Goal: Obtain resource: Download file/media

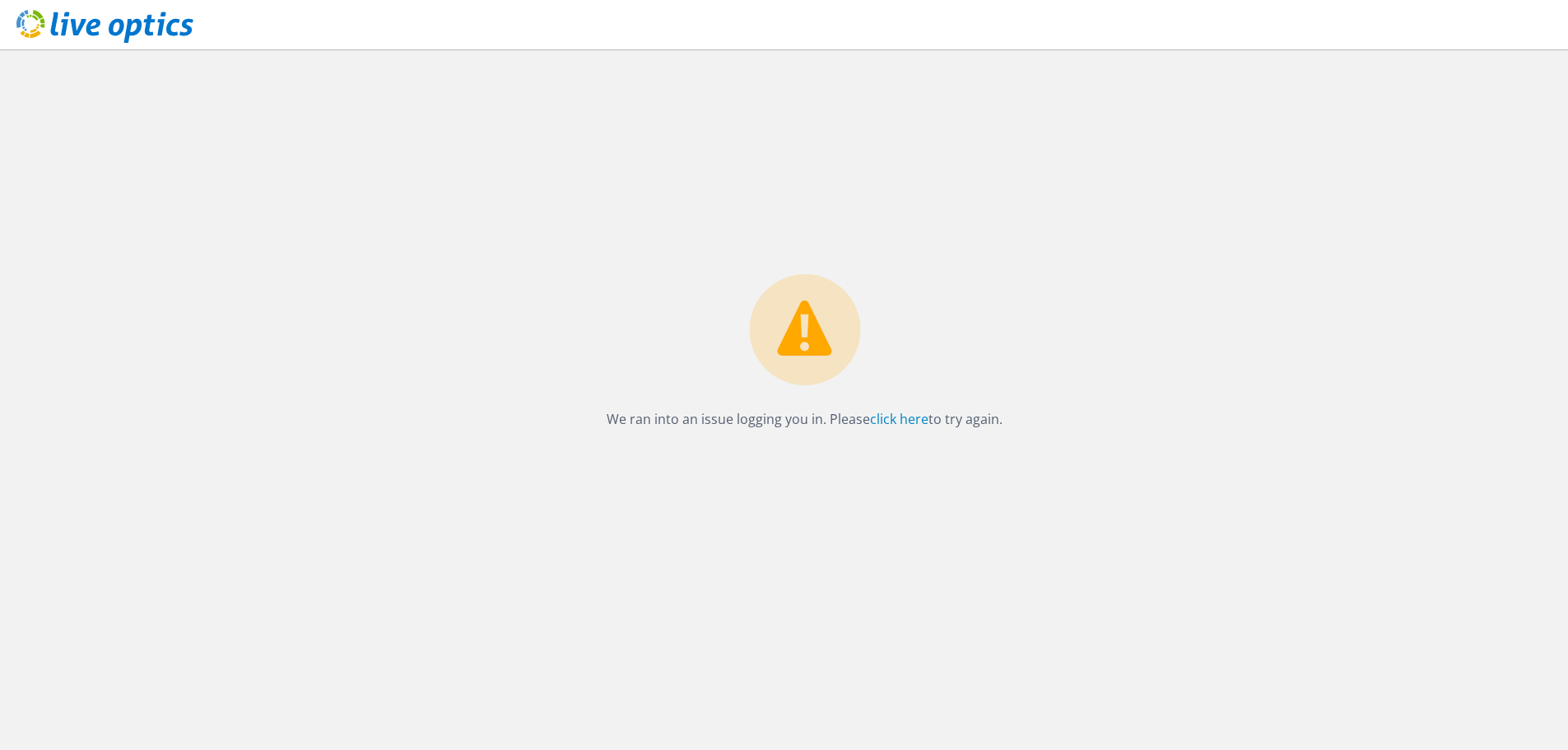
click at [161, 23] on use at bounding box center [105, 26] width 177 height 33
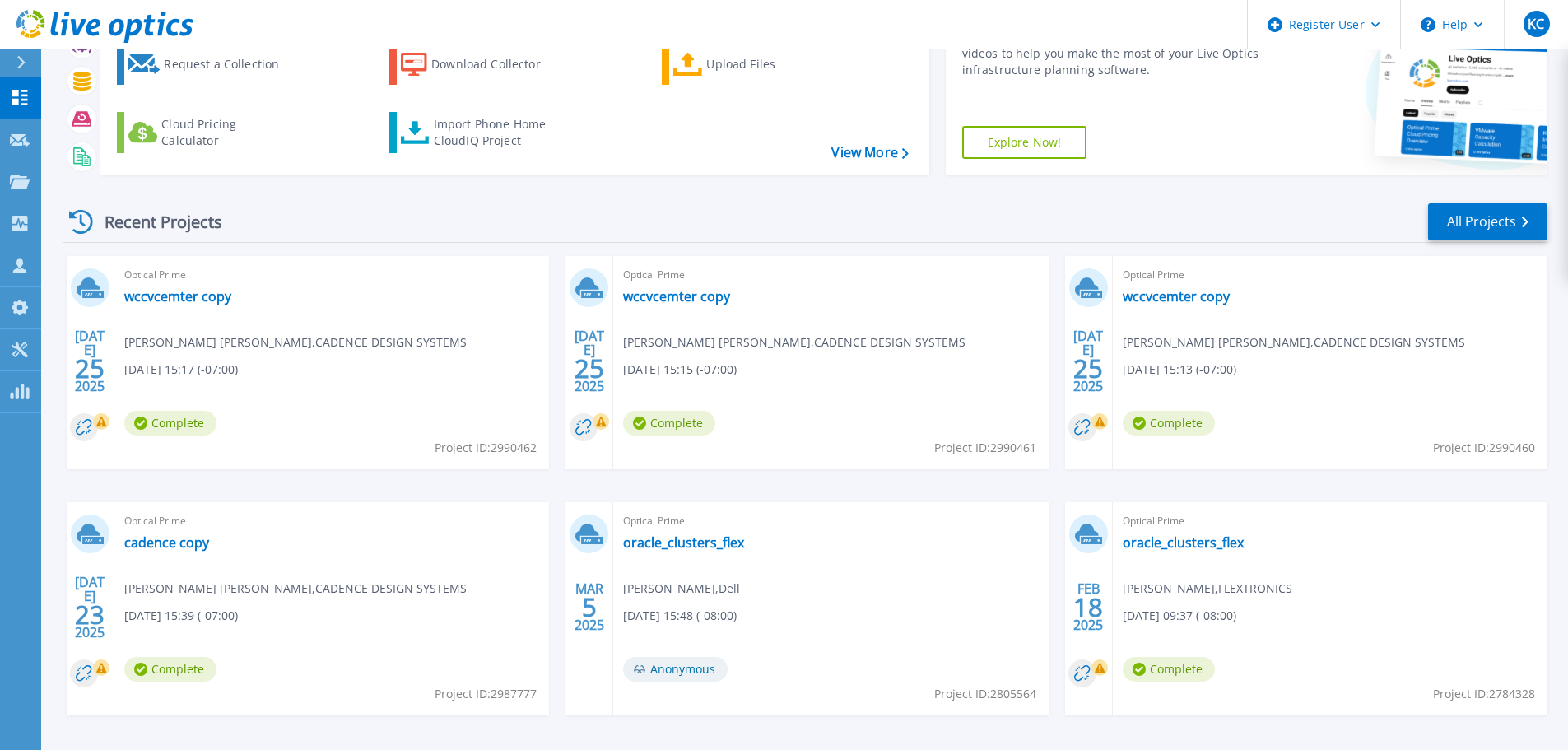
scroll to position [162, 0]
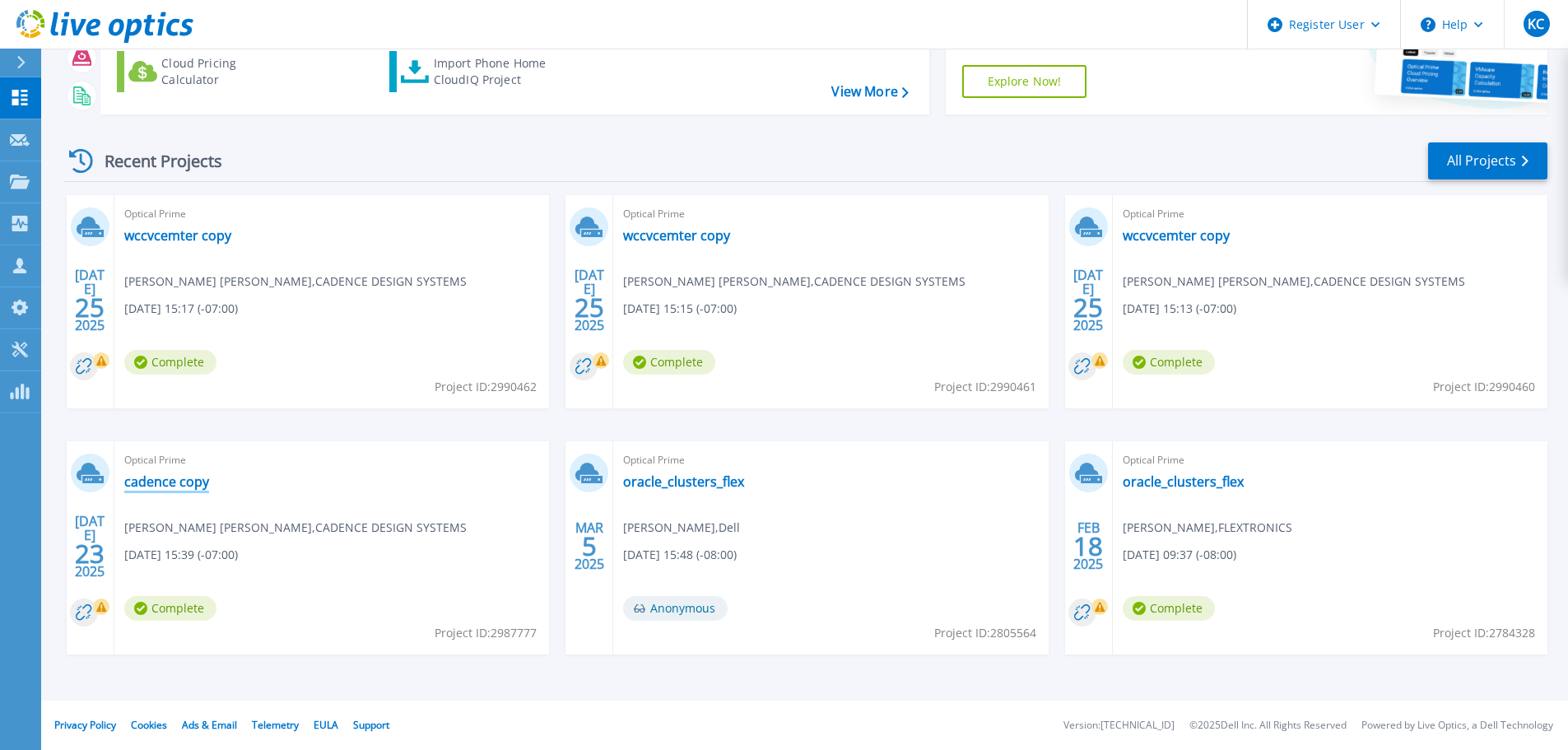
click at [195, 480] on link "cadence copy" at bounding box center [166, 482] width 84 height 17
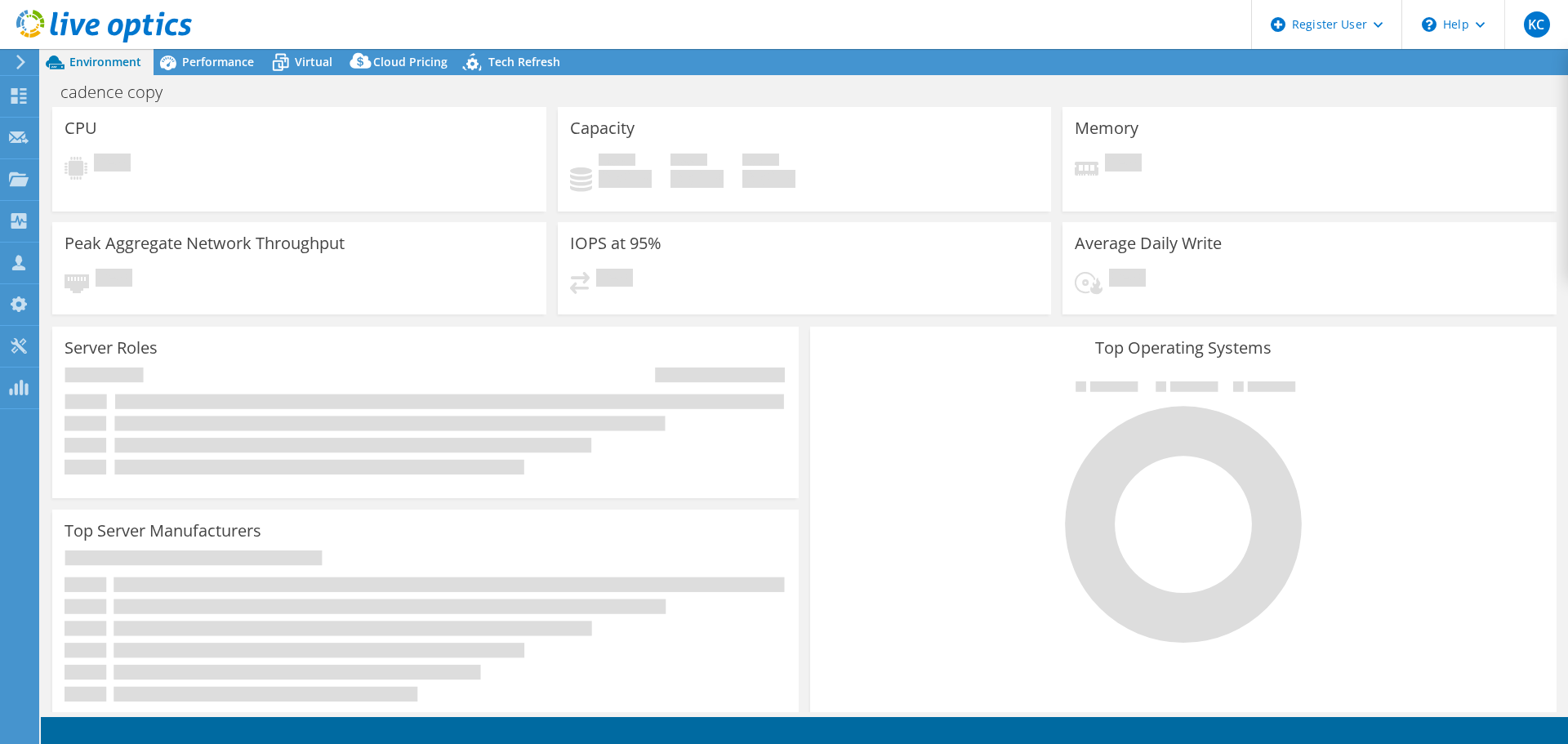
select select "USD"
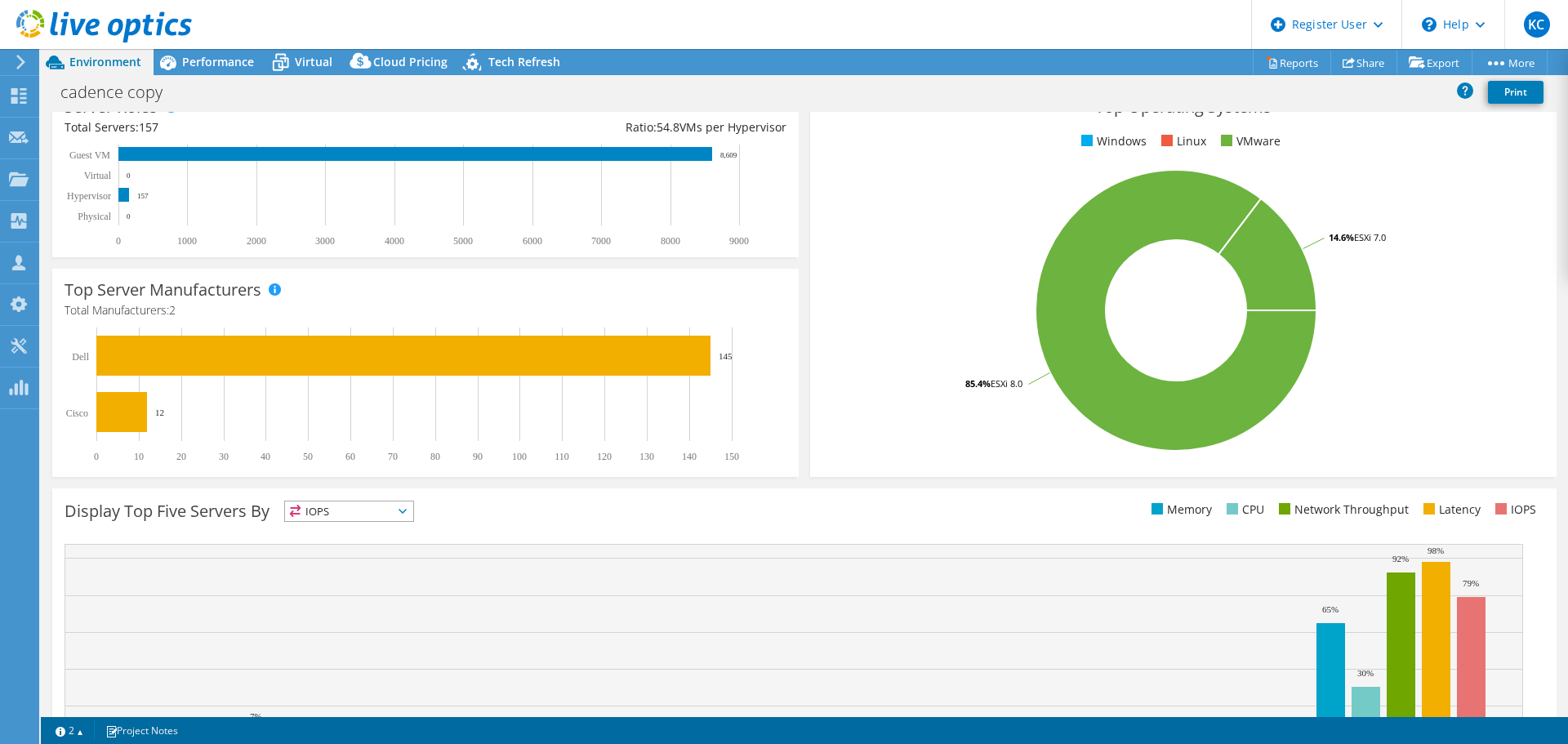
scroll to position [347, 0]
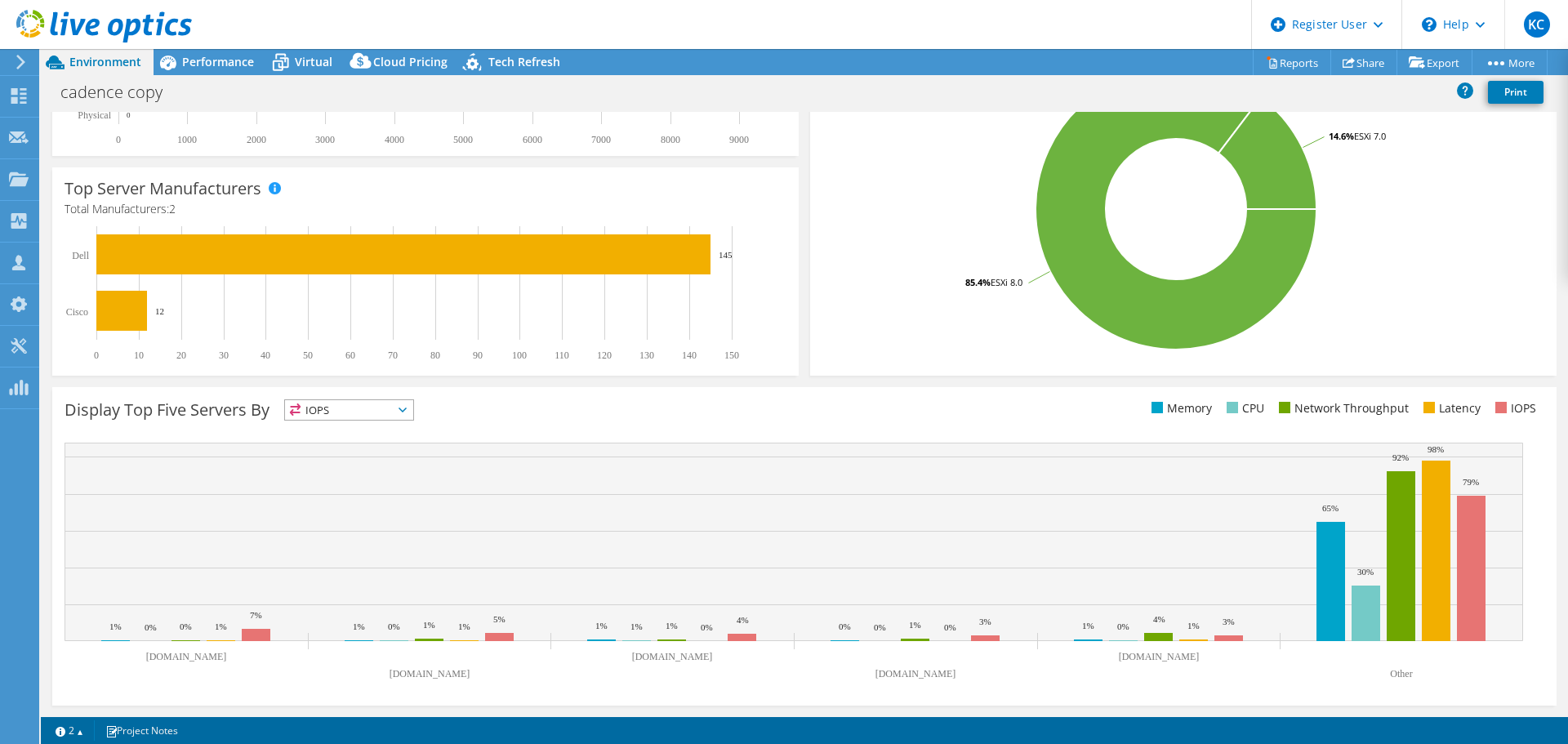
click at [381, 403] on span "IOPS" at bounding box center [349, 410] width 128 height 20
click at [216, 208] on h4 "Total Manufacturers: 2" at bounding box center [425, 209] width 722 height 18
click at [214, 62] on span "Performance" at bounding box center [218, 62] width 72 height 16
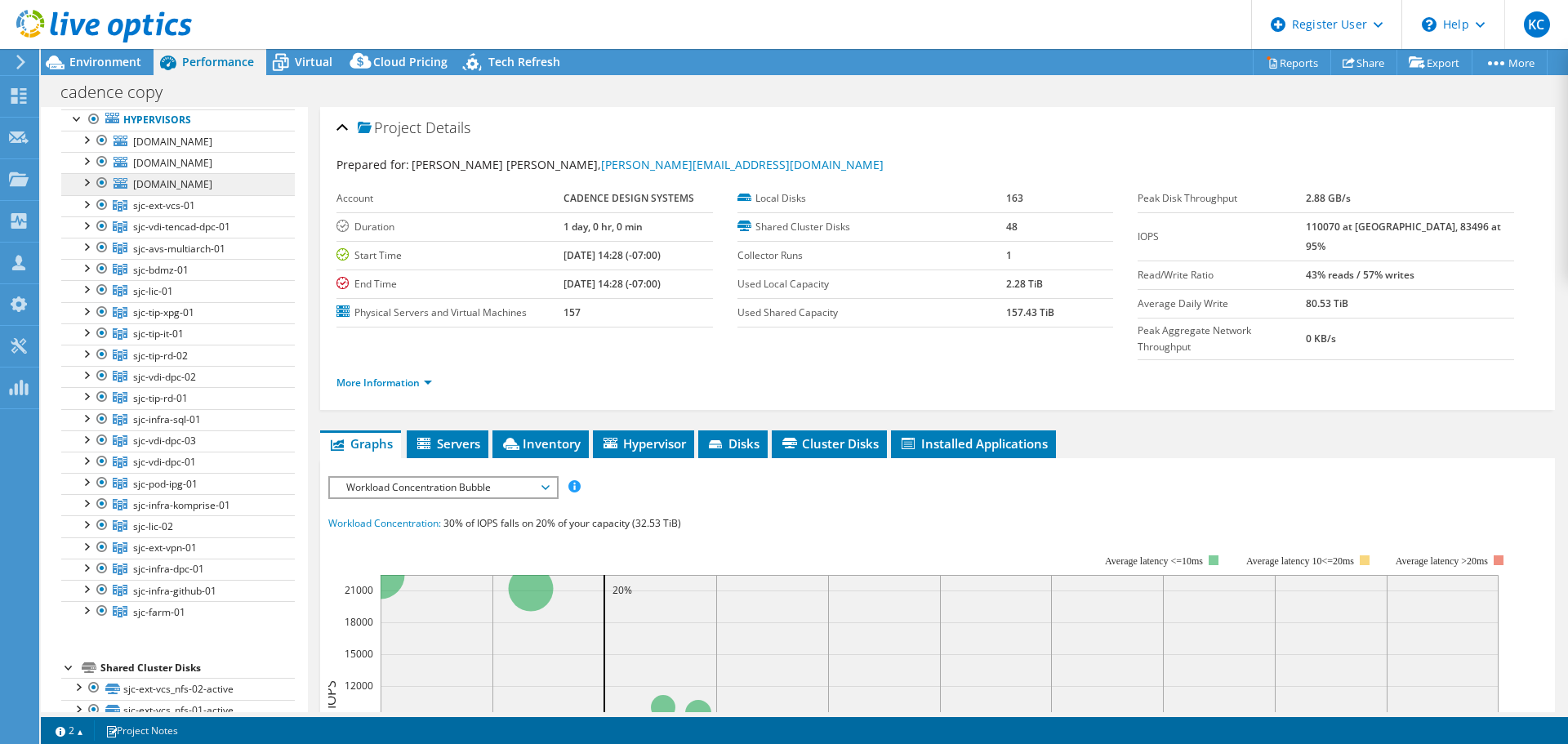
scroll to position [163, 0]
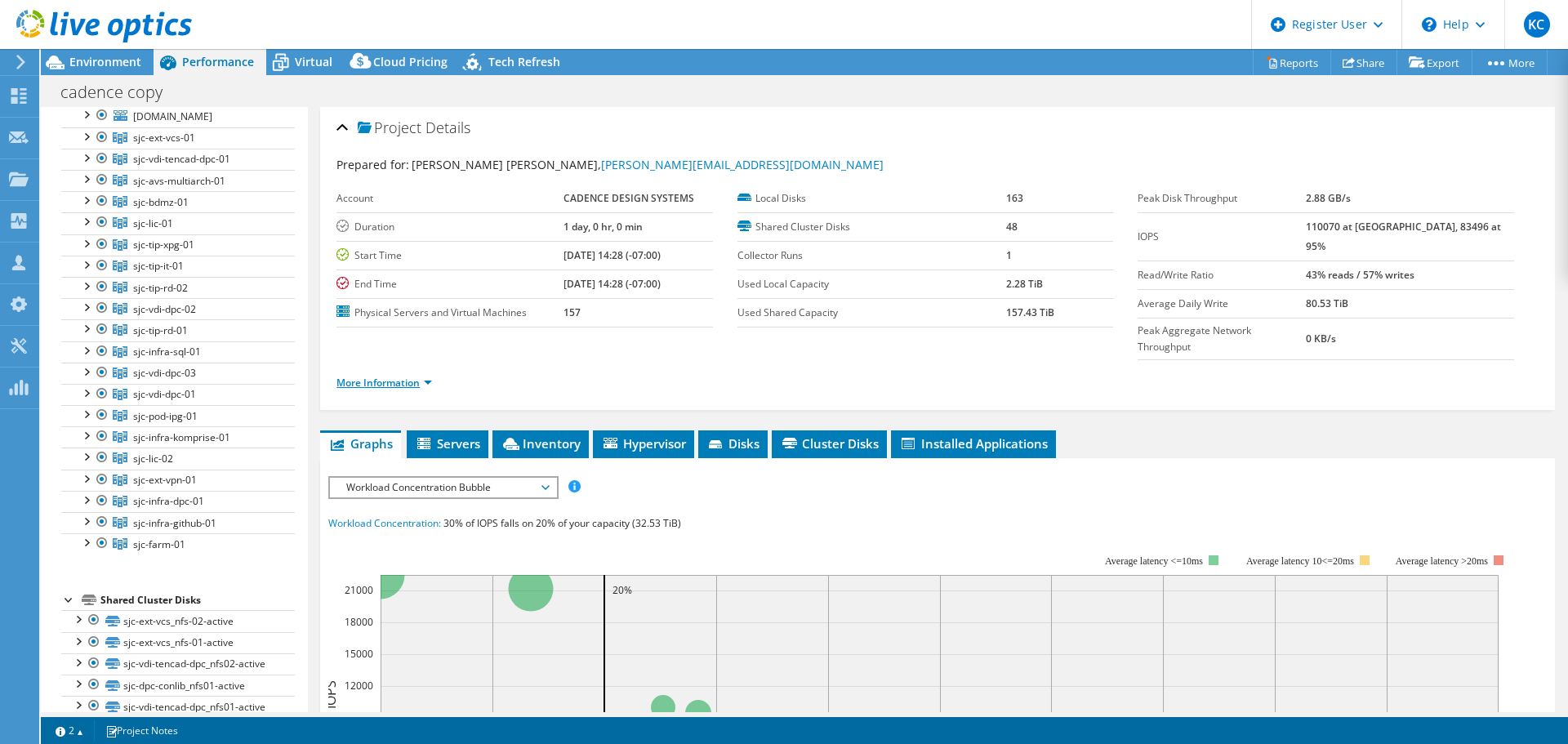
click at [421, 375] on link "More Information" at bounding box center [384, 382] width 95 height 14
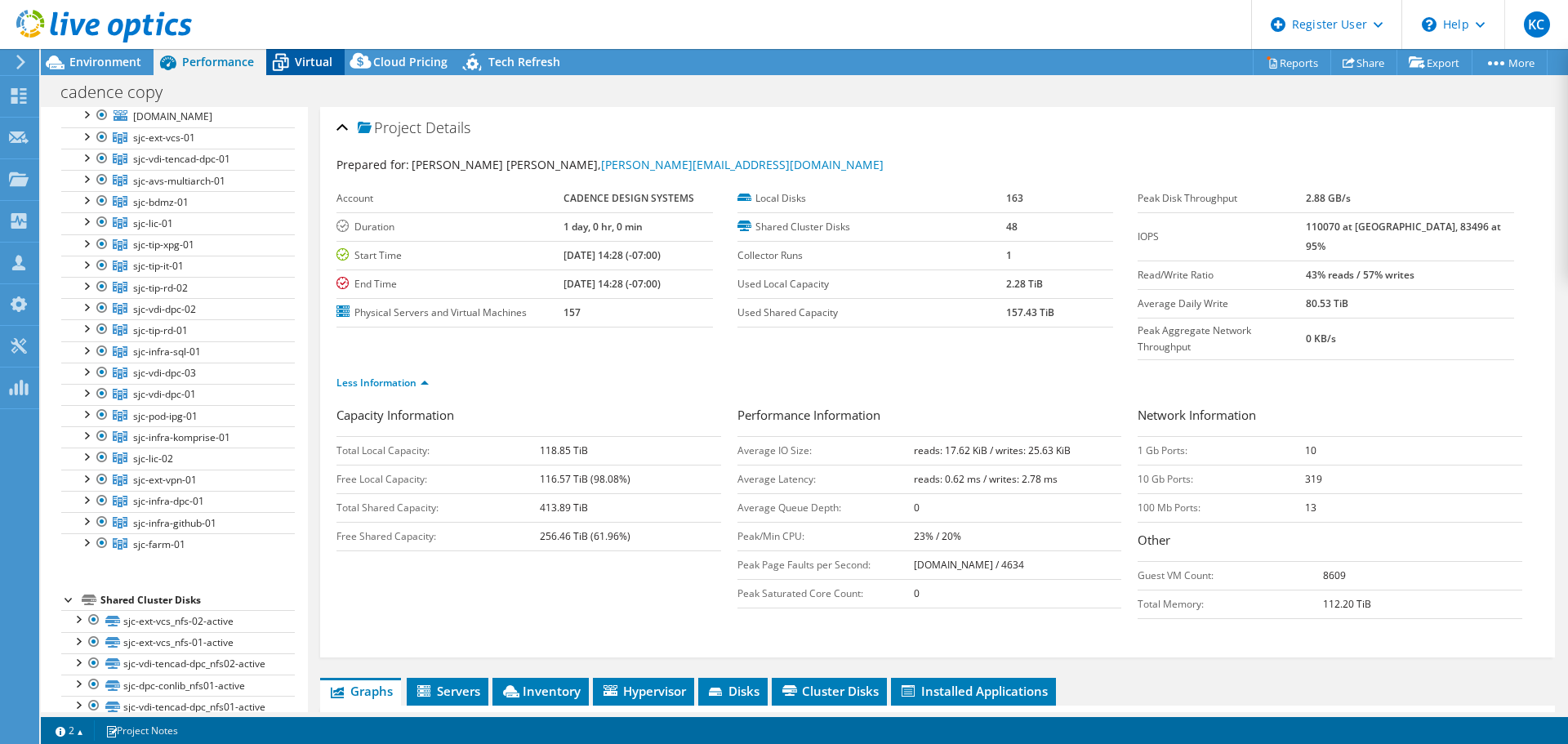
click at [300, 69] on span "Virtual" at bounding box center [314, 62] width 38 height 16
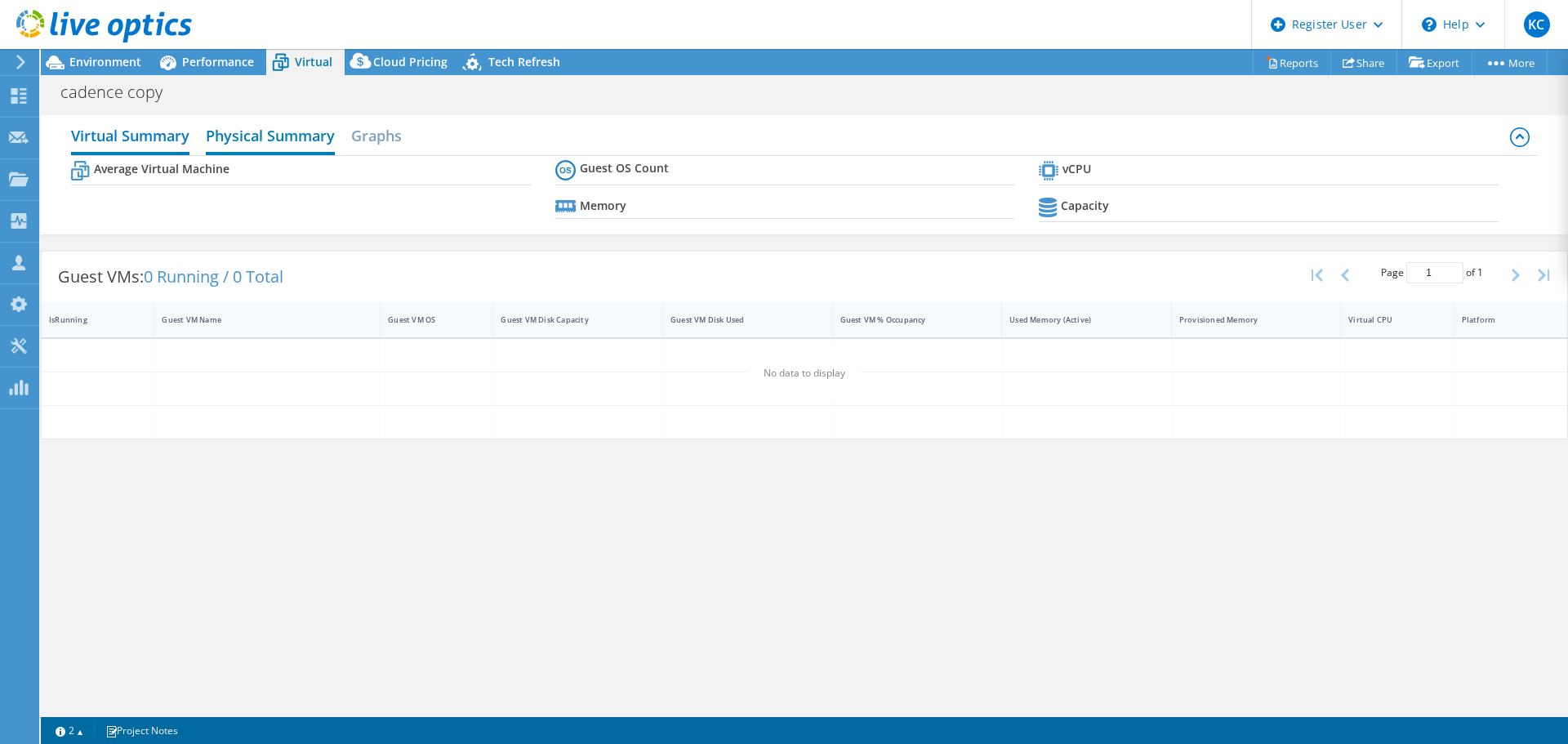
click at [298, 133] on h2 "Physical Summary" at bounding box center [270, 137] width 129 height 36
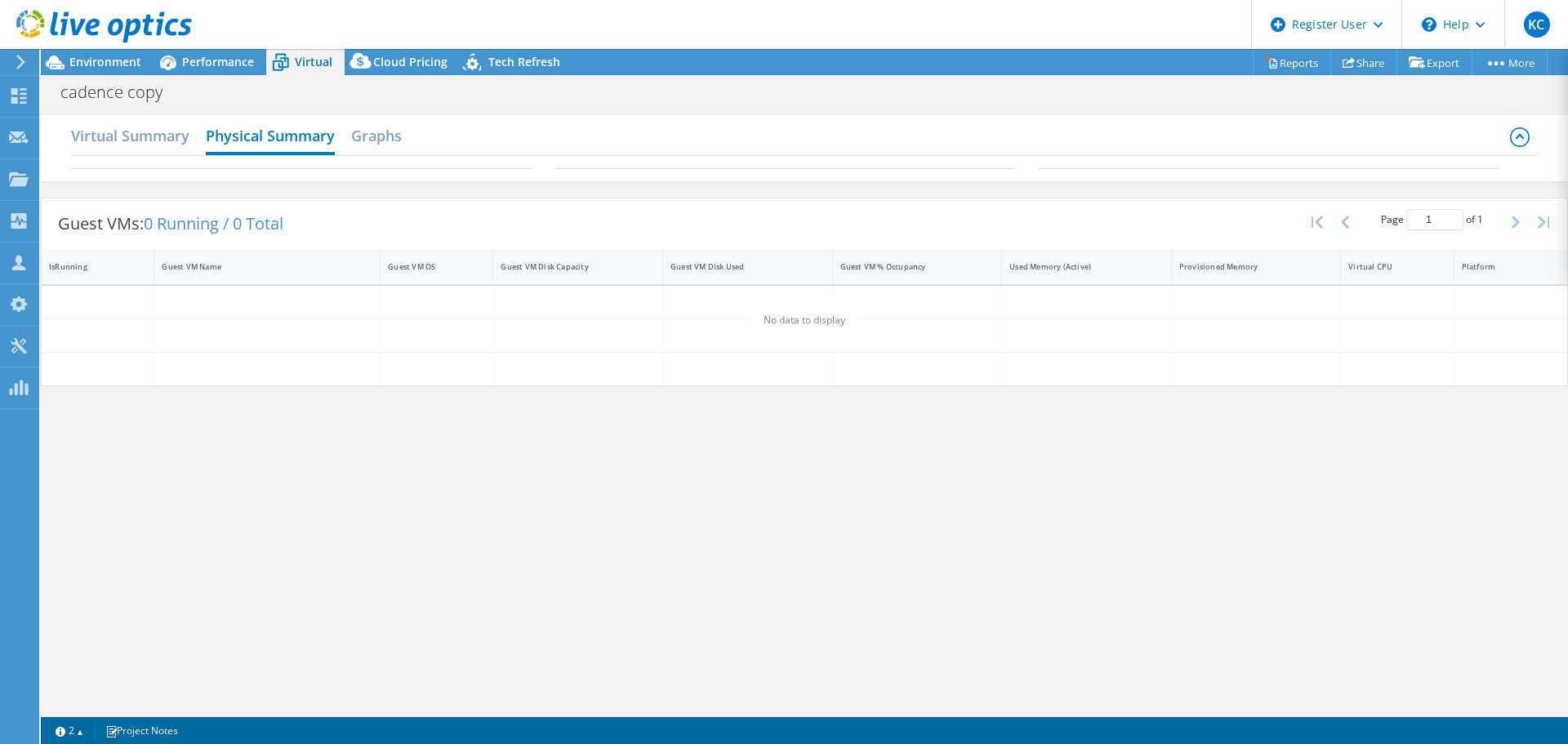
click at [332, 126] on h2 "Physical Summary" at bounding box center [270, 137] width 129 height 36
click at [361, 135] on h2 "Graphs" at bounding box center [377, 137] width 51 height 36
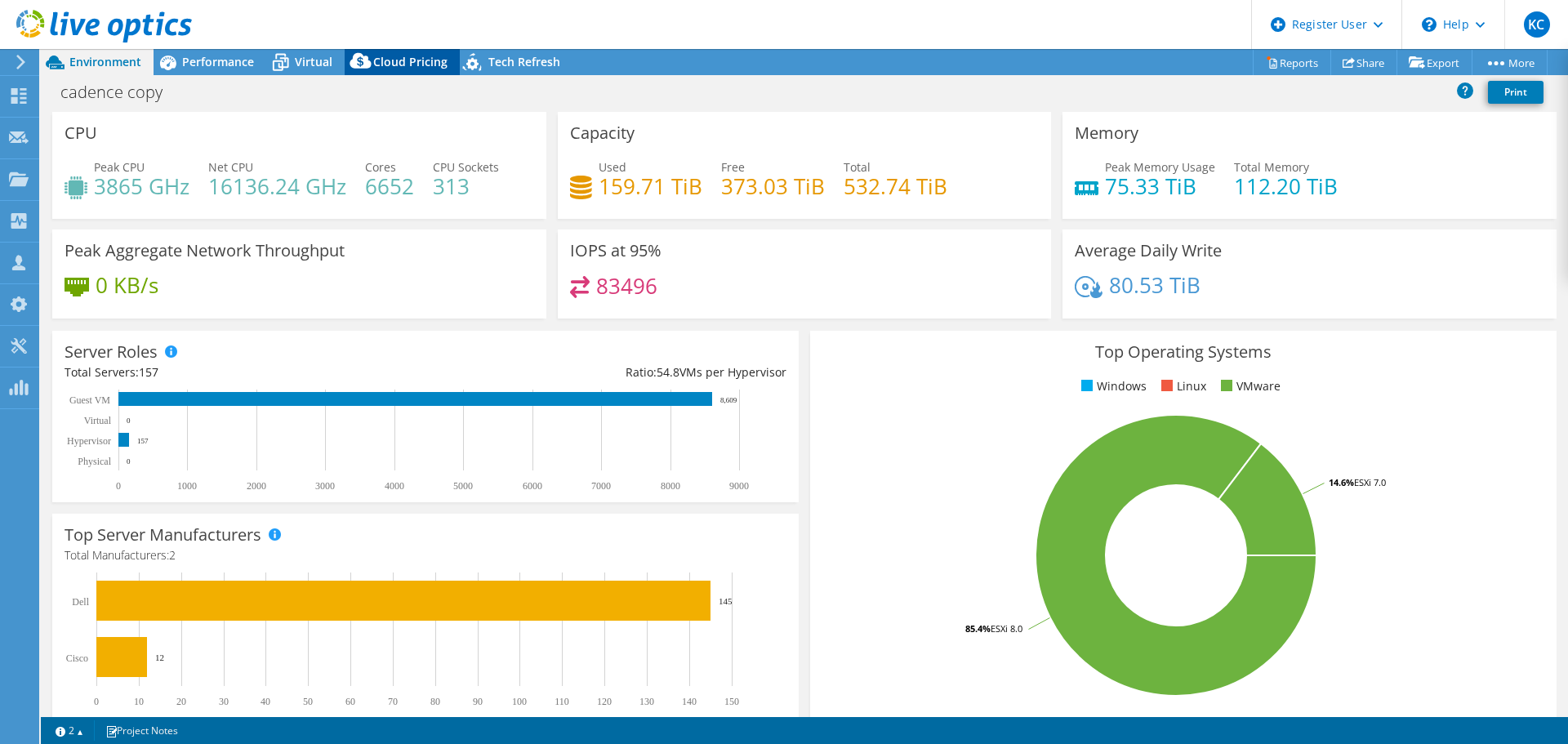
click at [356, 67] on icon at bounding box center [361, 61] width 21 height 16
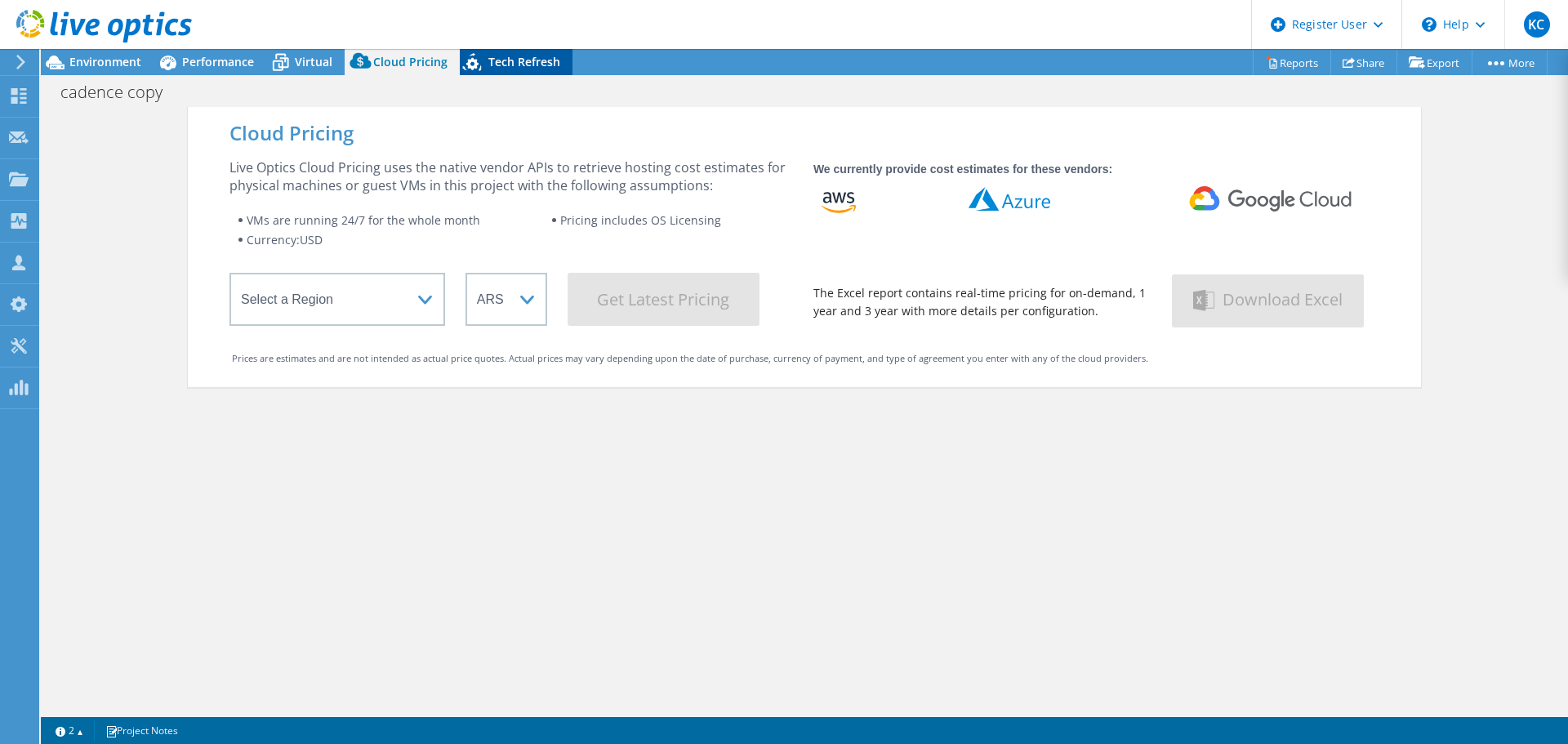
click at [491, 53] on div "Tech Refresh" at bounding box center [516, 62] width 113 height 26
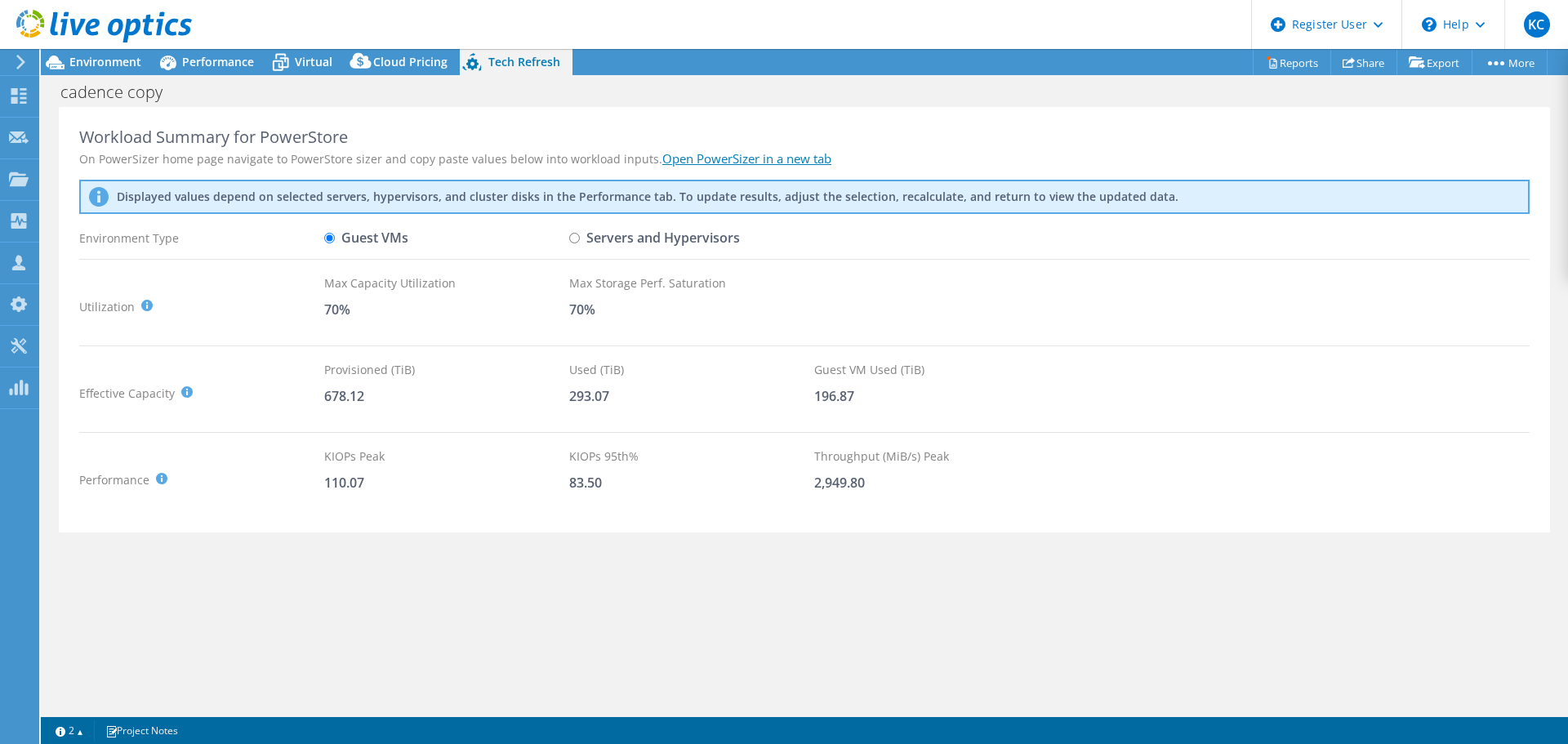
click at [582, 249] on label "Servers and Hypervisors" at bounding box center [655, 237] width 171 height 29
click at [580, 243] on input "Servers and Hypervisors" at bounding box center [574, 237] width 11 height 11
radio input "true"
radio input "false"
click at [379, 42] on header "KC Dell User Kasandra Cerda Kasandra.Cerda@Dell.com Dell My Profile Log Out \n …" at bounding box center [784, 25] width 1568 height 49
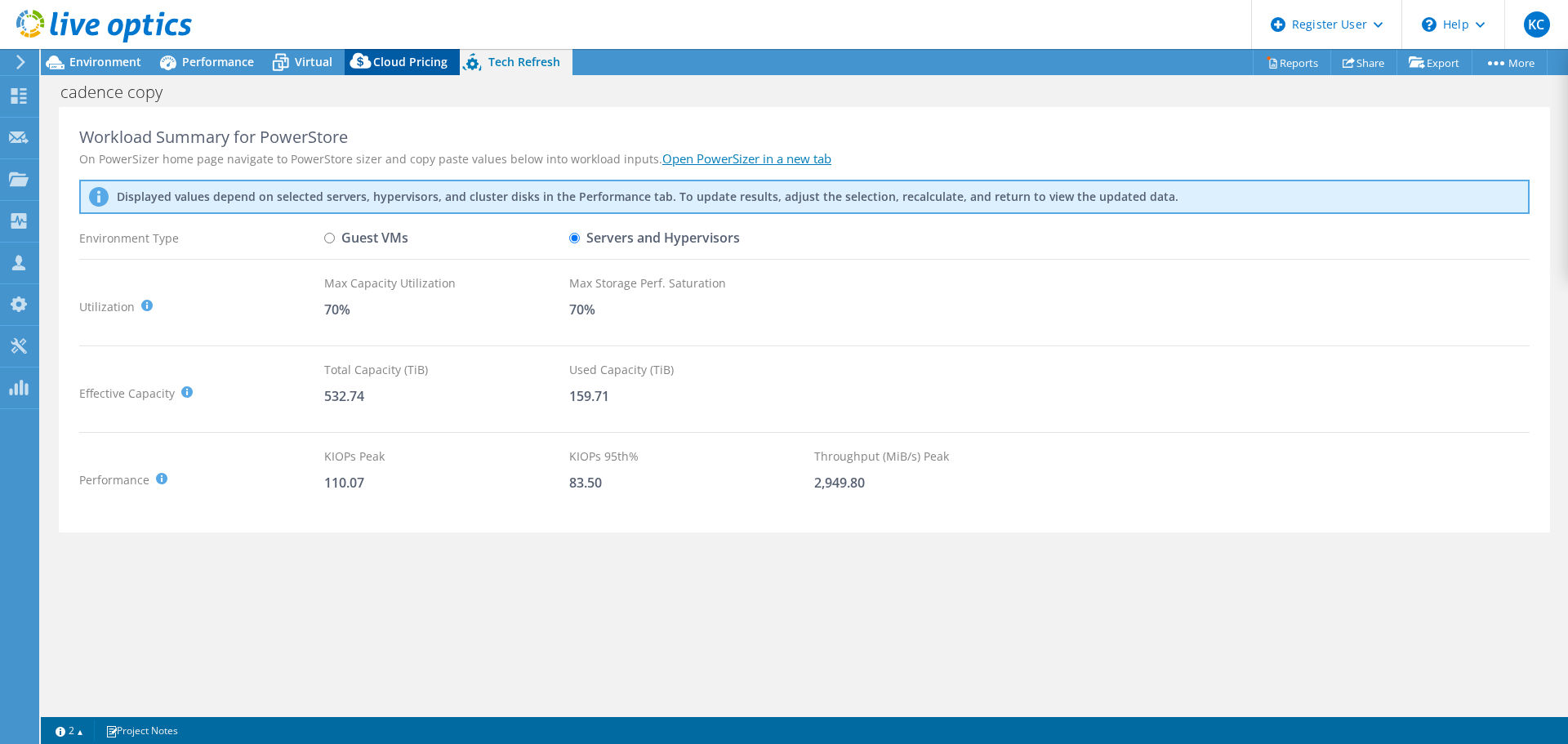
click at [377, 61] on span "Cloud Pricing" at bounding box center [410, 62] width 74 height 16
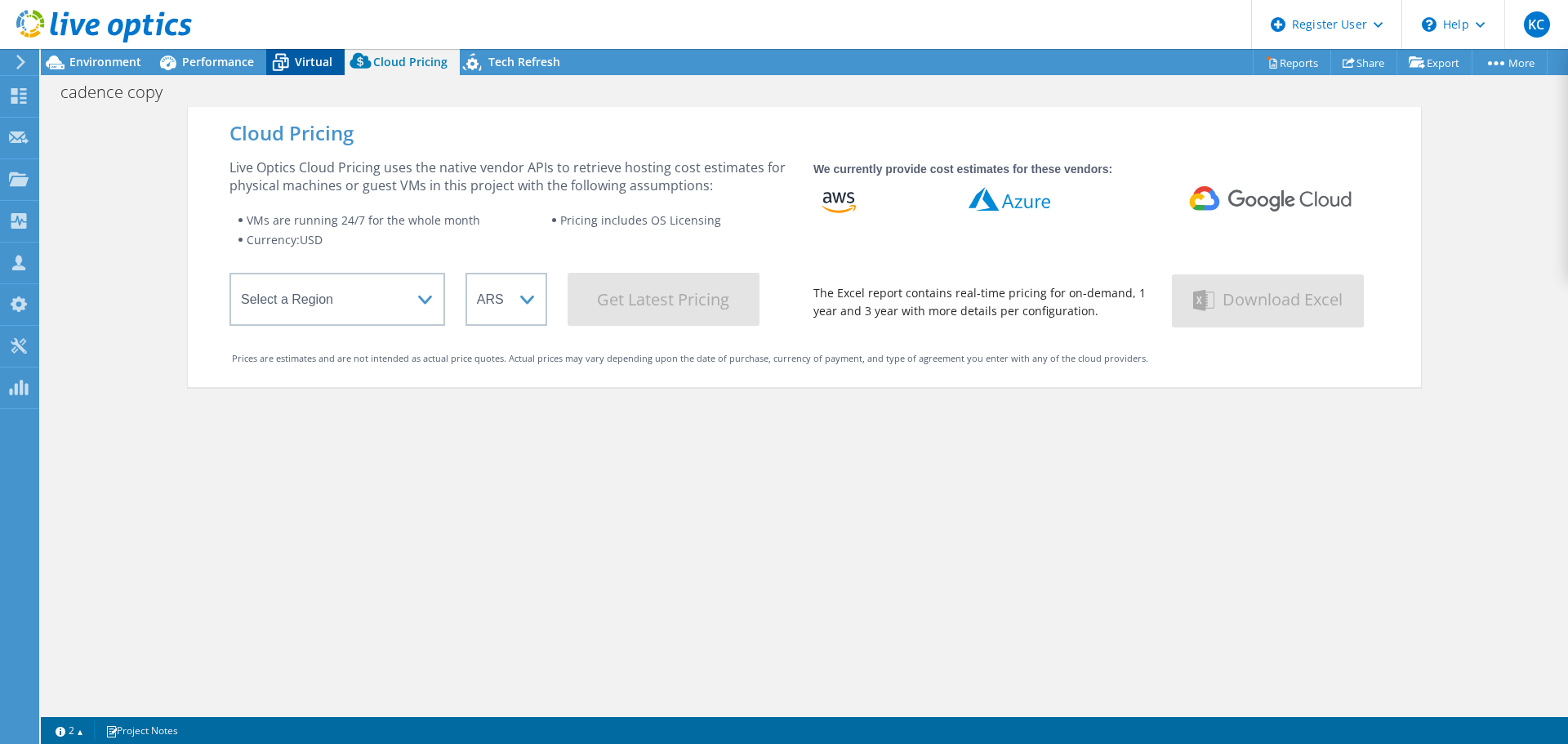
click at [314, 72] on div "Virtual" at bounding box center [305, 62] width 78 height 26
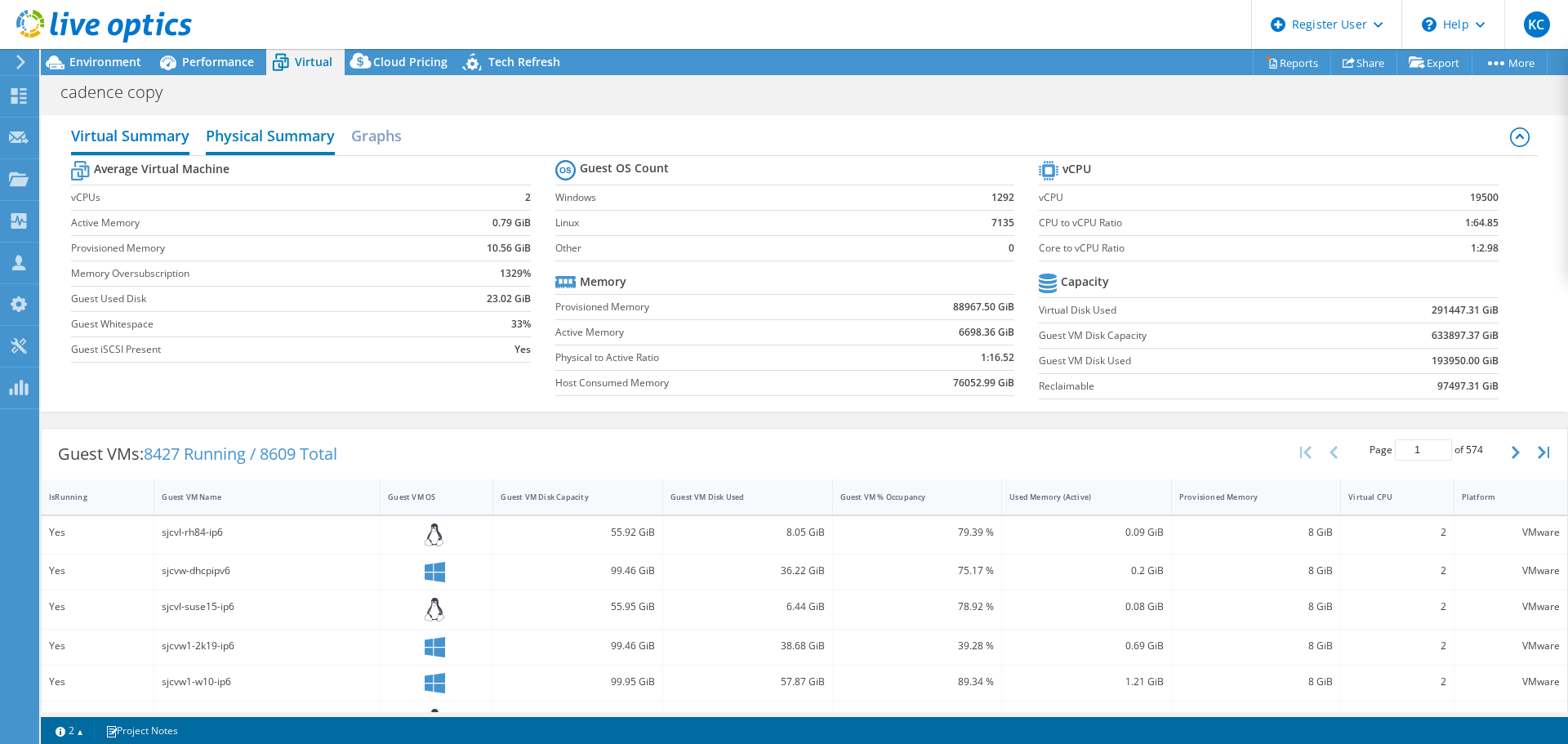
click at [265, 138] on h2 "Physical Summary" at bounding box center [270, 137] width 129 height 36
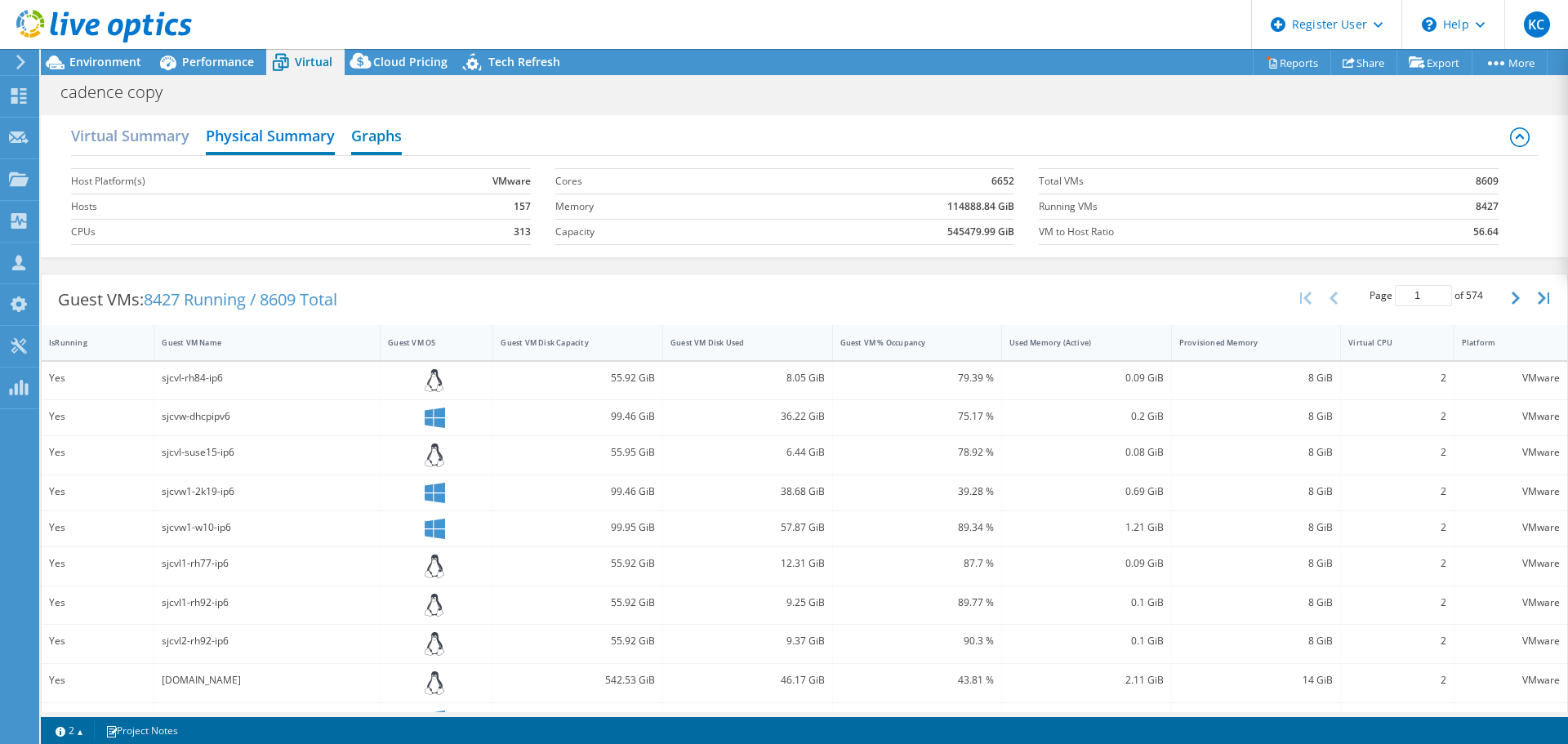
click at [389, 133] on h2 "Graphs" at bounding box center [377, 137] width 51 height 36
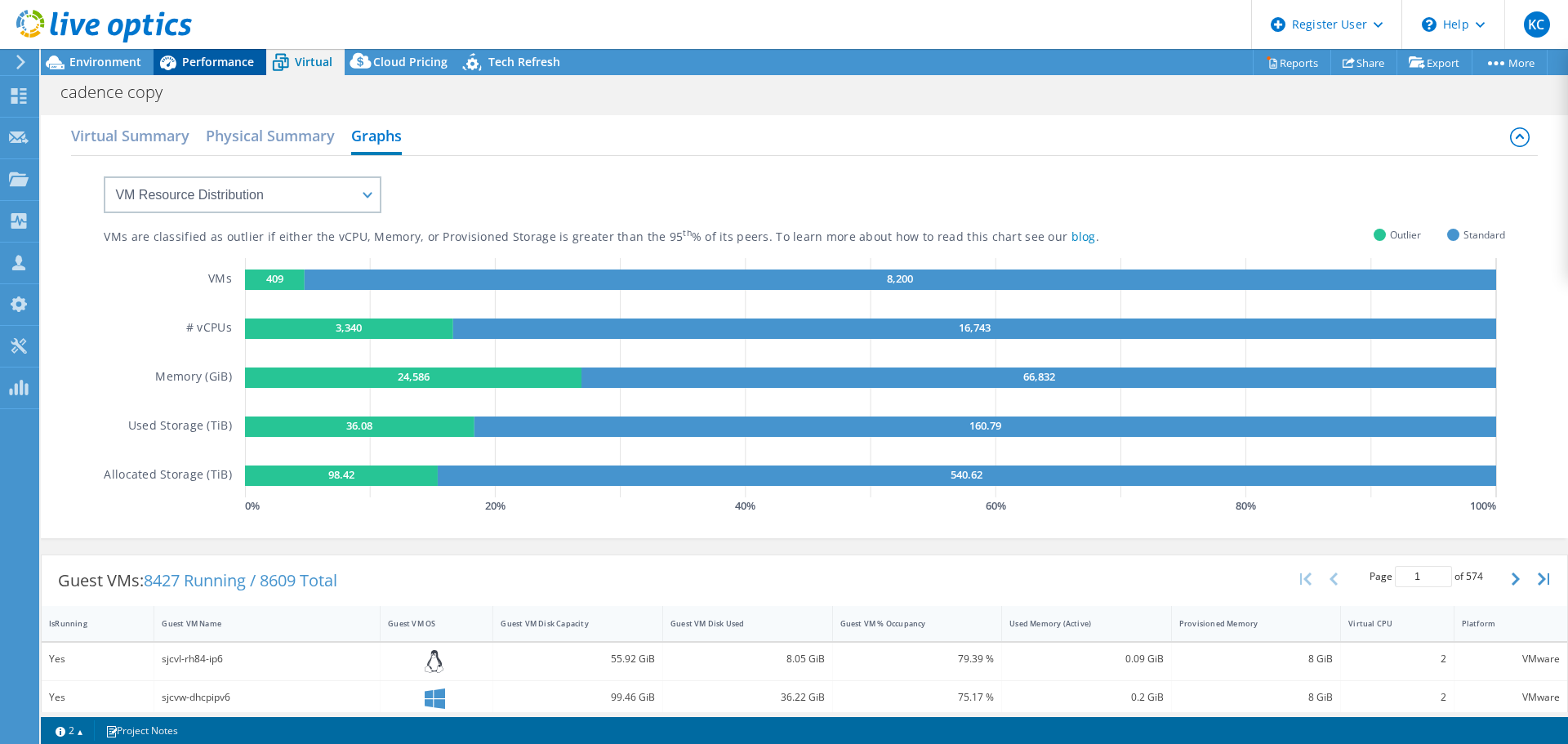
click at [172, 68] on icon at bounding box center [168, 63] width 16 height 15
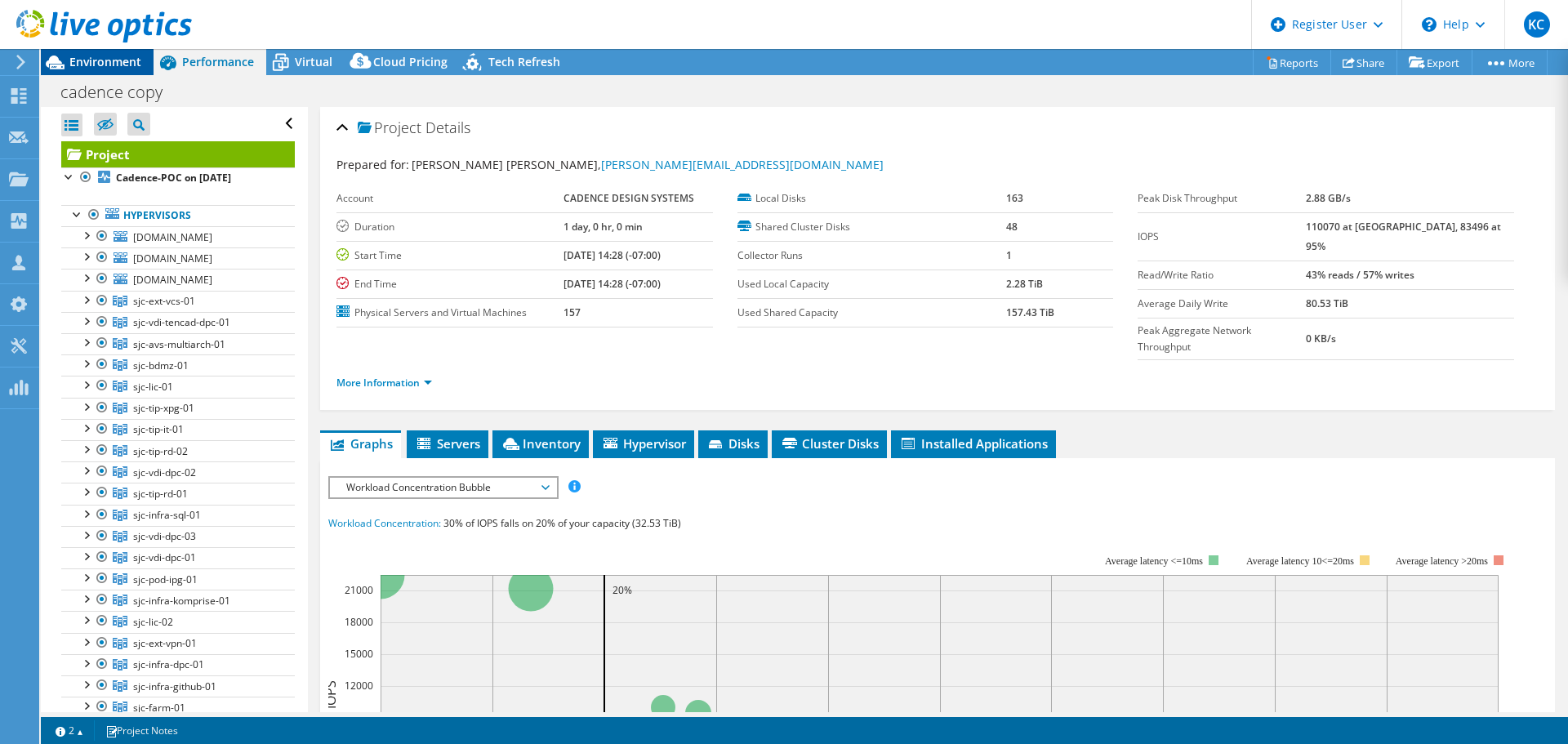
click at [117, 57] on span "Environment" at bounding box center [106, 62] width 72 height 16
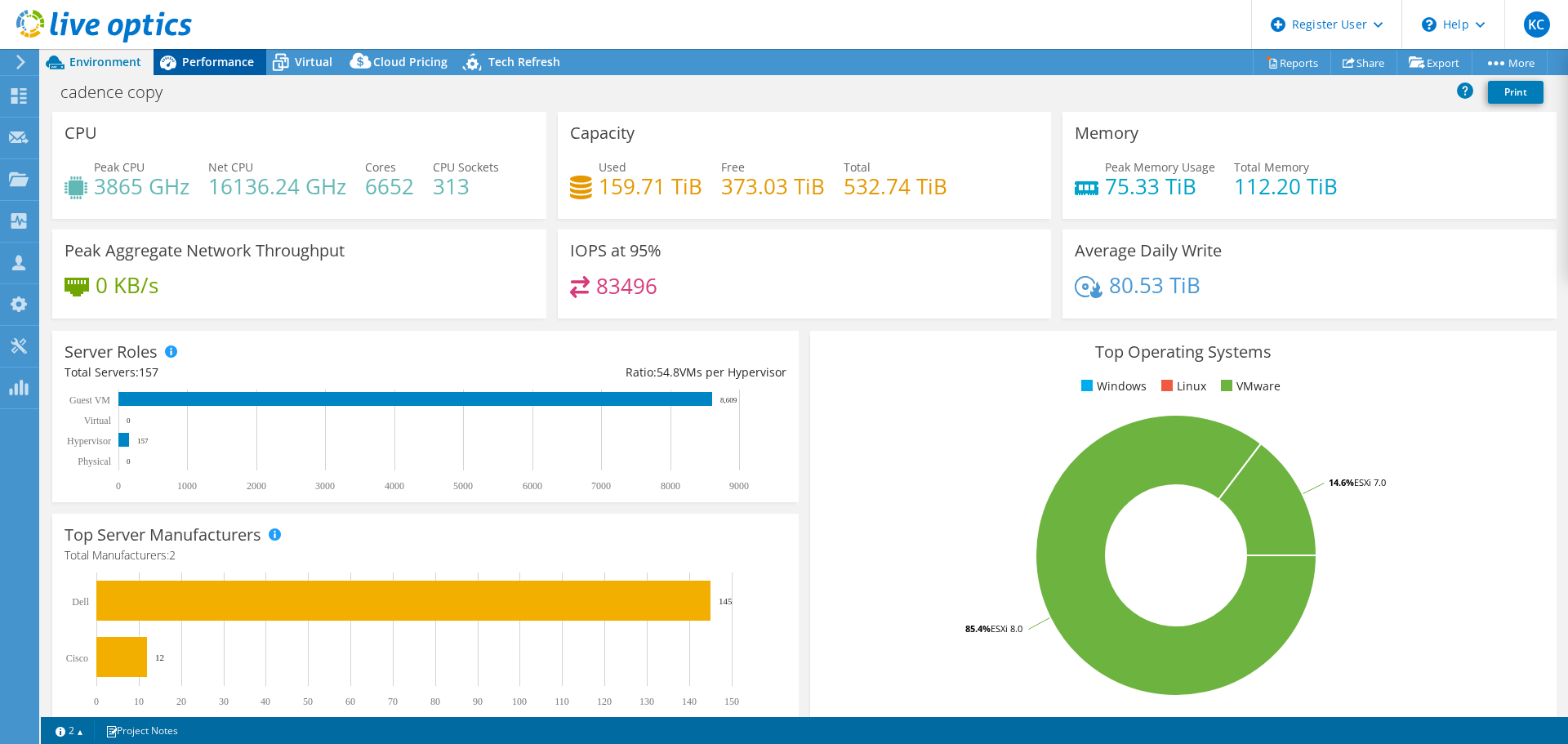
click at [180, 75] on icon at bounding box center [168, 62] width 29 height 29
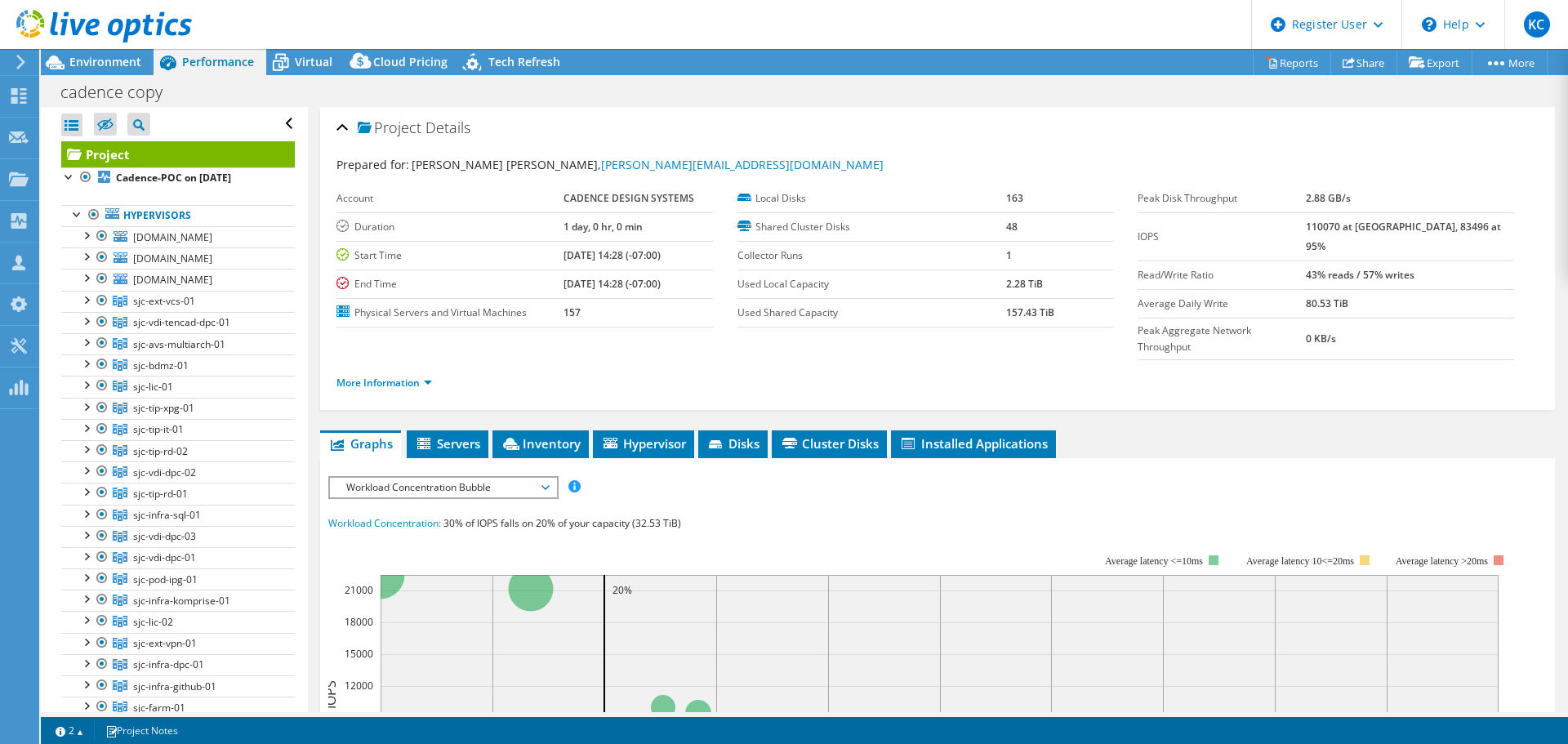
click at [1343, 296] on b "80.53 TiB" at bounding box center [1327, 303] width 43 height 14
click at [398, 360] on div "More Information" at bounding box center [938, 383] width 1202 height 46
click at [397, 375] on link "More Information" at bounding box center [384, 382] width 95 height 14
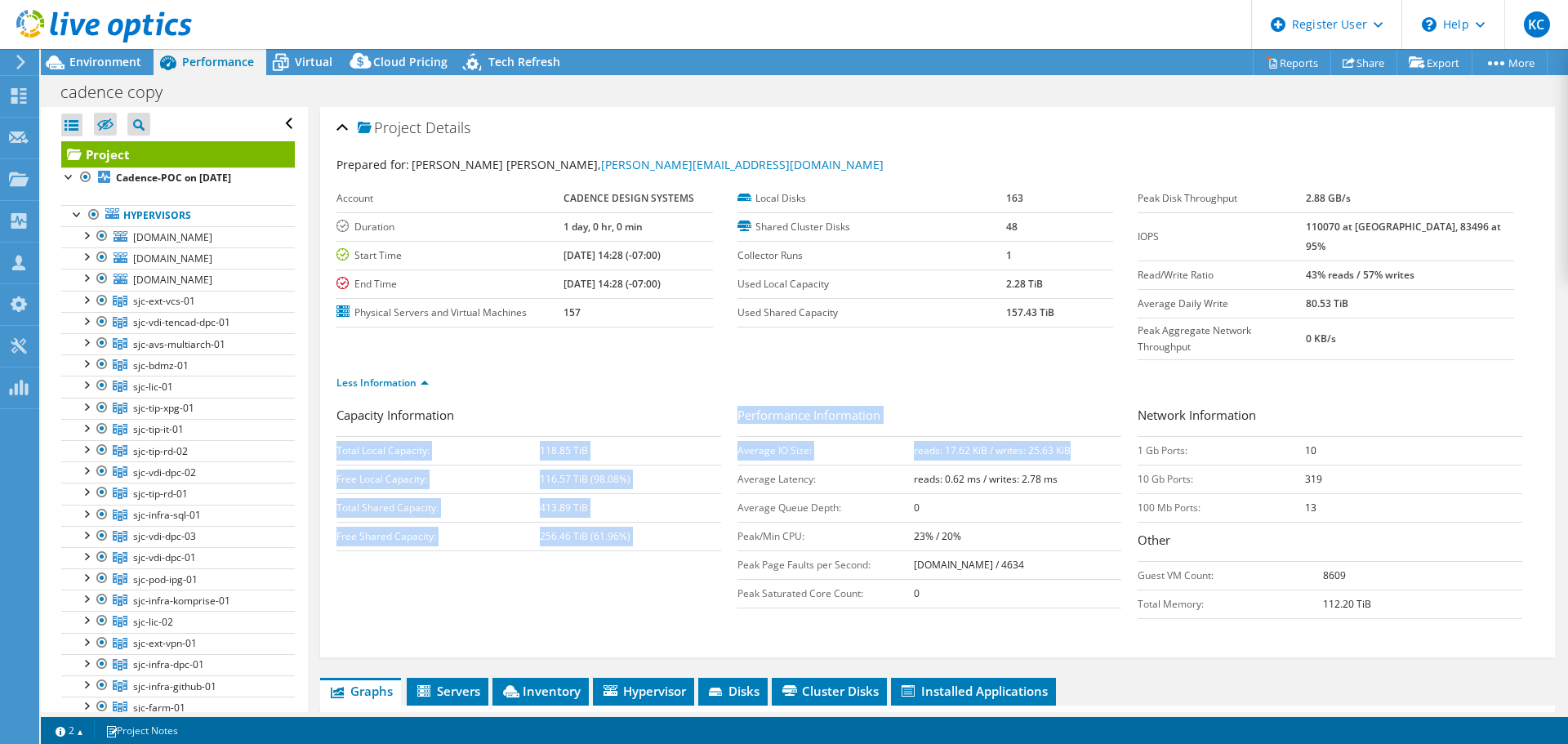
drag, startPoint x: 1089, startPoint y: 422, endPoint x: 717, endPoint y: 431, distance: 372.1
click at [717, 431] on div "Capacity Information Total Local Capacity: 118.85 TiB Free Local Capacity: 116.…" at bounding box center [938, 516] width 1202 height 221
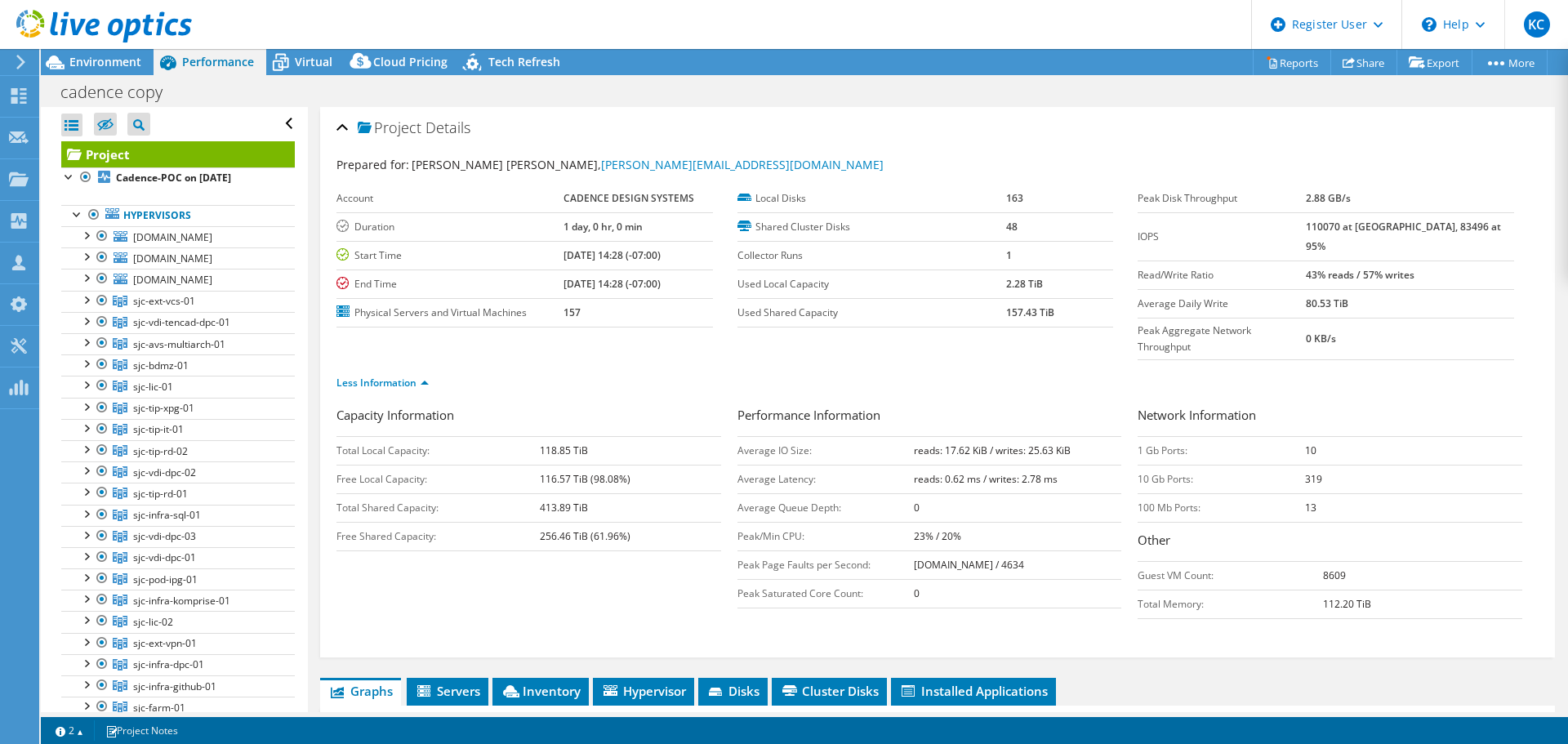
click at [747, 494] on td "Average Queue Depth:" at bounding box center [825, 507] width 177 height 29
click at [1066, 436] on td "reads: 17.62 KiB / writes: 25.63 KiB" at bounding box center [1019, 450] width 209 height 29
drag, startPoint x: 1061, startPoint y: 416, endPoint x: 733, endPoint y: 422, distance: 328.1
click at [738, 436] on tr "Average IO Size: reads: 17.62 KiB / writes: 25.63 KiB" at bounding box center [930, 450] width 384 height 29
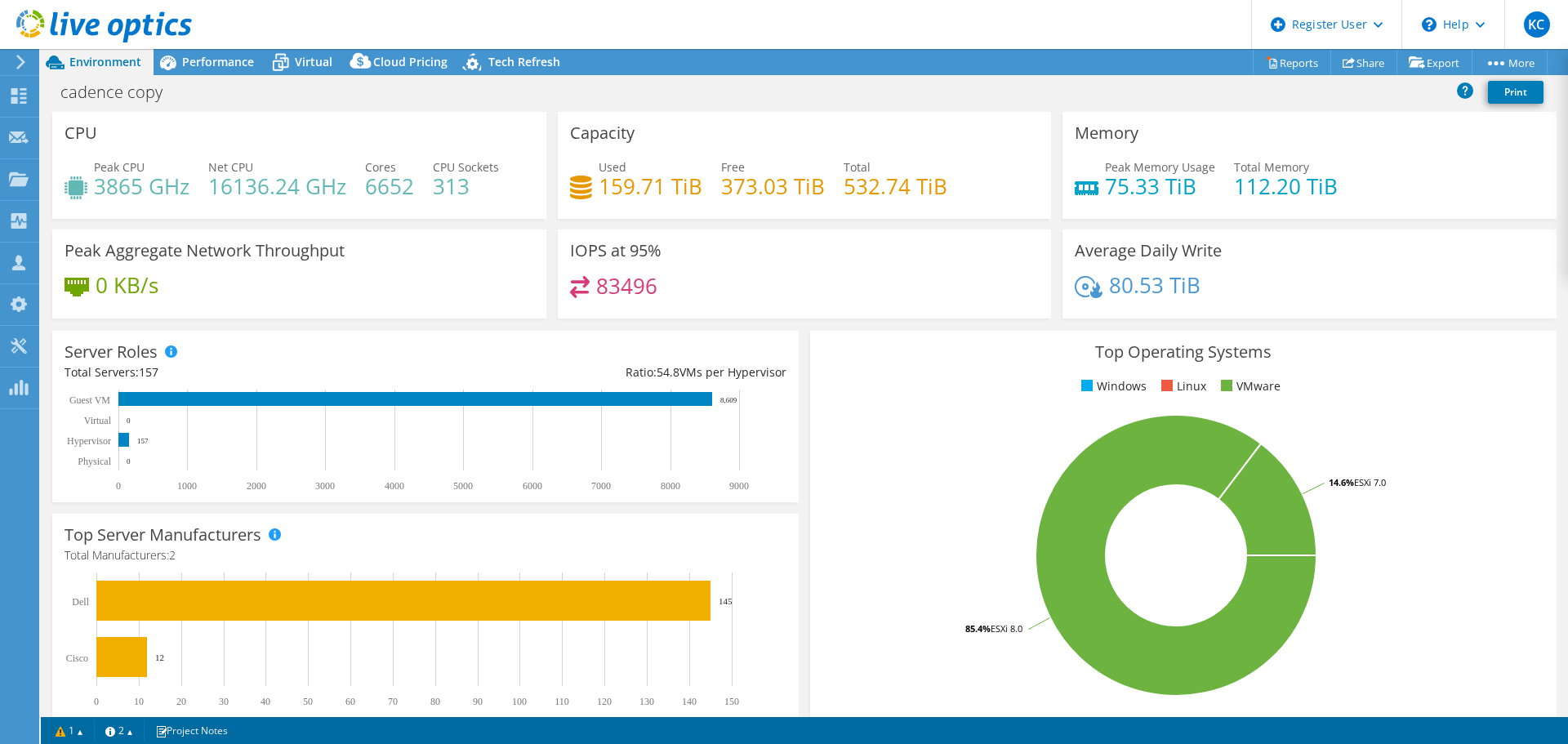
select select "USD"
click at [213, 46] on header "KC Dell User Kasandra Cerda Kasandra.Cerda@Dell.com Dell My Profile Log Out \n …" at bounding box center [784, 25] width 1568 height 49
click at [212, 72] on div "Performance" at bounding box center [209, 62] width 113 height 26
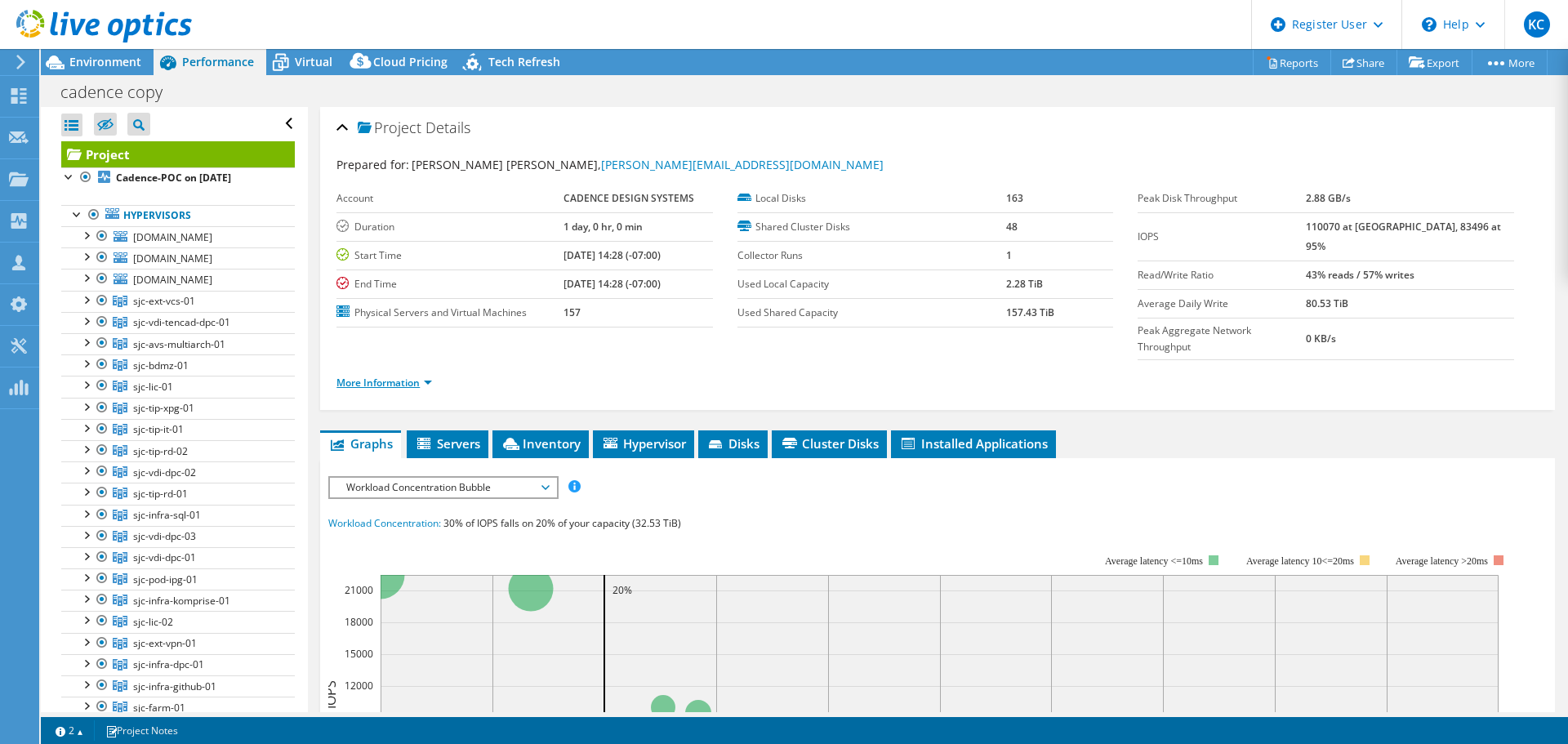
click at [352, 375] on link "More Information" at bounding box center [384, 382] width 95 height 14
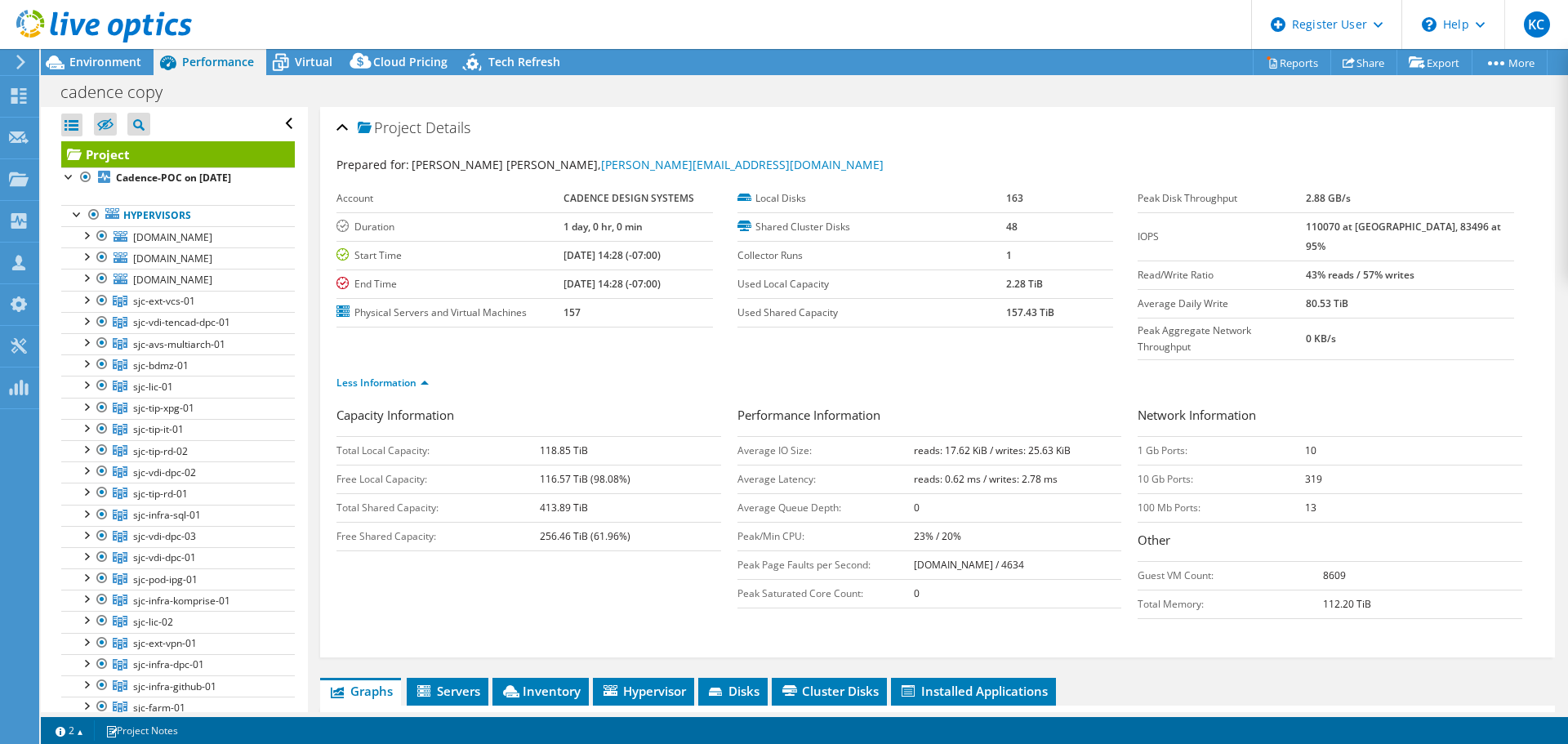
click at [1012, 465] on td "reads: 0.62 ms / writes: 2.78 ms" at bounding box center [1019, 479] width 209 height 29
click at [1012, 472] on b "reads: 0.62 ms / writes: 2.78 ms" at bounding box center [986, 479] width 144 height 14
click at [1306, 67] on link "Reports" at bounding box center [1291, 62] width 78 height 25
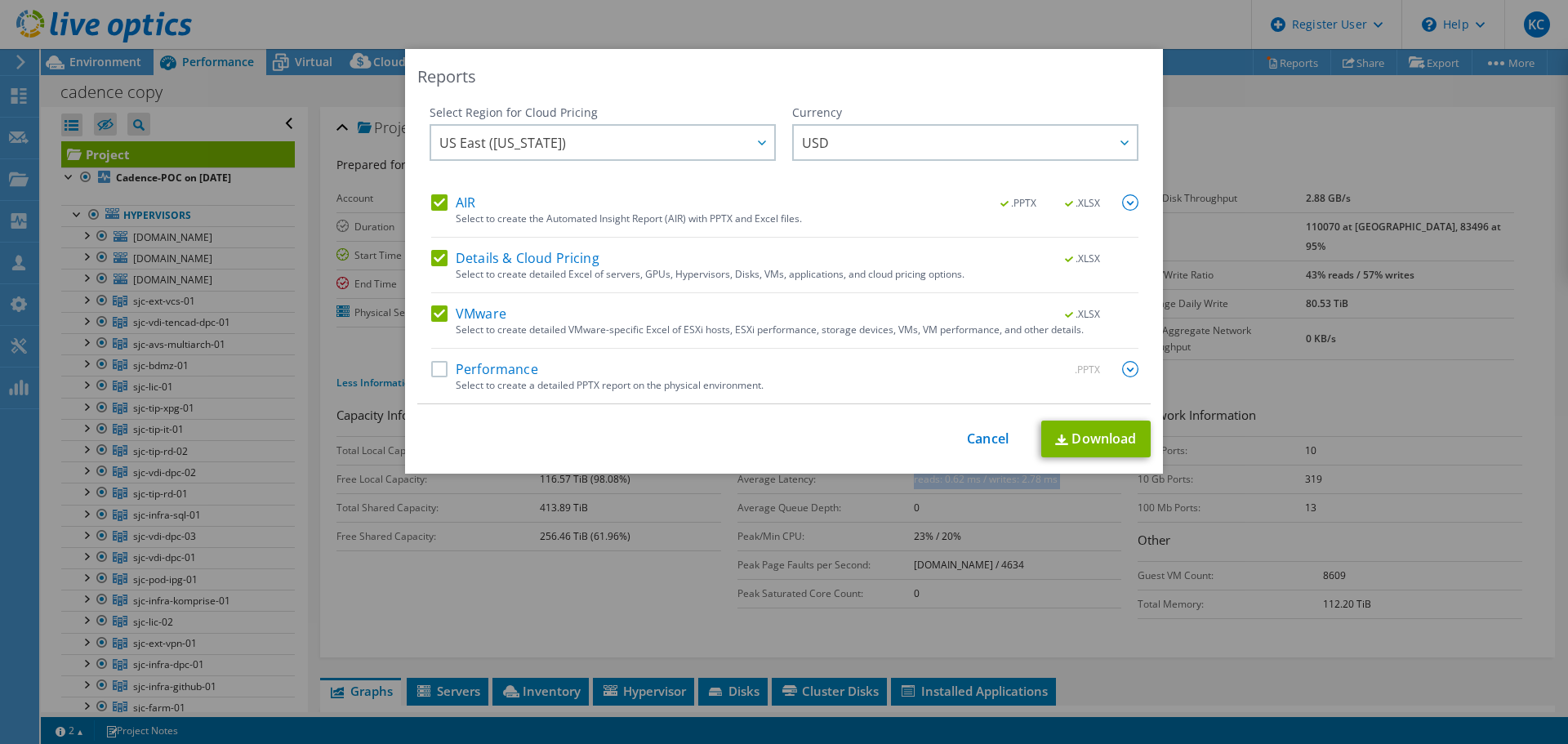
click at [1131, 366] on img at bounding box center [1130, 369] width 16 height 16
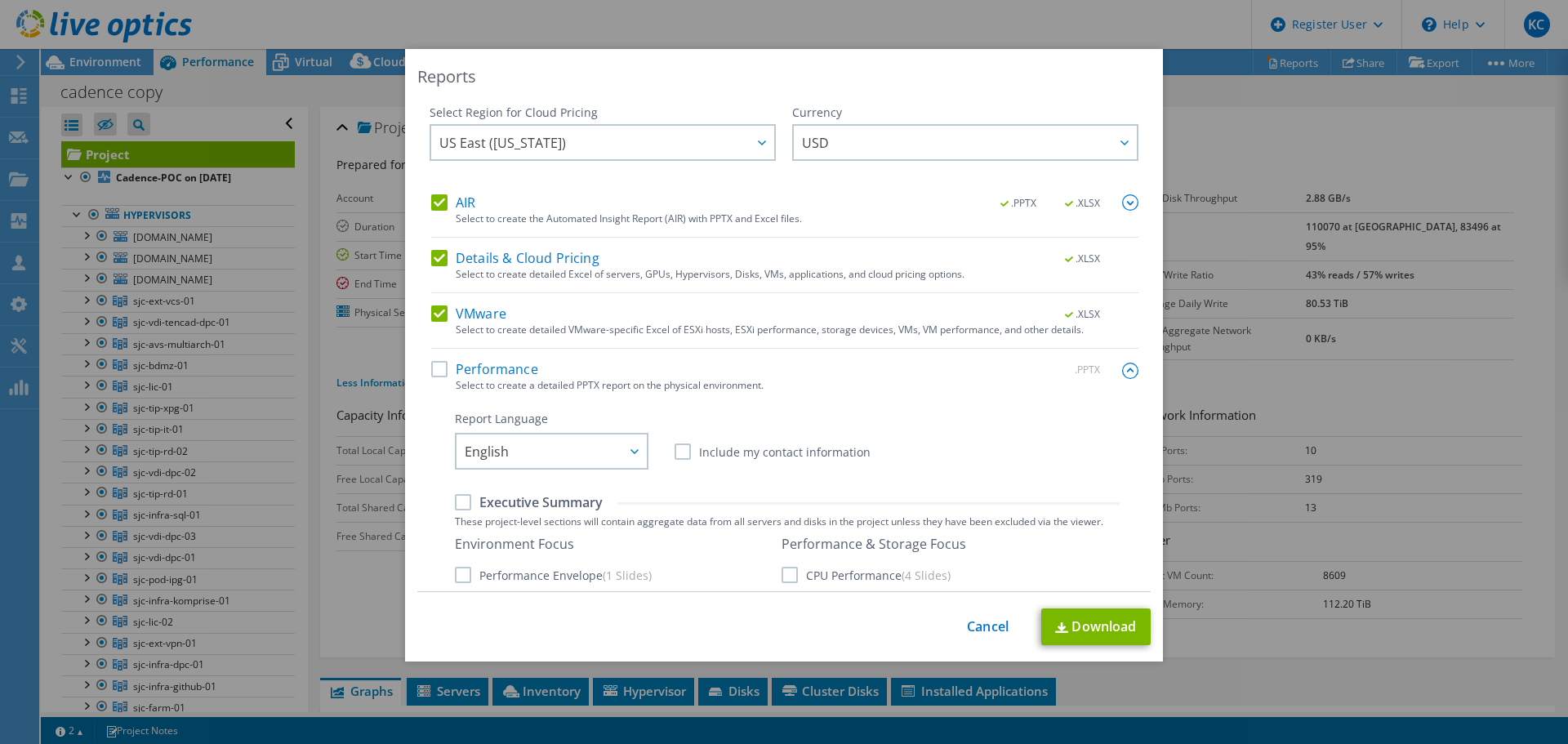
click at [1122, 203] on img at bounding box center [1130, 203] width 16 height 16
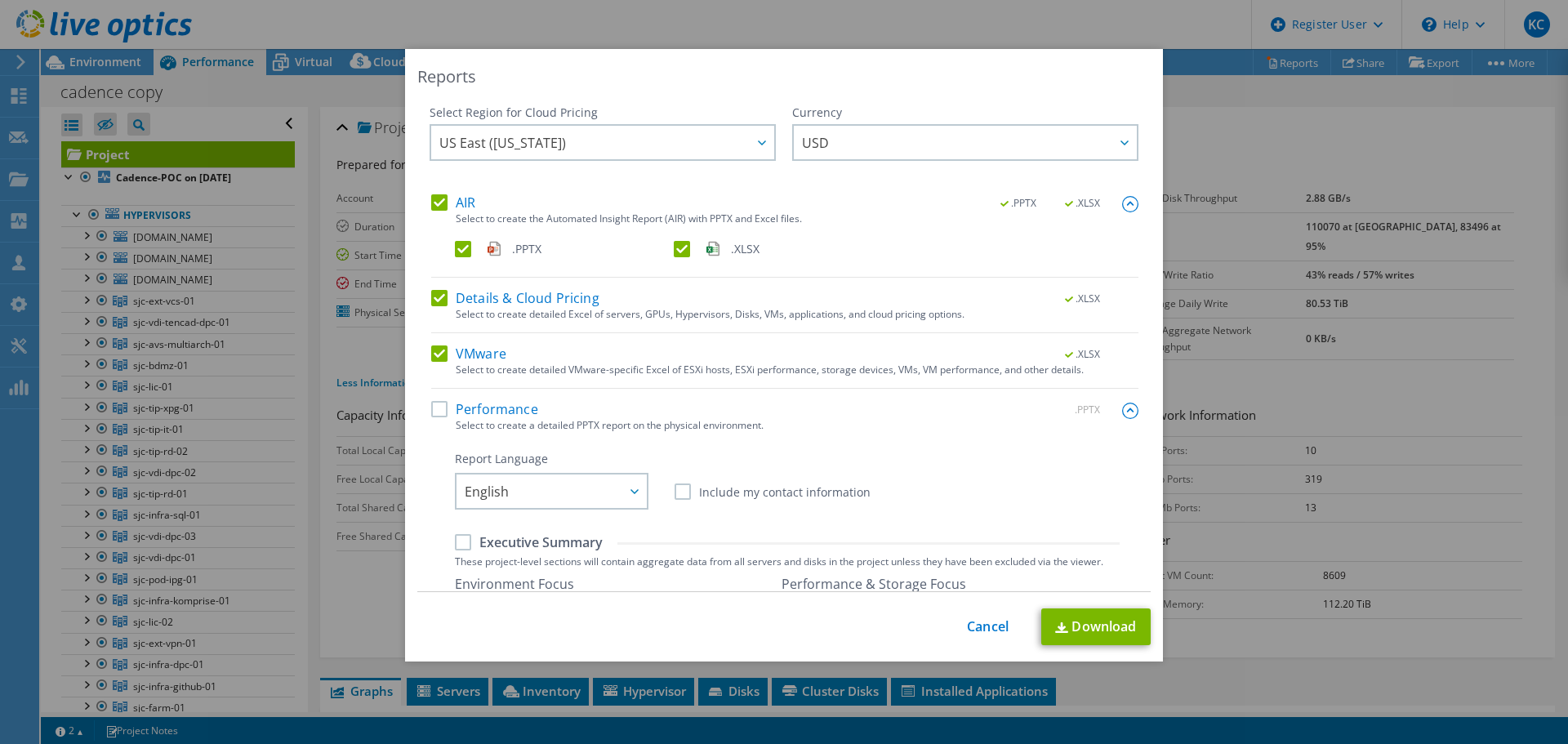
click at [1122, 204] on img at bounding box center [1130, 204] width 16 height 16
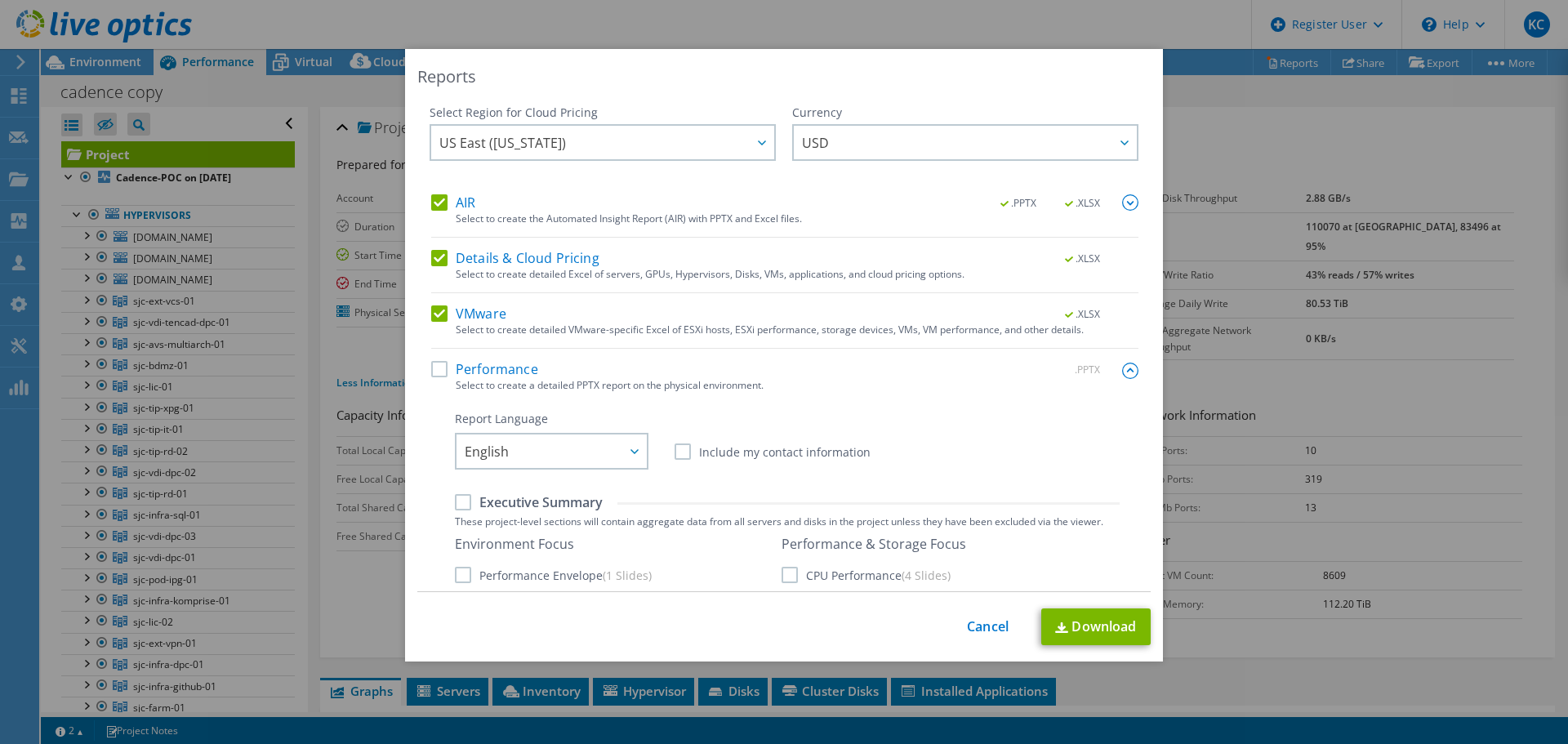
click at [968, 637] on div "This process may take a while, please wait... Cancel Download" at bounding box center [784, 627] width 733 height 37
click at [995, 622] on link "Cancel" at bounding box center [987, 627] width 42 height 16
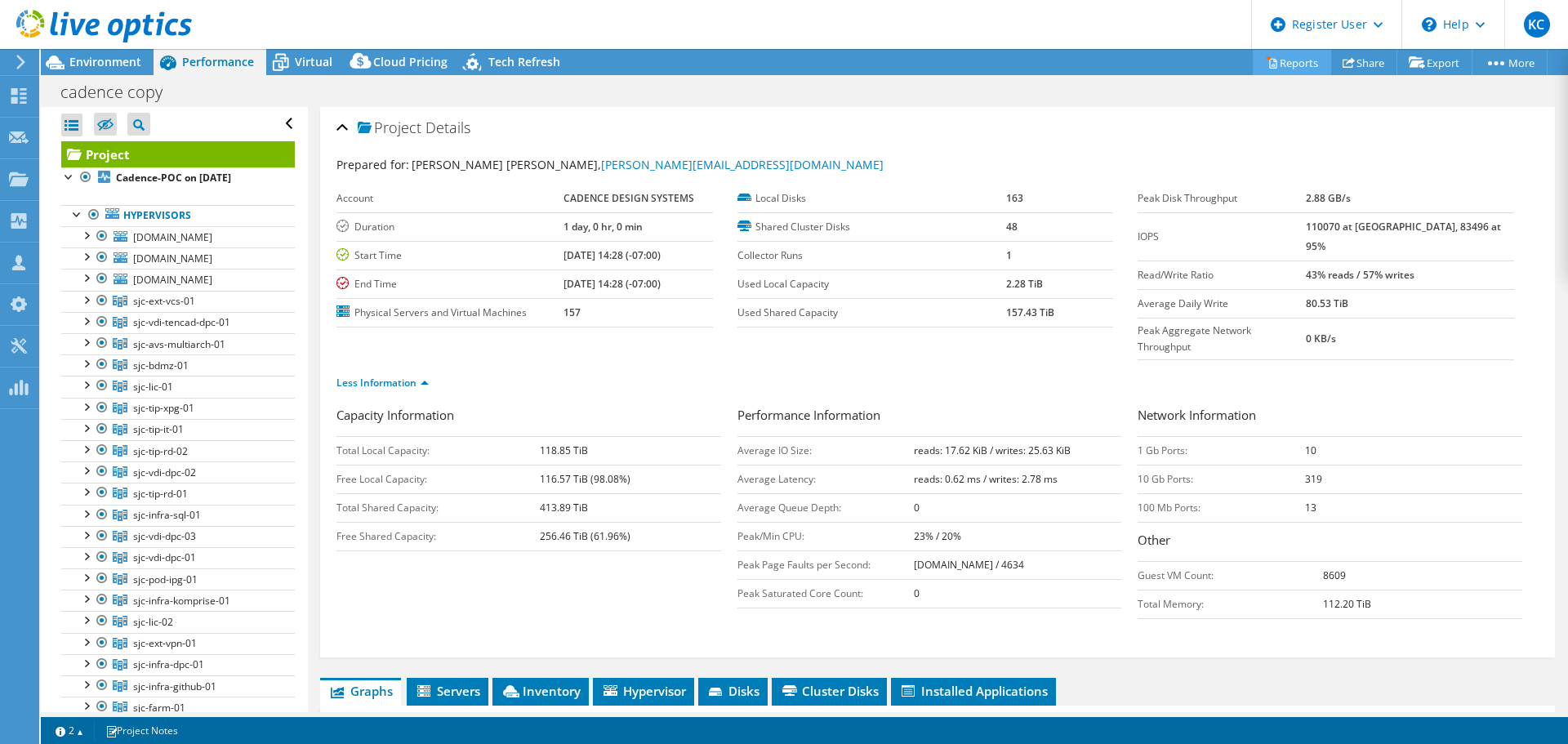
click at [1270, 60] on link "Reports" at bounding box center [1291, 62] width 78 height 25
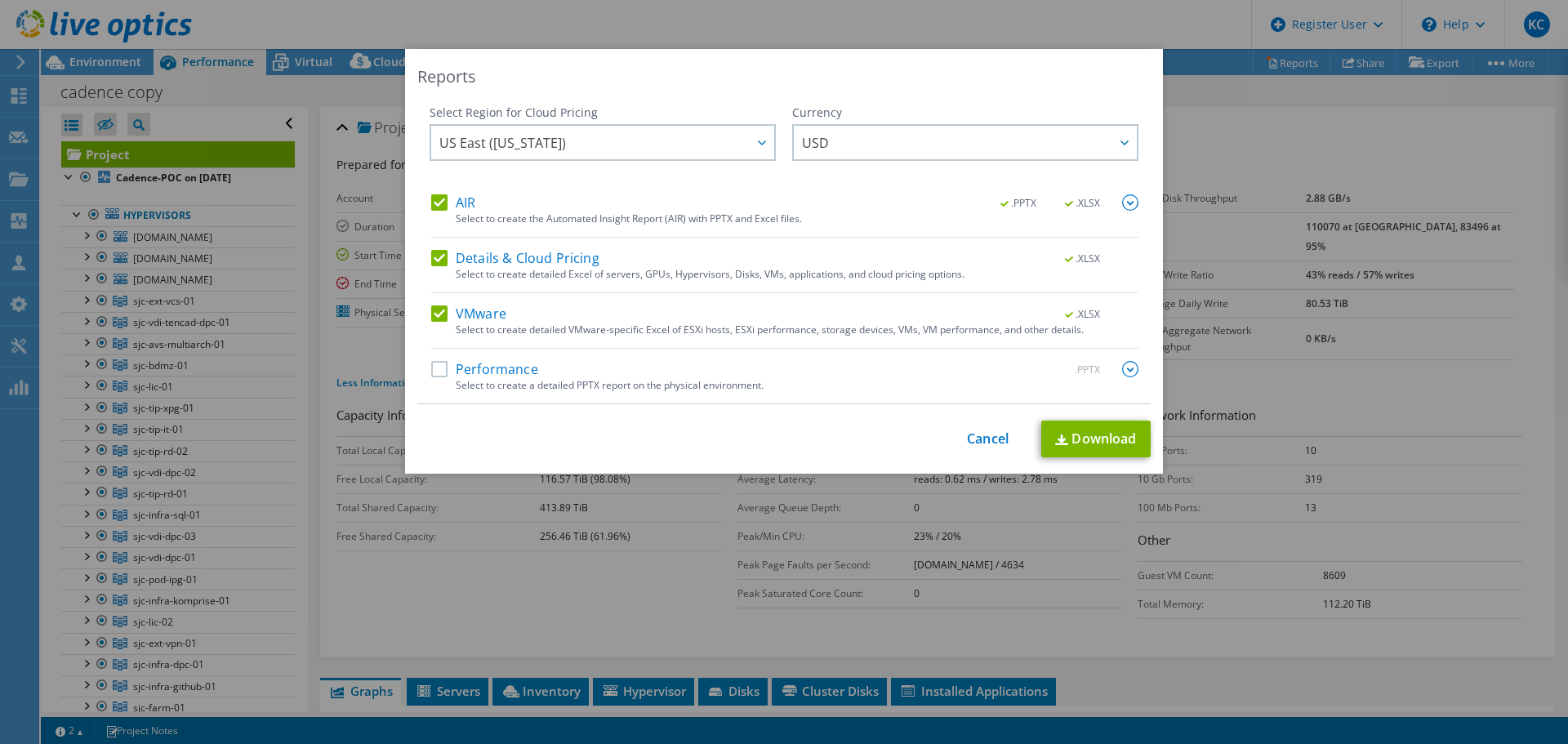
click at [1129, 197] on img at bounding box center [1130, 203] width 16 height 16
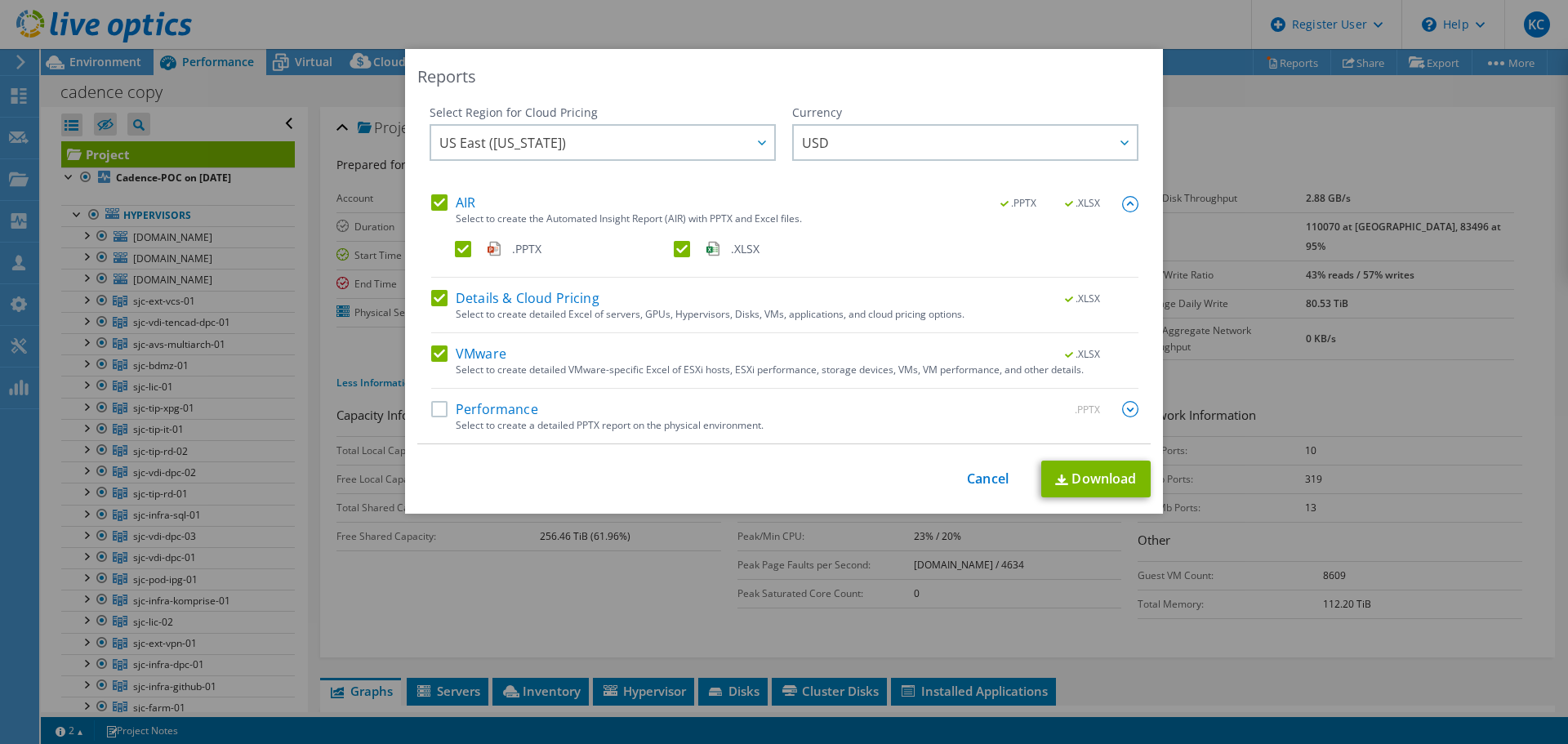
click at [465, 249] on label ".PPTX" at bounding box center [563, 249] width 216 height 16
click at [0, 0] on input ".PPTX" at bounding box center [0, 0] width 0 height 0
click at [435, 301] on label "Details & Cloud Pricing" at bounding box center [515, 298] width 168 height 16
click at [0, 0] on input "Details & Cloud Pricing" at bounding box center [0, 0] width 0 height 0
click at [1122, 413] on img at bounding box center [1130, 409] width 16 height 16
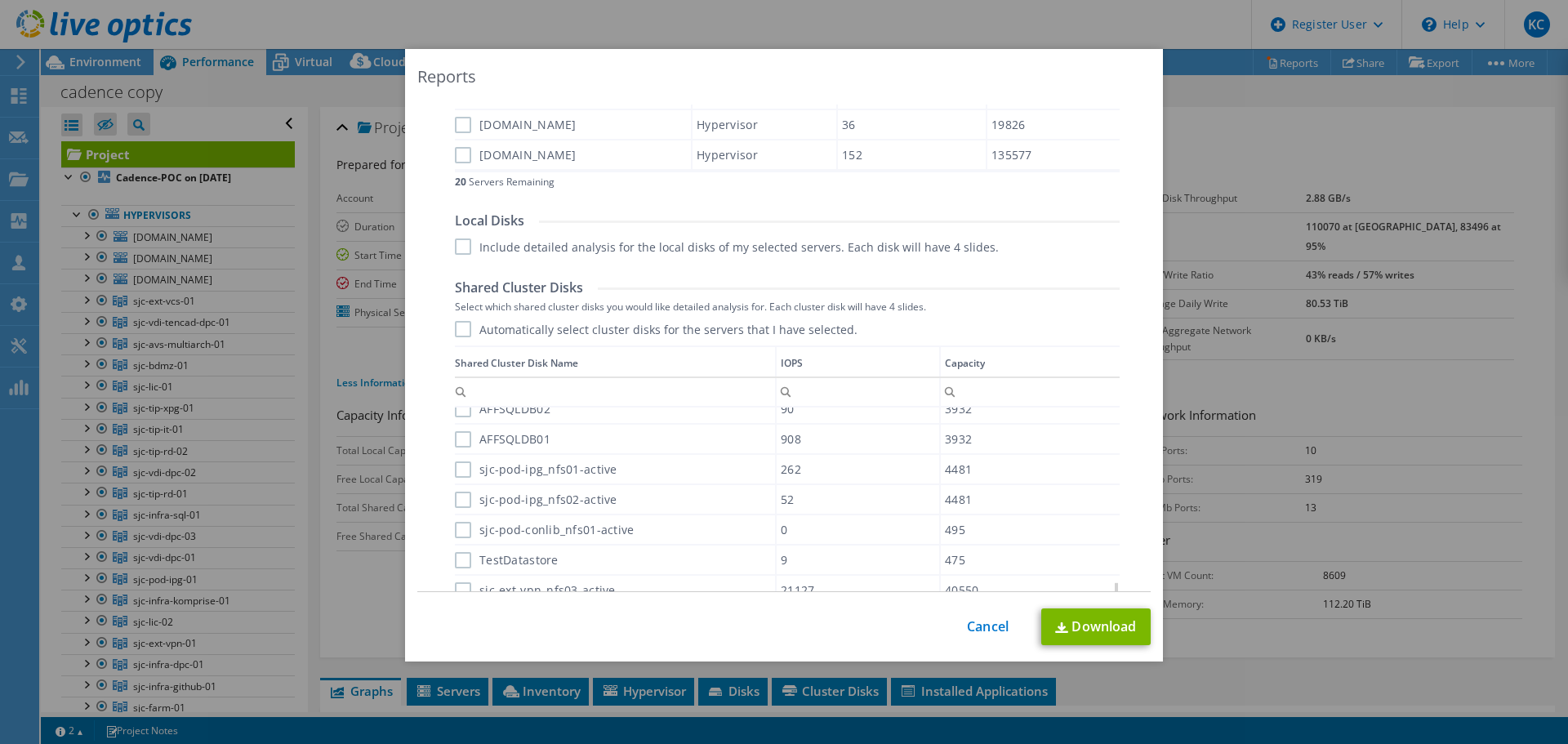
scroll to position [1127, 0]
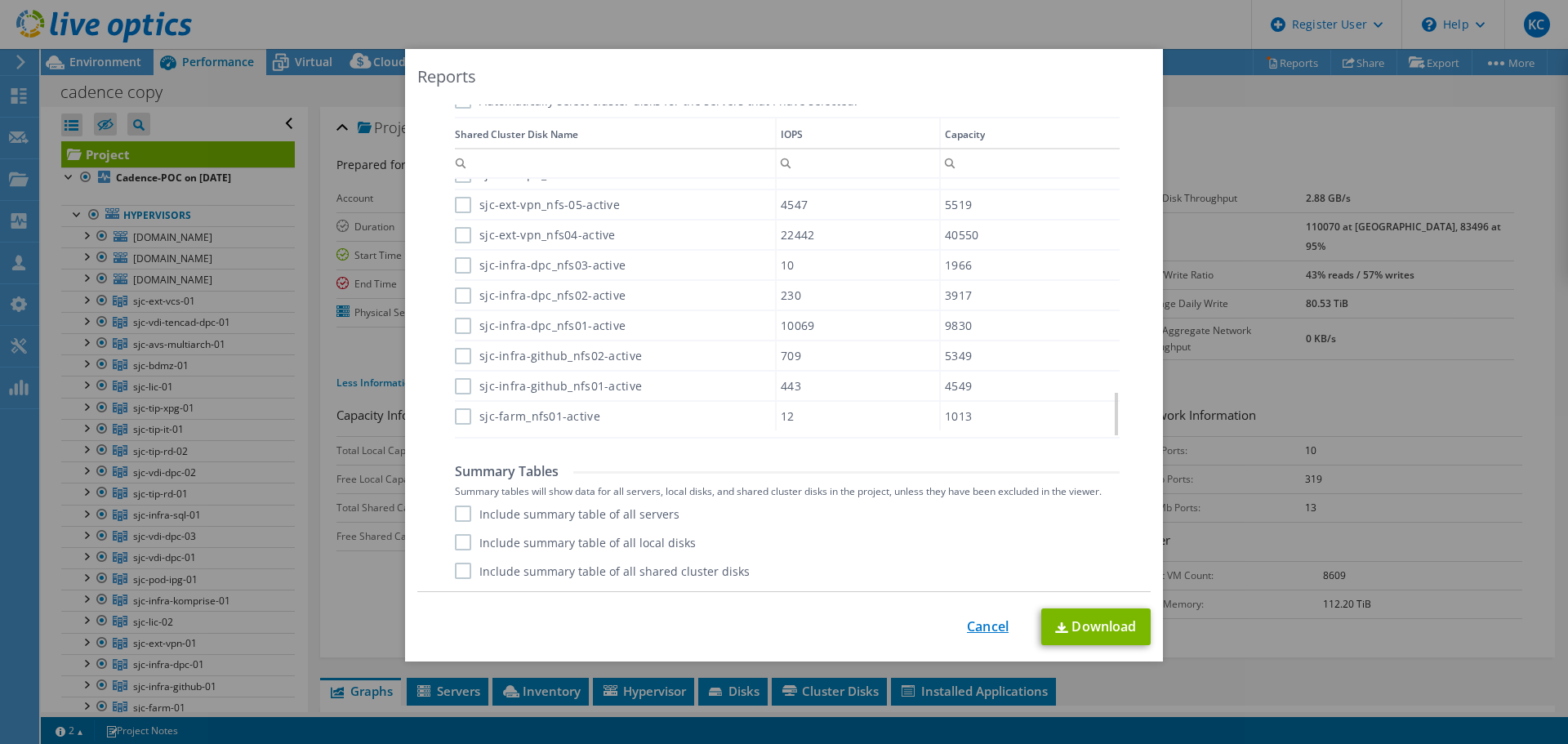
click at [982, 632] on link "Cancel" at bounding box center [987, 627] width 42 height 16
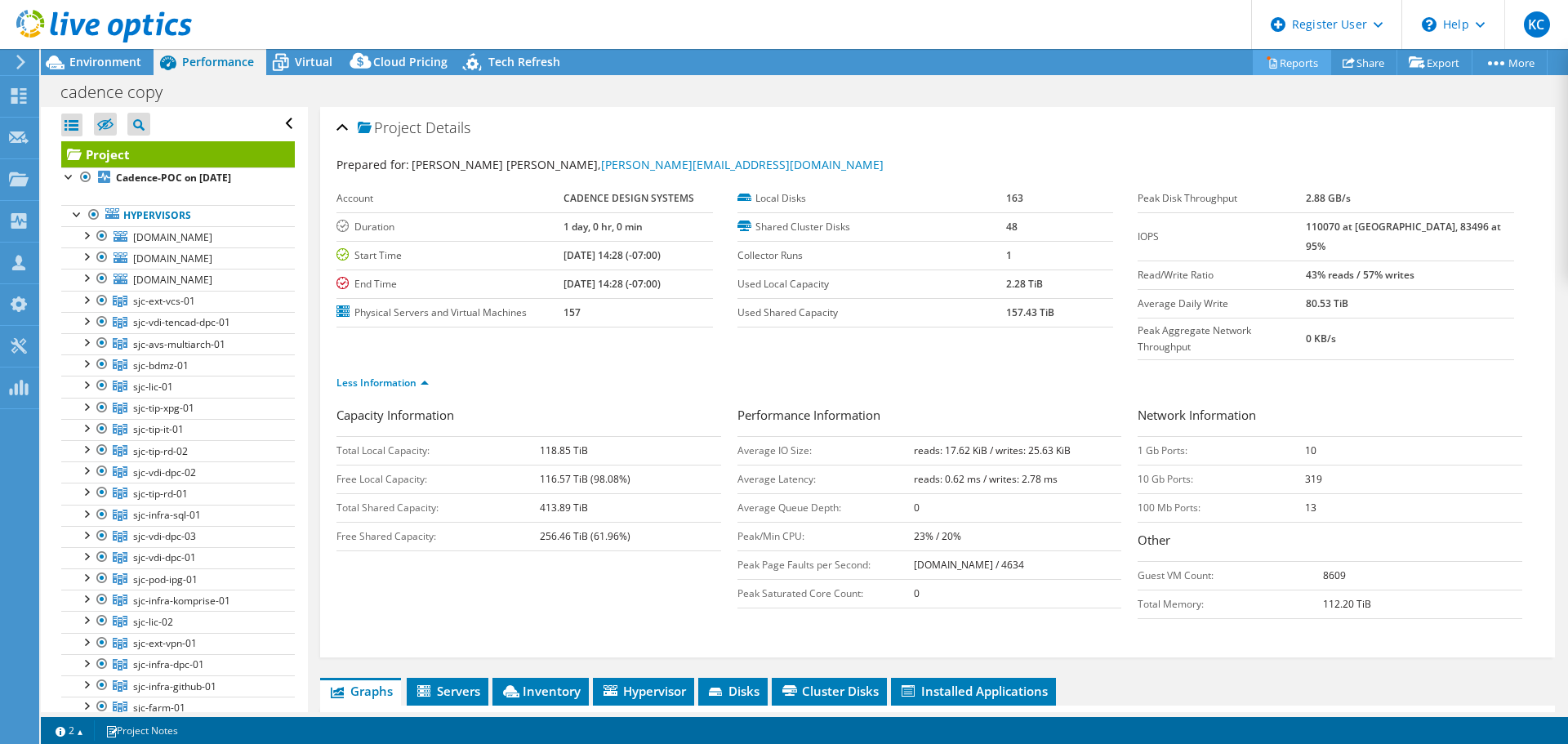
click at [1268, 58] on link "Reports" at bounding box center [1291, 62] width 78 height 25
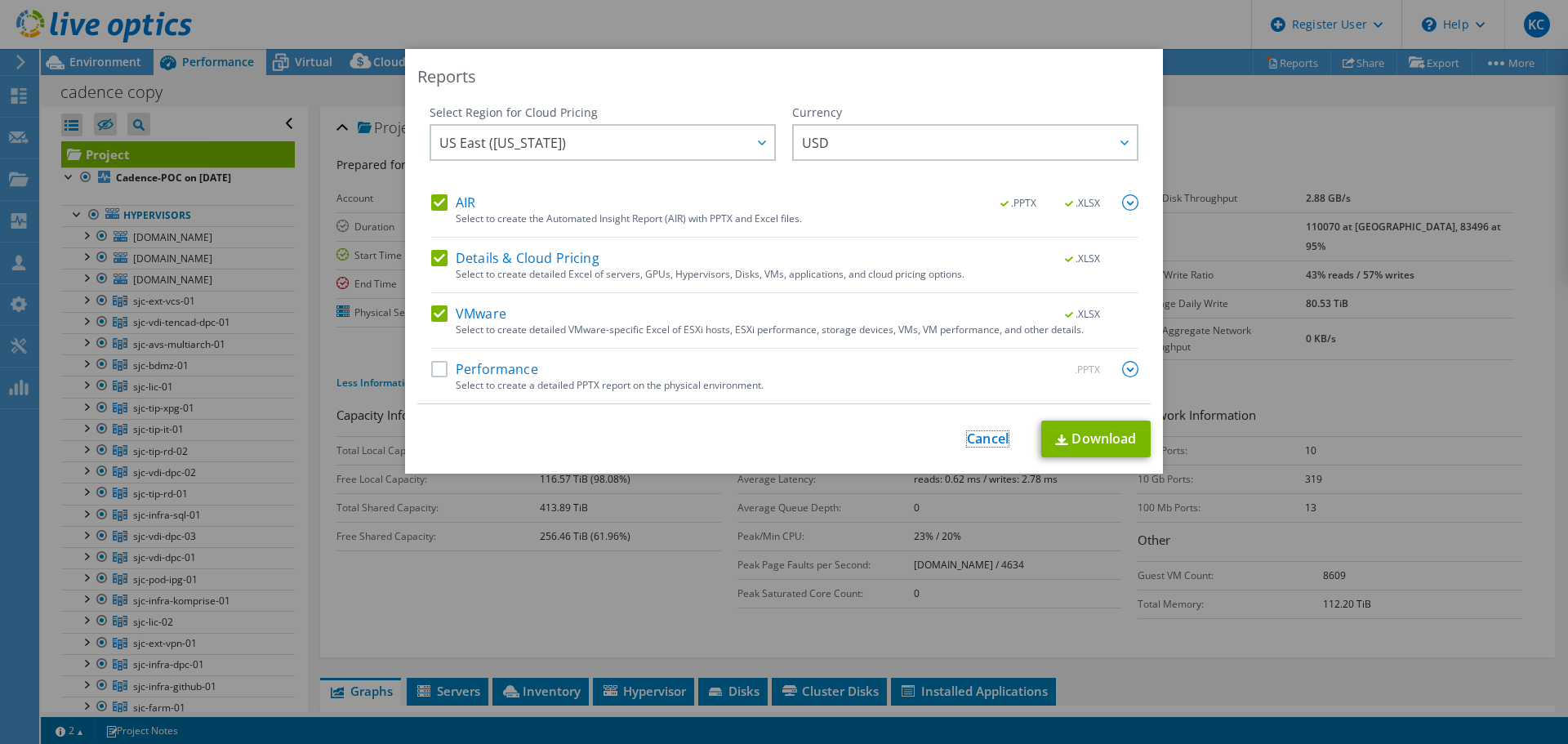
click at [996, 439] on link "Cancel" at bounding box center [987, 439] width 42 height 16
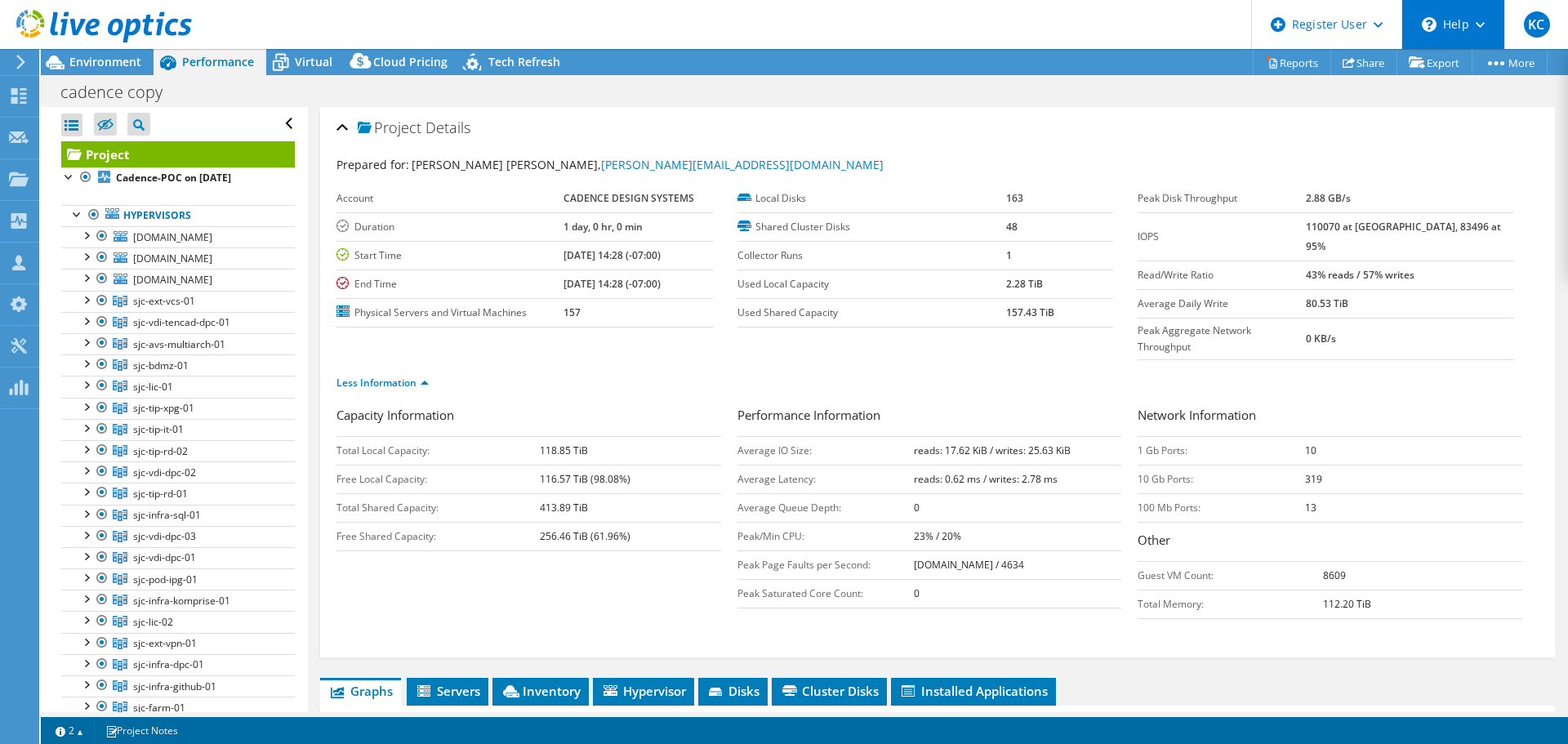
click at [1468, 30] on div "\n Help" at bounding box center [1452, 25] width 103 height 49
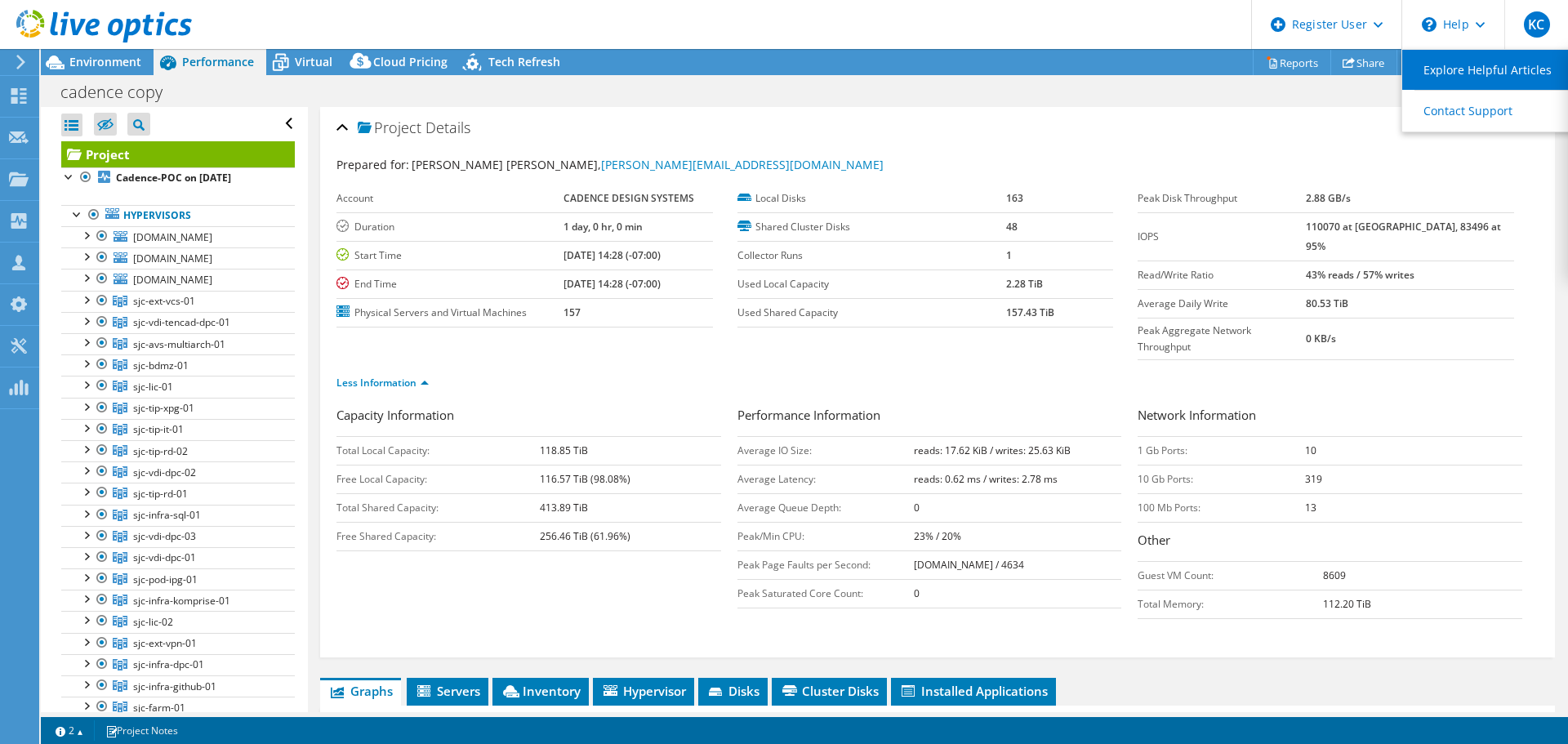
click at [1468, 71] on link "Explore Helpful Articles" at bounding box center [1493, 70] width 182 height 40
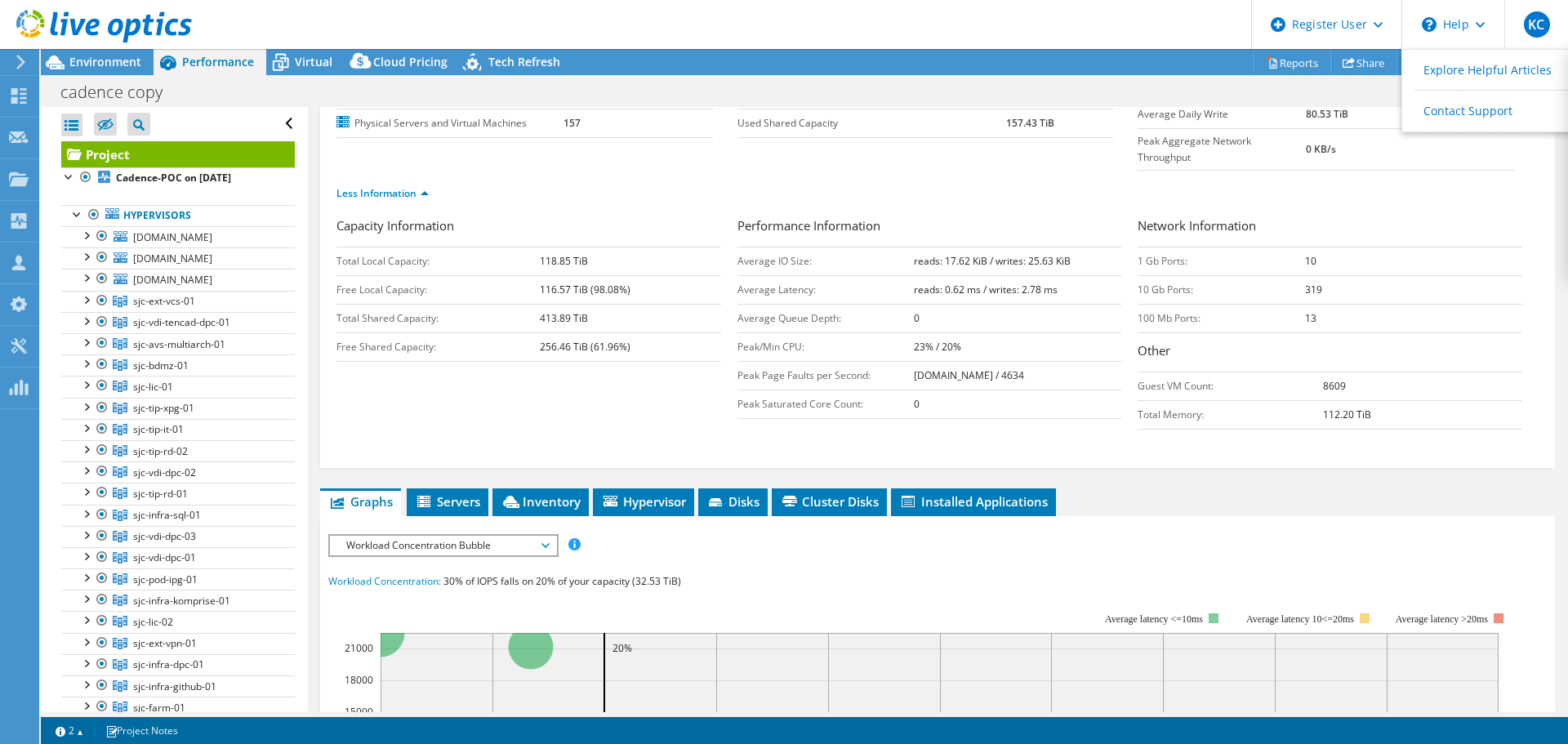
scroll to position [327, 0]
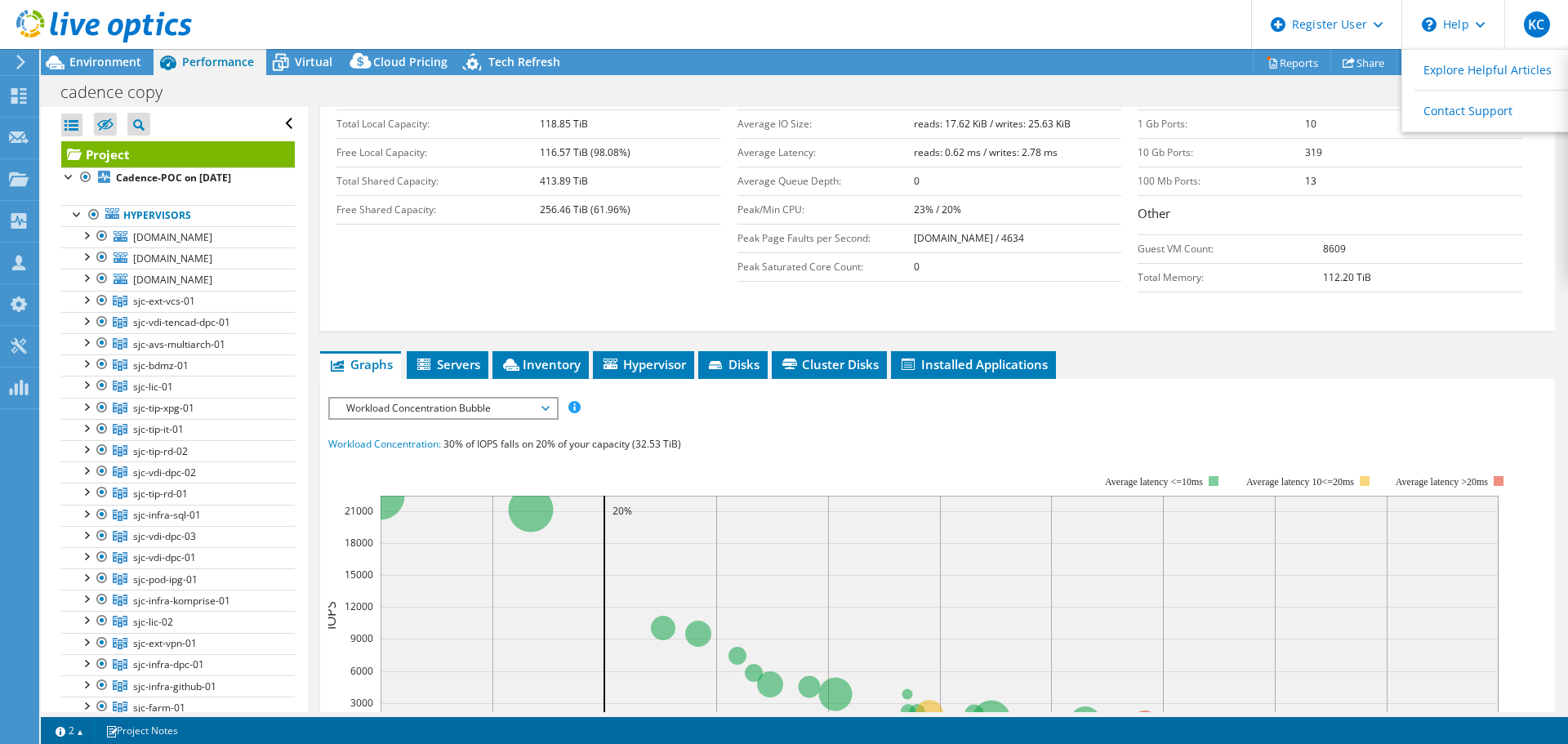
click at [527, 398] on span "Workload Concentration Bubble" at bounding box center [444, 408] width 210 height 20
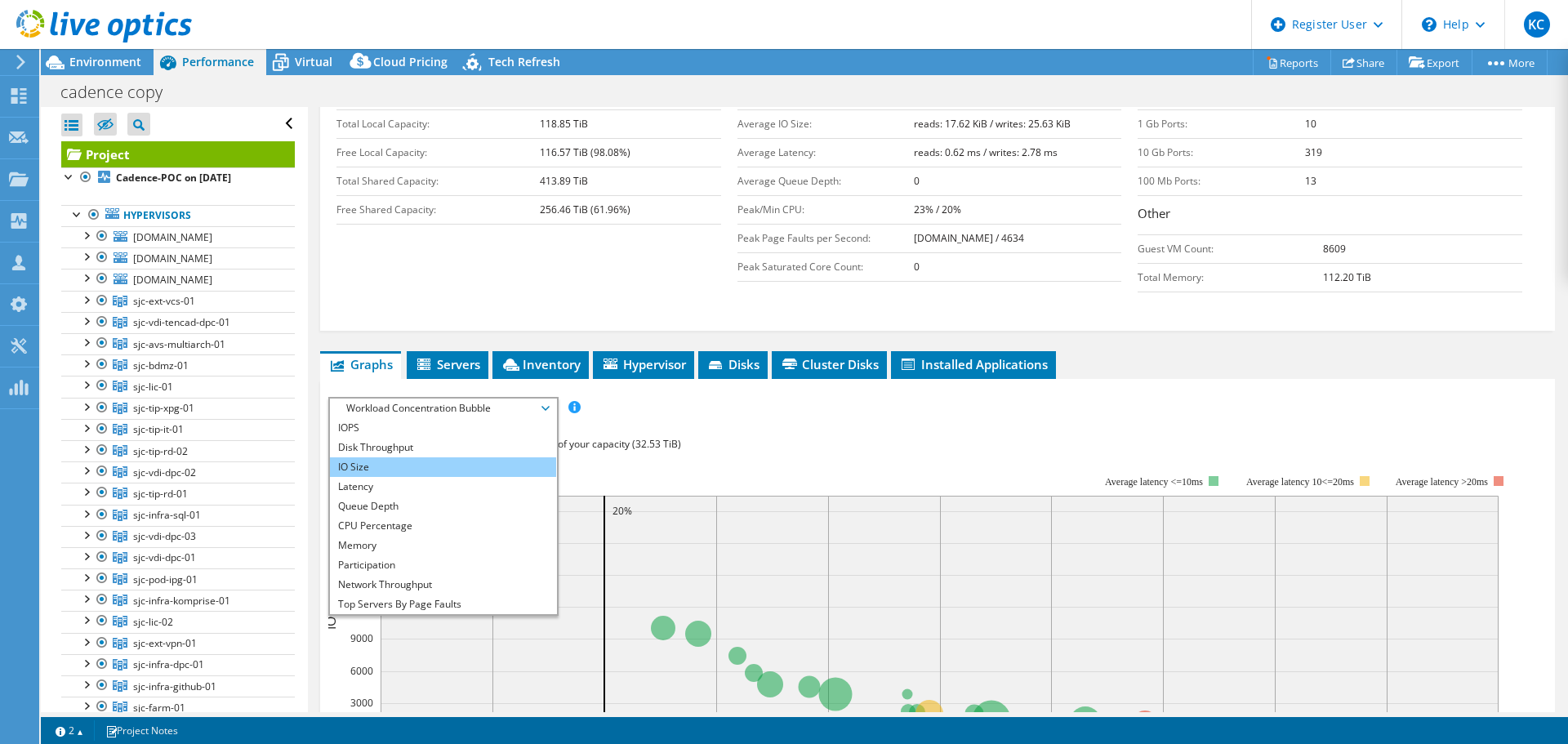
click at [497, 457] on li "IO Size" at bounding box center [443, 467] width 226 height 20
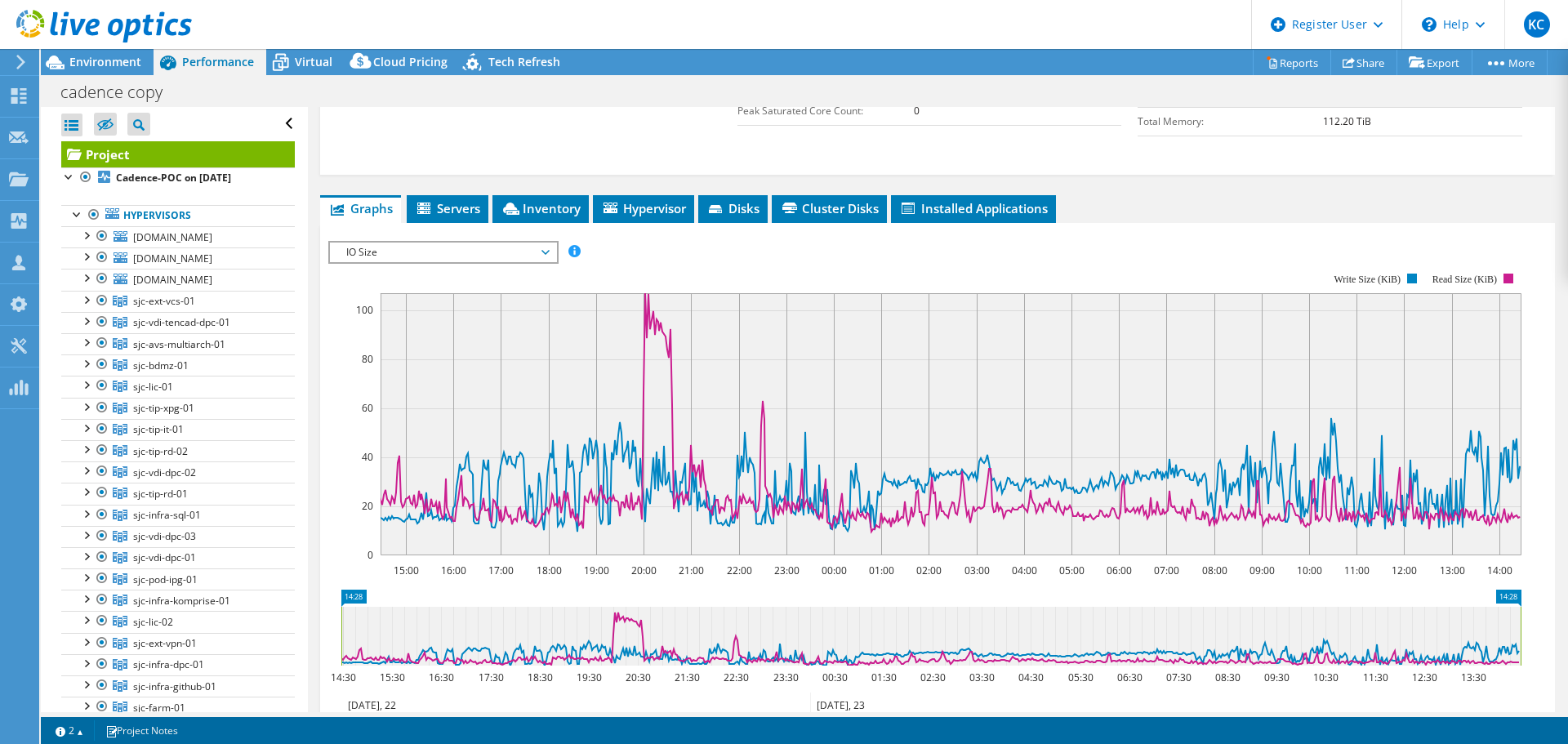
scroll to position [572, 0]
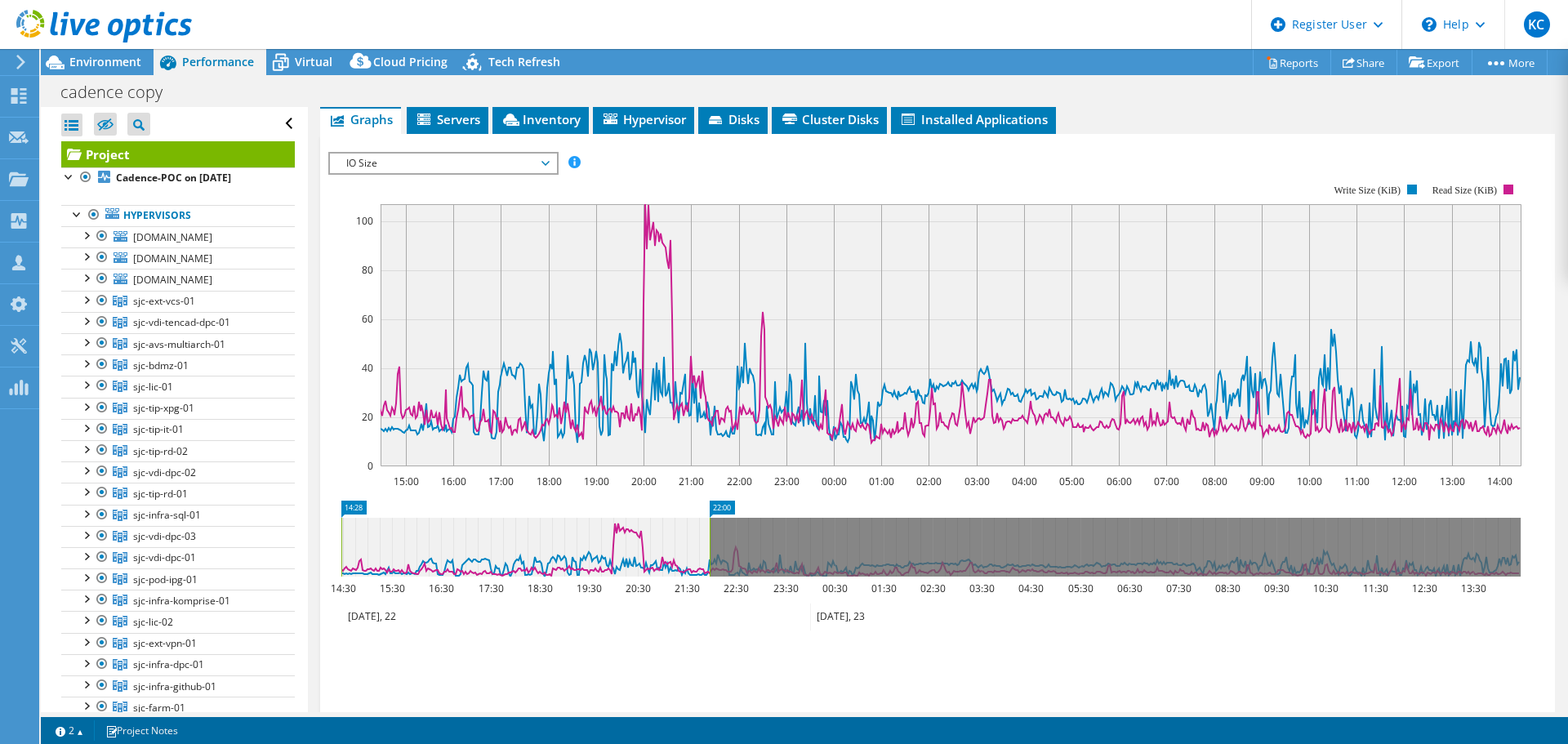
drag, startPoint x: 1520, startPoint y: 506, endPoint x: 710, endPoint y: 544, distance: 810.9
click at [710, 544] on icon "14:28 22:00 14:30 15:30 16:30 17:30 18:30 19:30 20:30 21:30 22:30 23:30 00:30 0…" at bounding box center [931, 566] width 1206 height 131
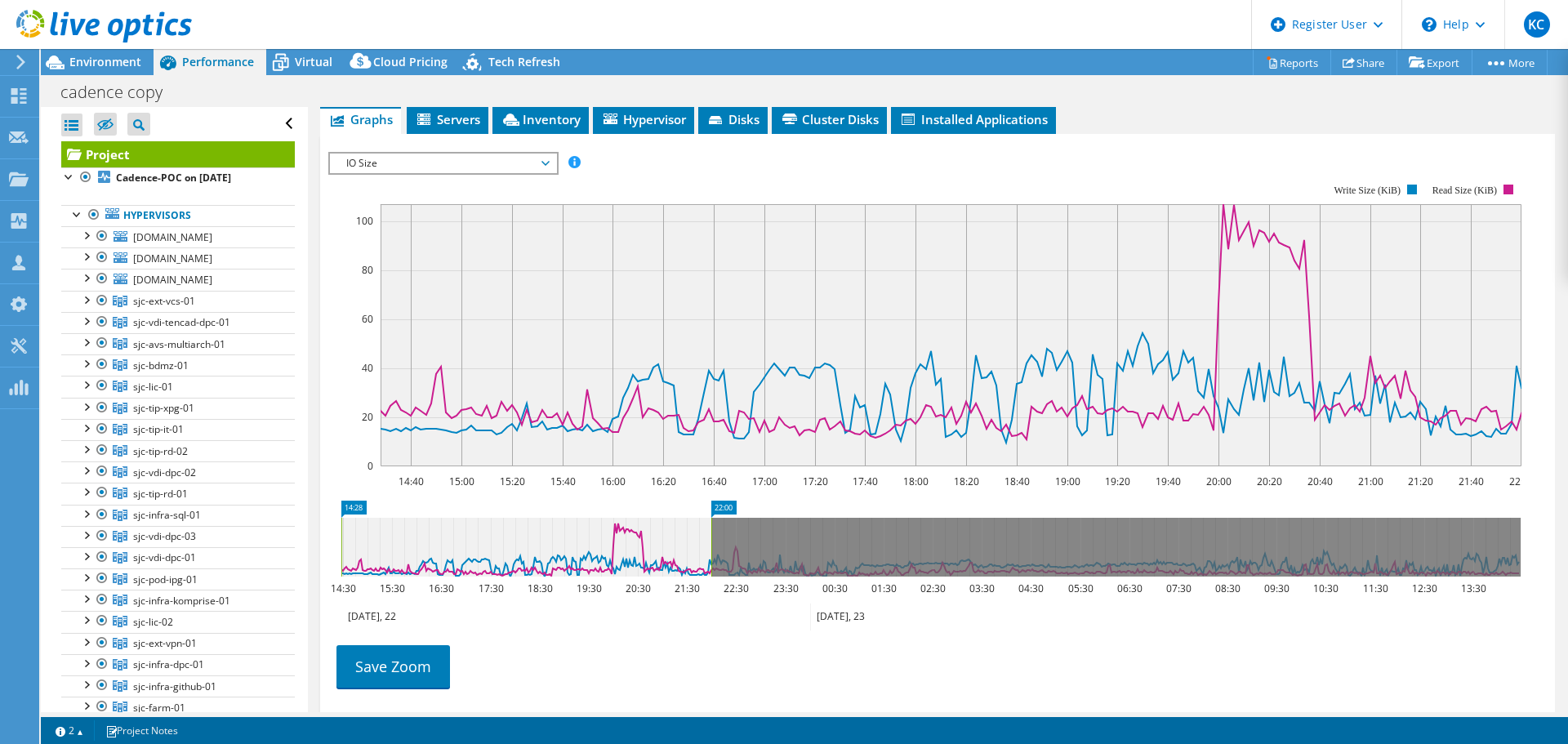
drag, startPoint x: 337, startPoint y: 510, endPoint x: 533, endPoint y: 514, distance: 196.0
click at [519, 512] on icon "22:00 14:28 14:30 15:30 16:30 17:30 18:30 19:30 20:30 21:30 22:30 23:30 00:30 0…" at bounding box center [931, 566] width 1206 height 131
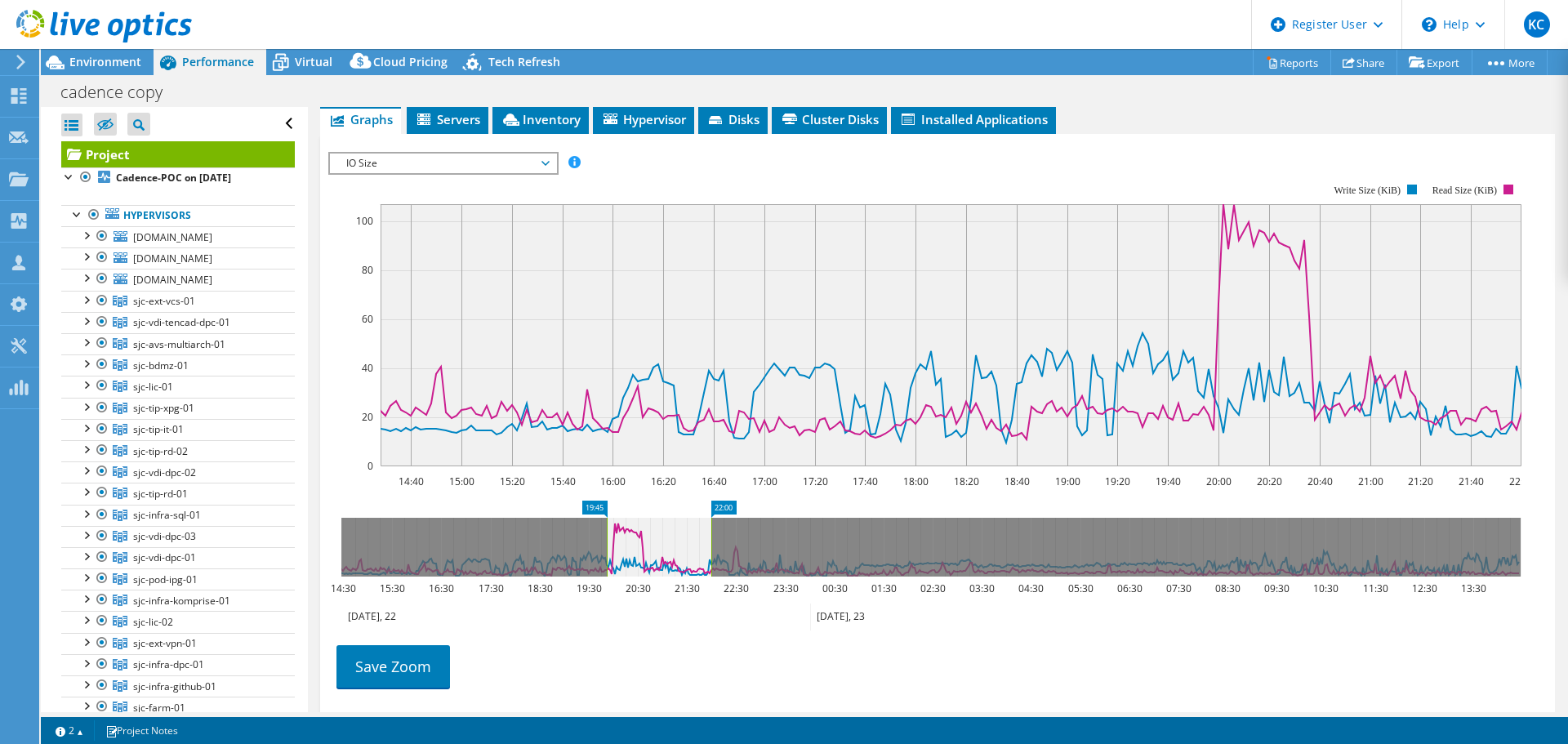
drag, startPoint x: 342, startPoint y: 509, endPoint x: 607, endPoint y: 546, distance: 267.6
click at [607, 546] on icon "22:00 19:45 14:30 15:30 16:30 17:30 18:30 19:30 20:30 21:30 22:30 23:30 00:30 0…" at bounding box center [931, 566] width 1206 height 131
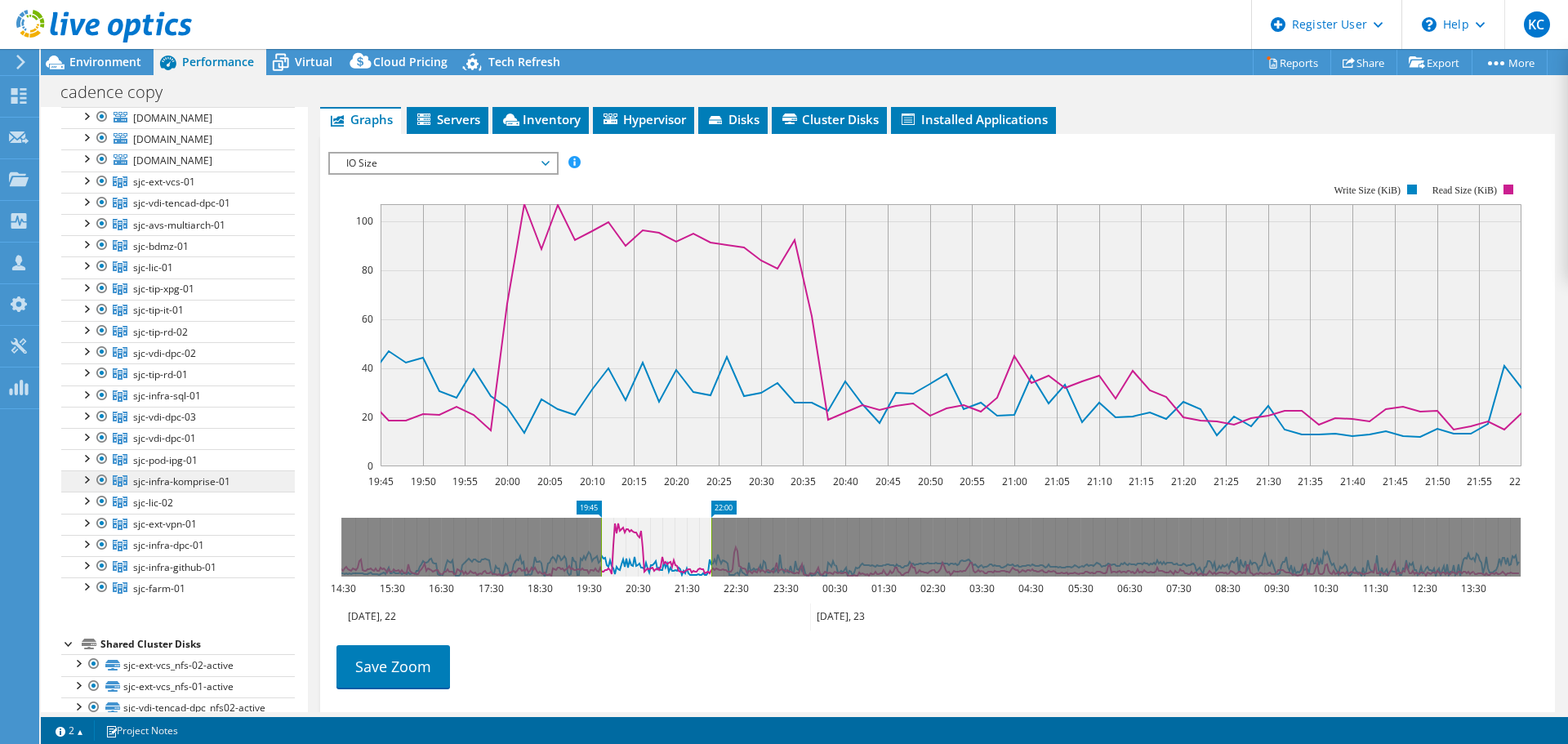
scroll to position [245, 0]
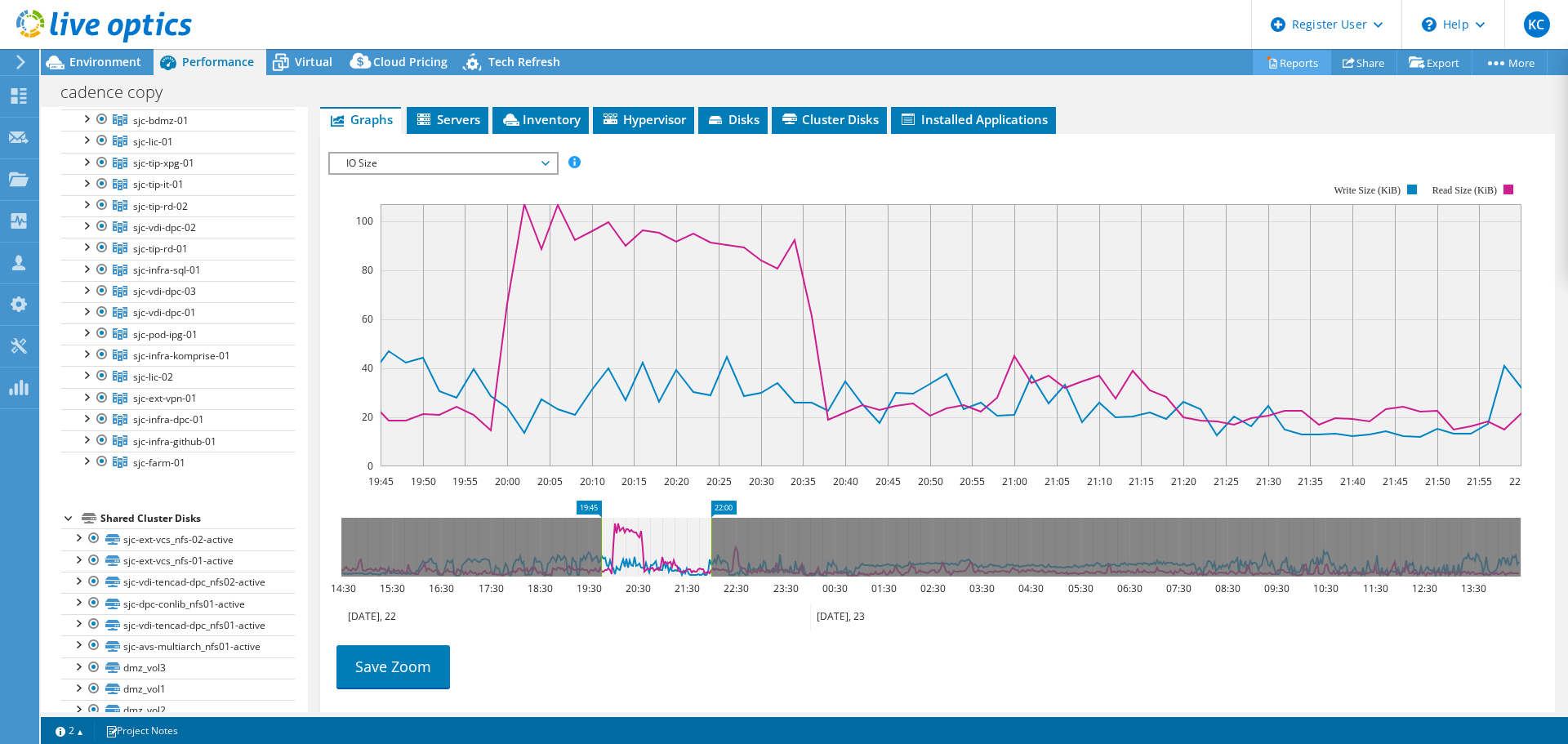
click at [1292, 59] on link "Reports" at bounding box center [1291, 62] width 78 height 25
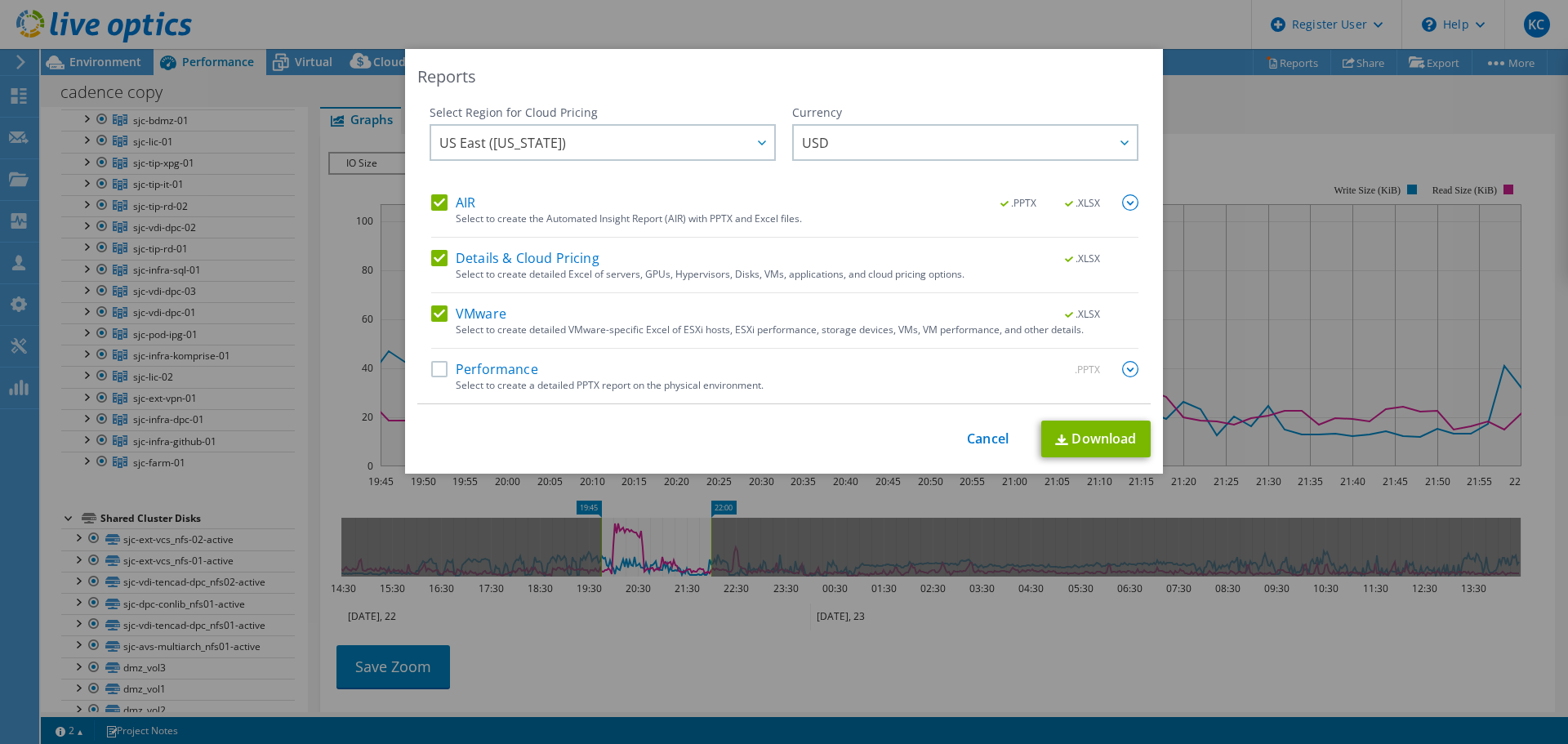
click at [431, 204] on label "AIR" at bounding box center [453, 203] width 44 height 16
click at [0, 0] on input "AIR" at bounding box center [0, 0] width 0 height 0
click at [436, 260] on label "Details & Cloud Pricing" at bounding box center [515, 258] width 168 height 16
click at [0, 0] on input "Details & Cloud Pricing" at bounding box center [0, 0] width 0 height 0
click at [435, 315] on label "VMware" at bounding box center [468, 314] width 75 height 16
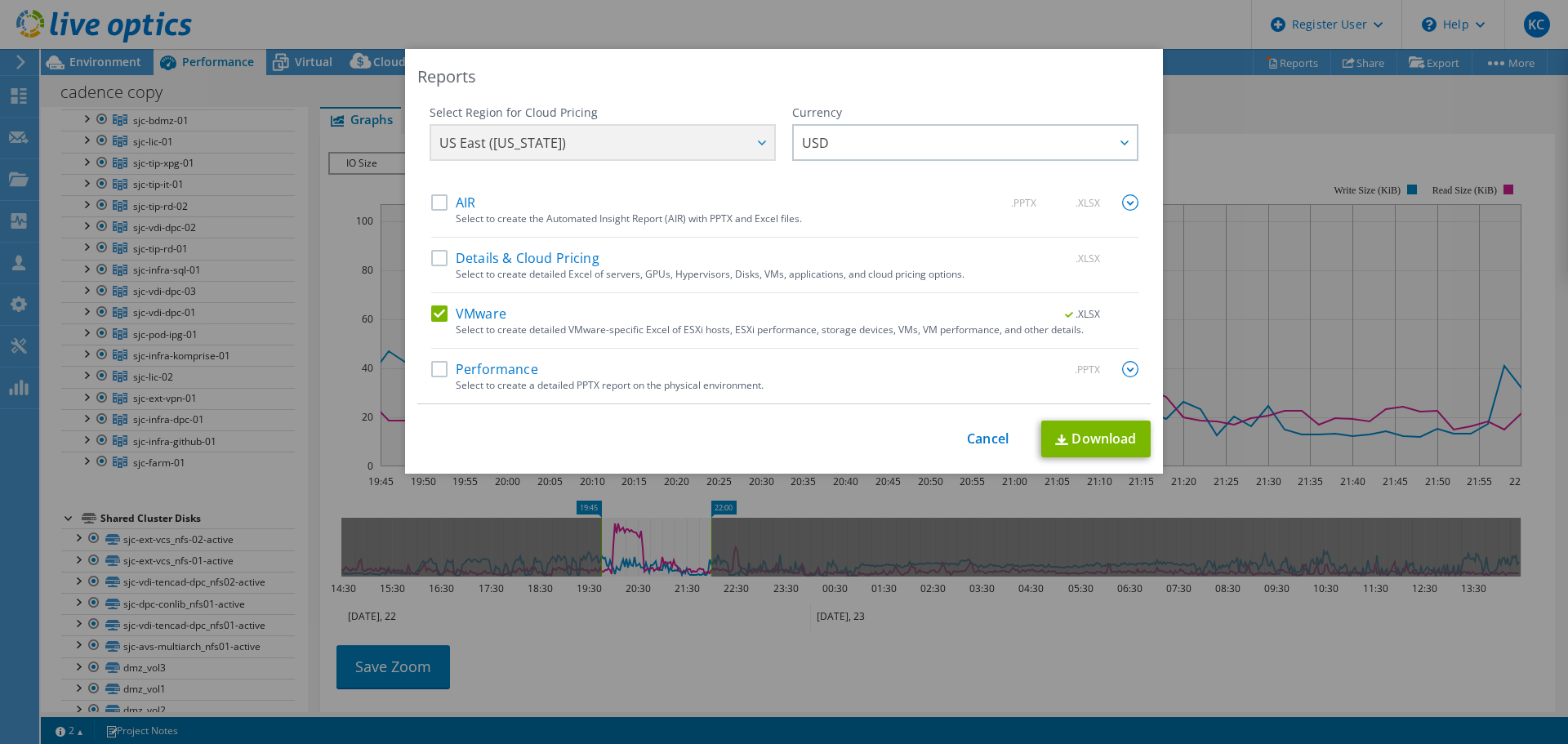
click at [0, 0] on input "VMware" at bounding box center [0, 0] width 0 height 0
click at [1129, 369] on img at bounding box center [1130, 369] width 16 height 16
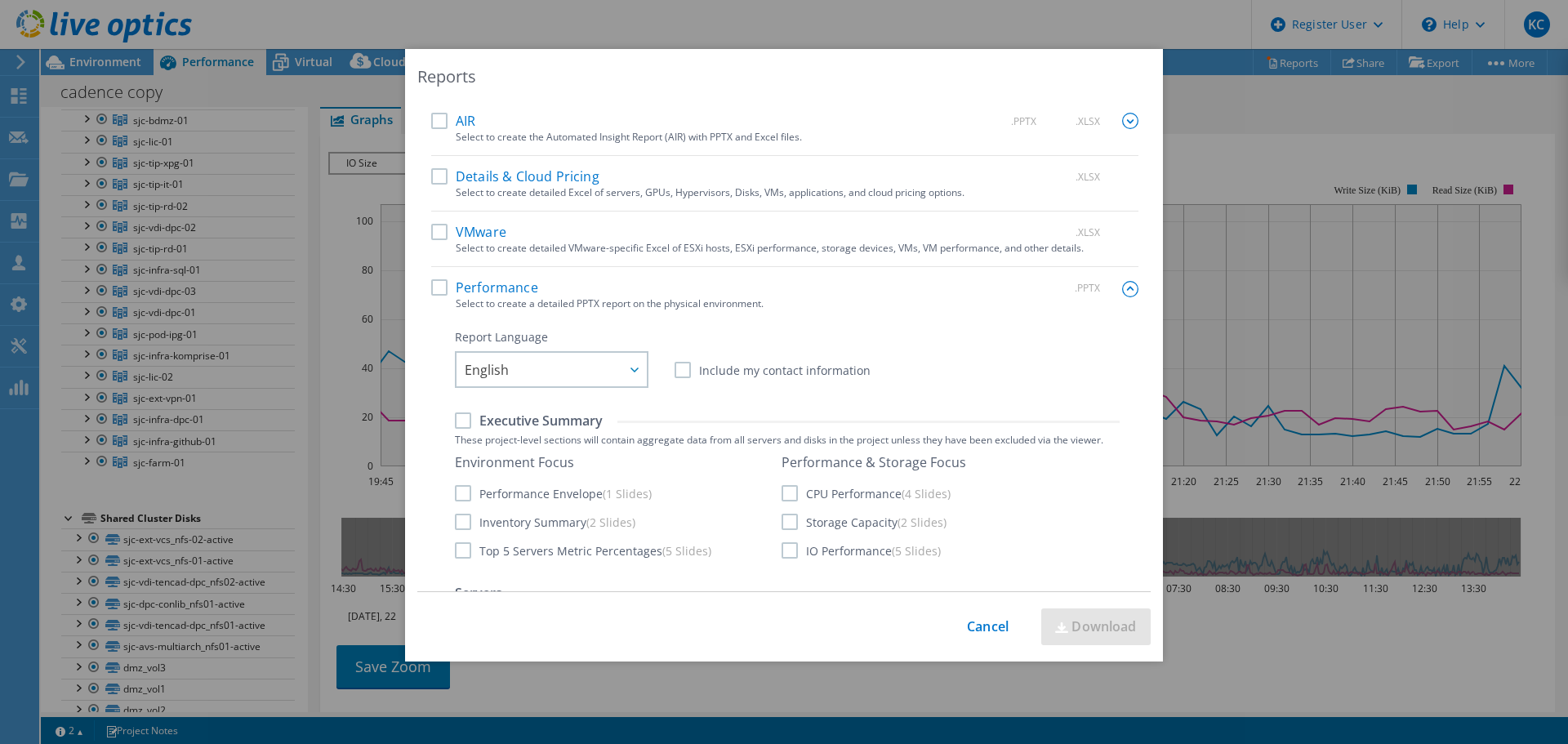
scroll to position [163, 0]
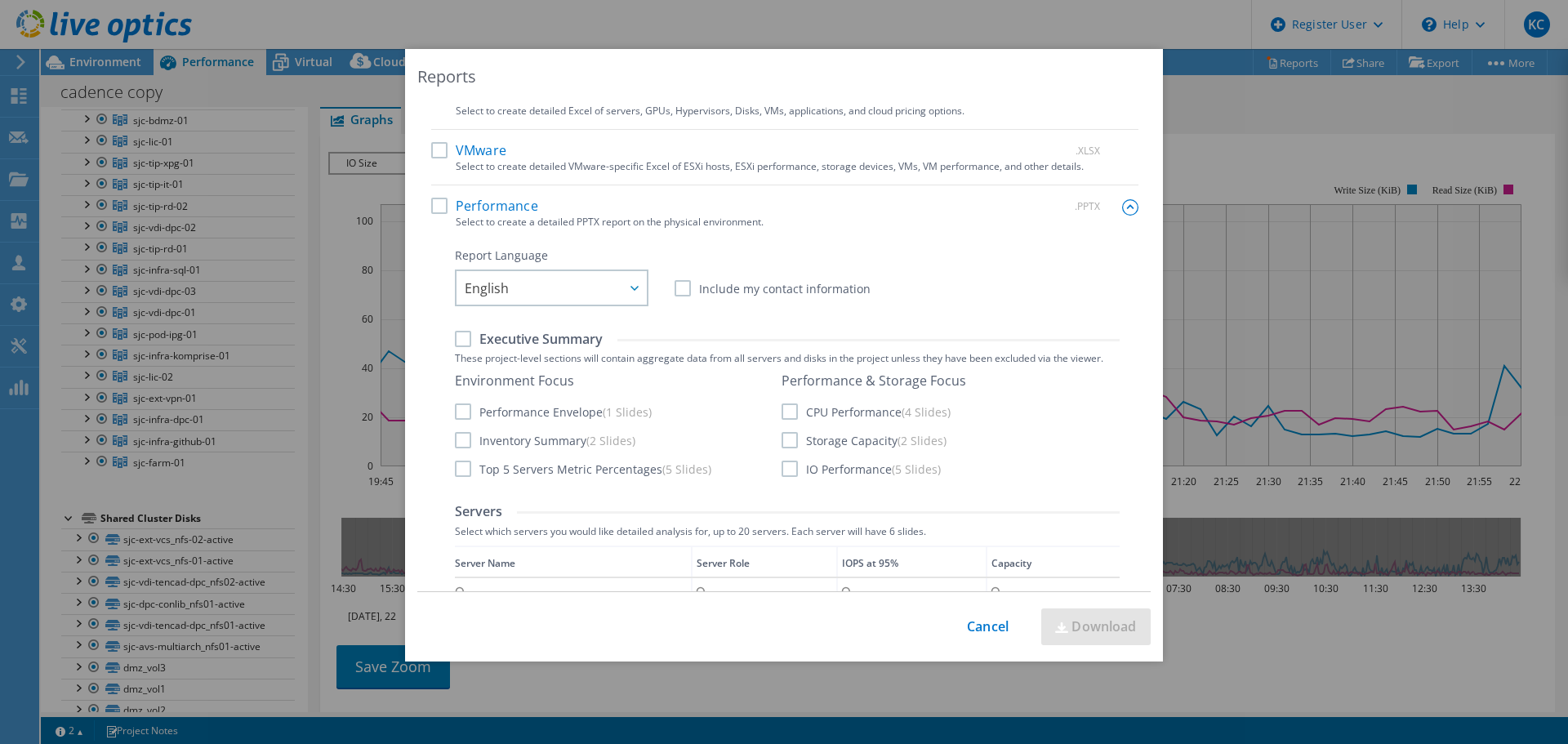
click at [784, 467] on label "IO Performance (5 Slides)" at bounding box center [862, 469] width 159 height 16
click at [0, 0] on input "IO Performance (5 Slides)" at bounding box center [0, 0] width 0 height 0
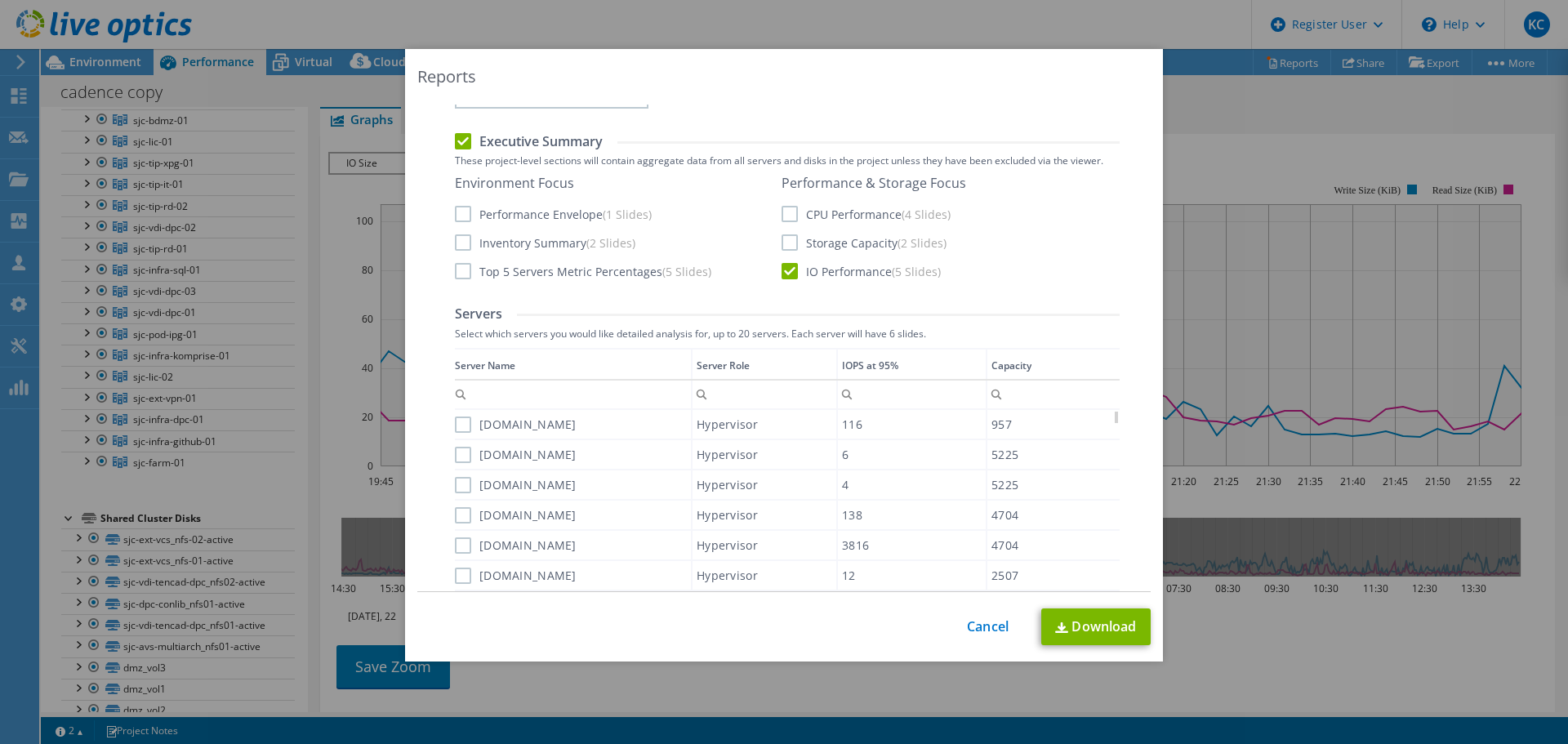
scroll to position [352, 0]
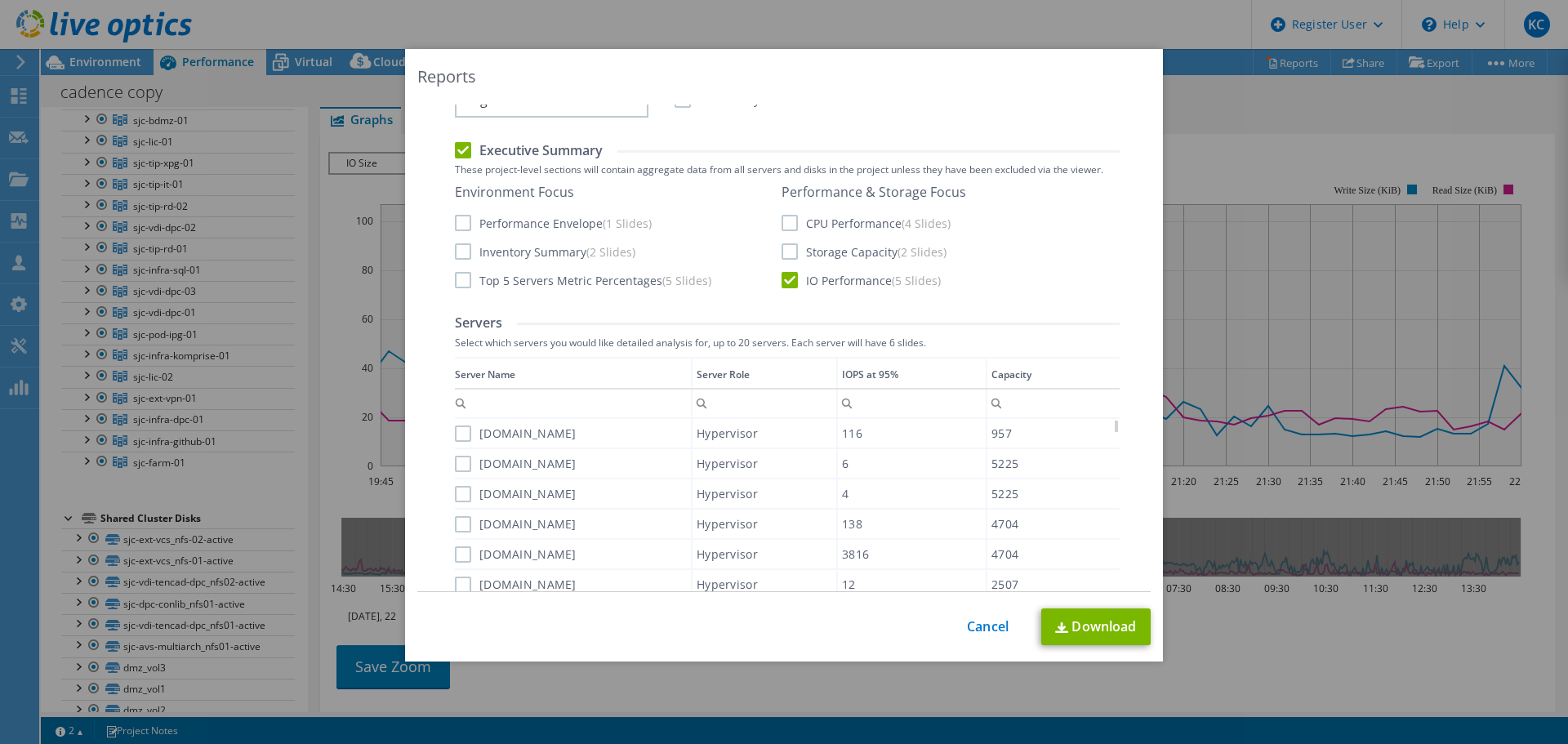
click at [455, 437] on label "sjcesxd2800.cadence.com" at bounding box center [516, 434] width 122 height 16
click at [0, 0] on input "sjcesxd2800.cadence.com" at bounding box center [0, 0] width 0 height 0
click at [455, 460] on label "sjcesxd1531.cadence.com" at bounding box center [516, 464] width 122 height 16
click at [0, 0] on input "sjcesxd1531.cadence.com" at bounding box center [0, 0] width 0 height 0
click at [456, 493] on label "sjcesxd1532.cadence.com" at bounding box center [516, 494] width 122 height 16
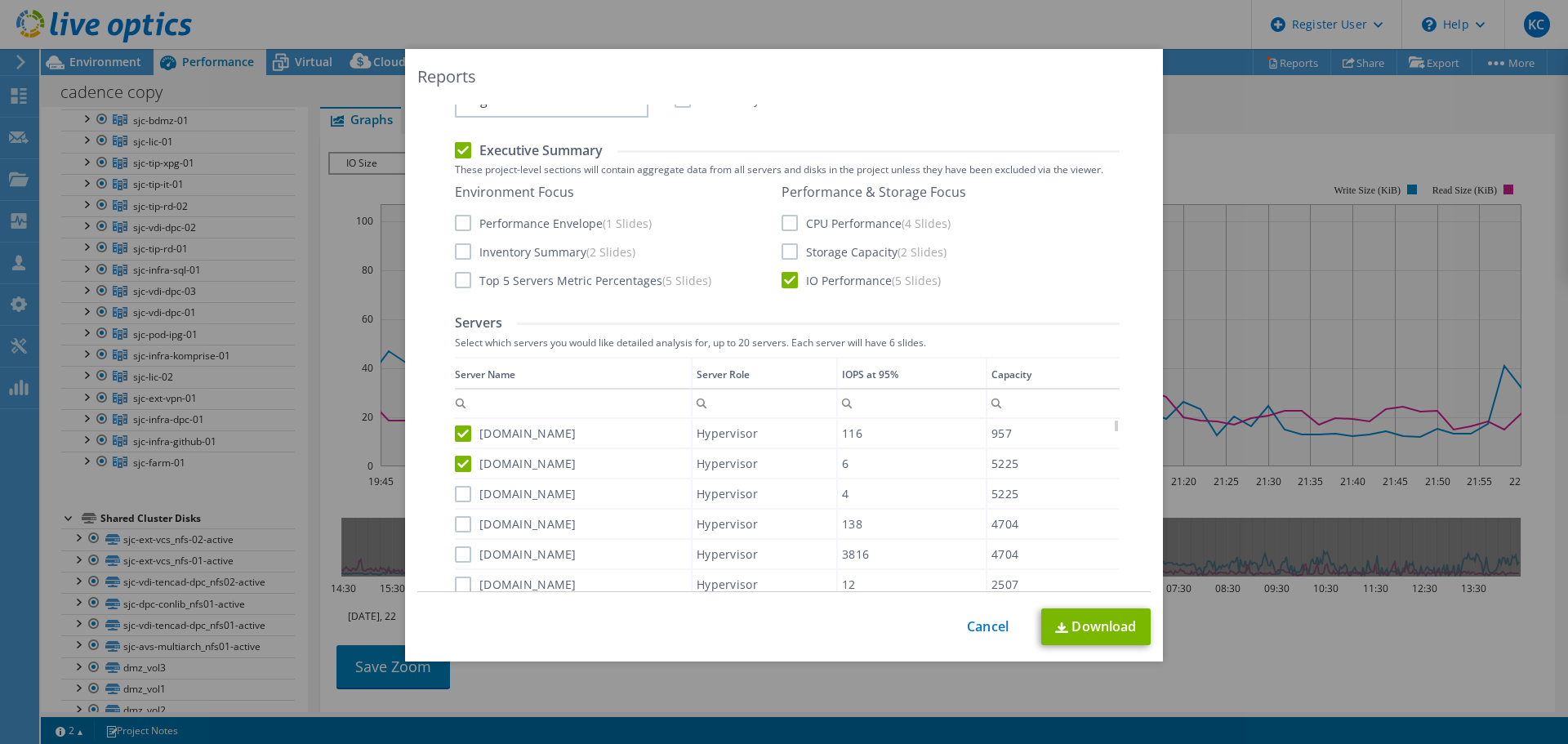
click at [0, 0] on input "sjcesxd1532.cadence.com" at bounding box center [0, 0] width 0 height 0
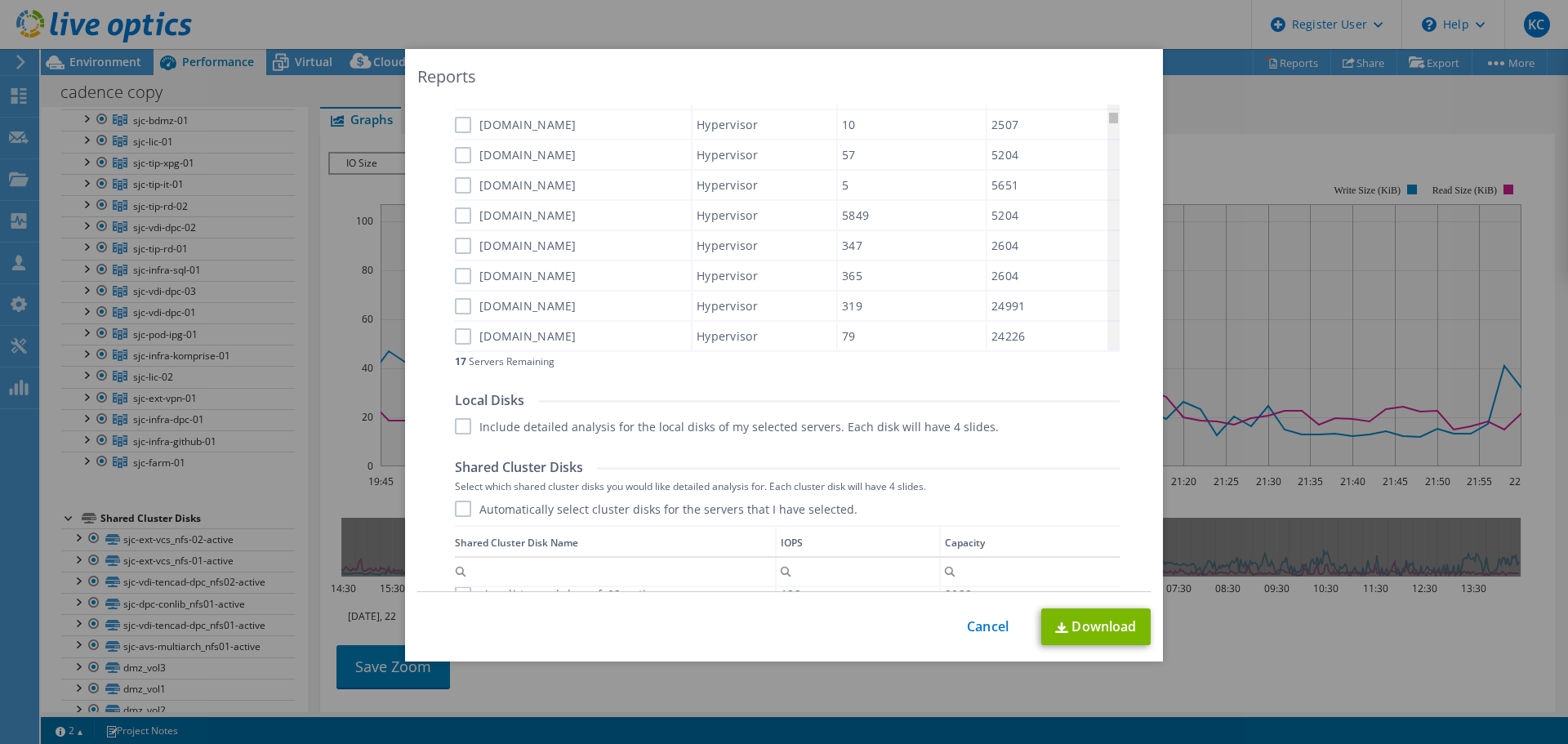
scroll to position [0, 0]
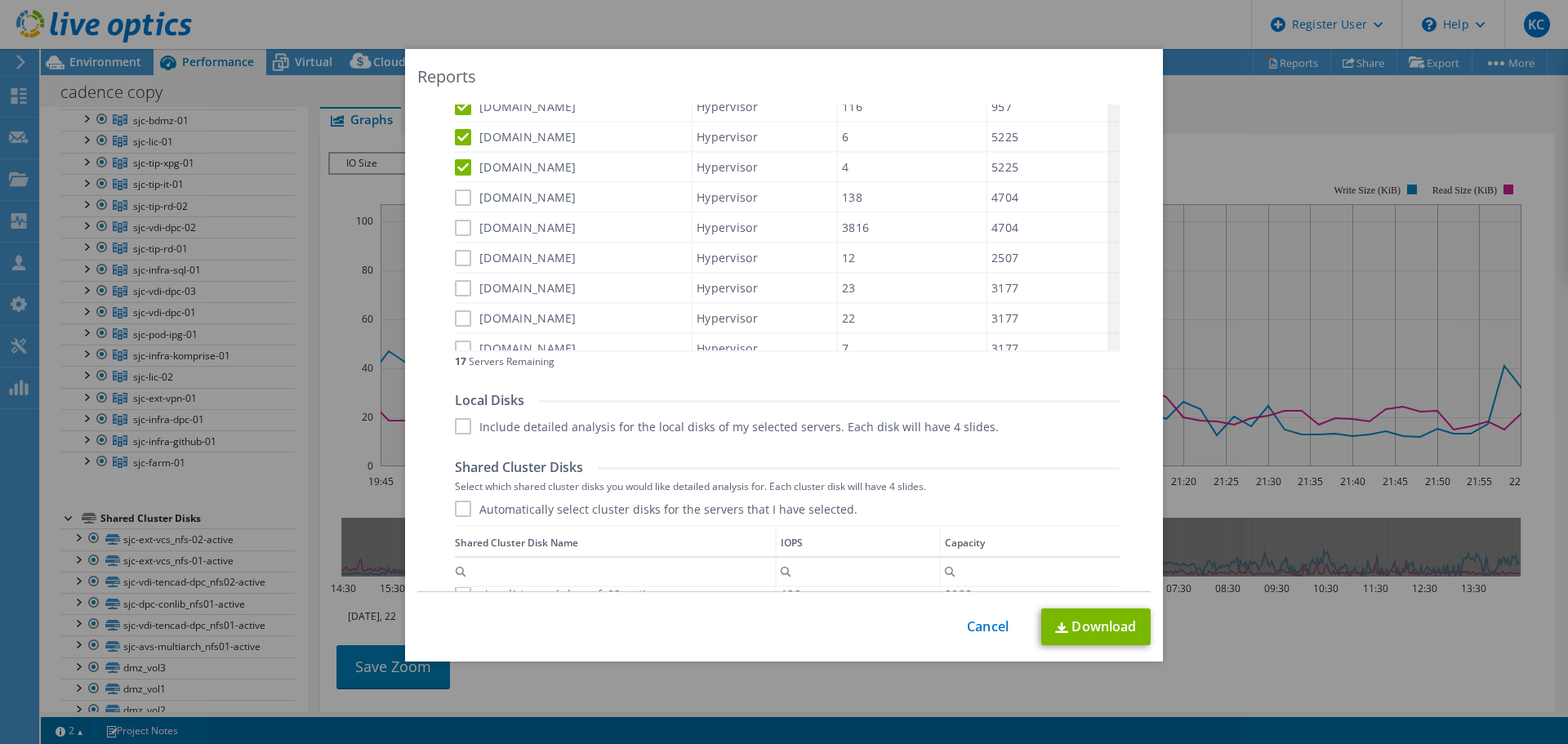
drag, startPoint x: 1110, startPoint y: 142, endPoint x: 1112, endPoint y: 90, distance: 52.0
click at [1112, 90] on body "KC Dell User Kasandra Cerda Kasandra.Cerda@Dell.com Dell My Profile Log Out \n …" at bounding box center [784, 372] width 1568 height 744
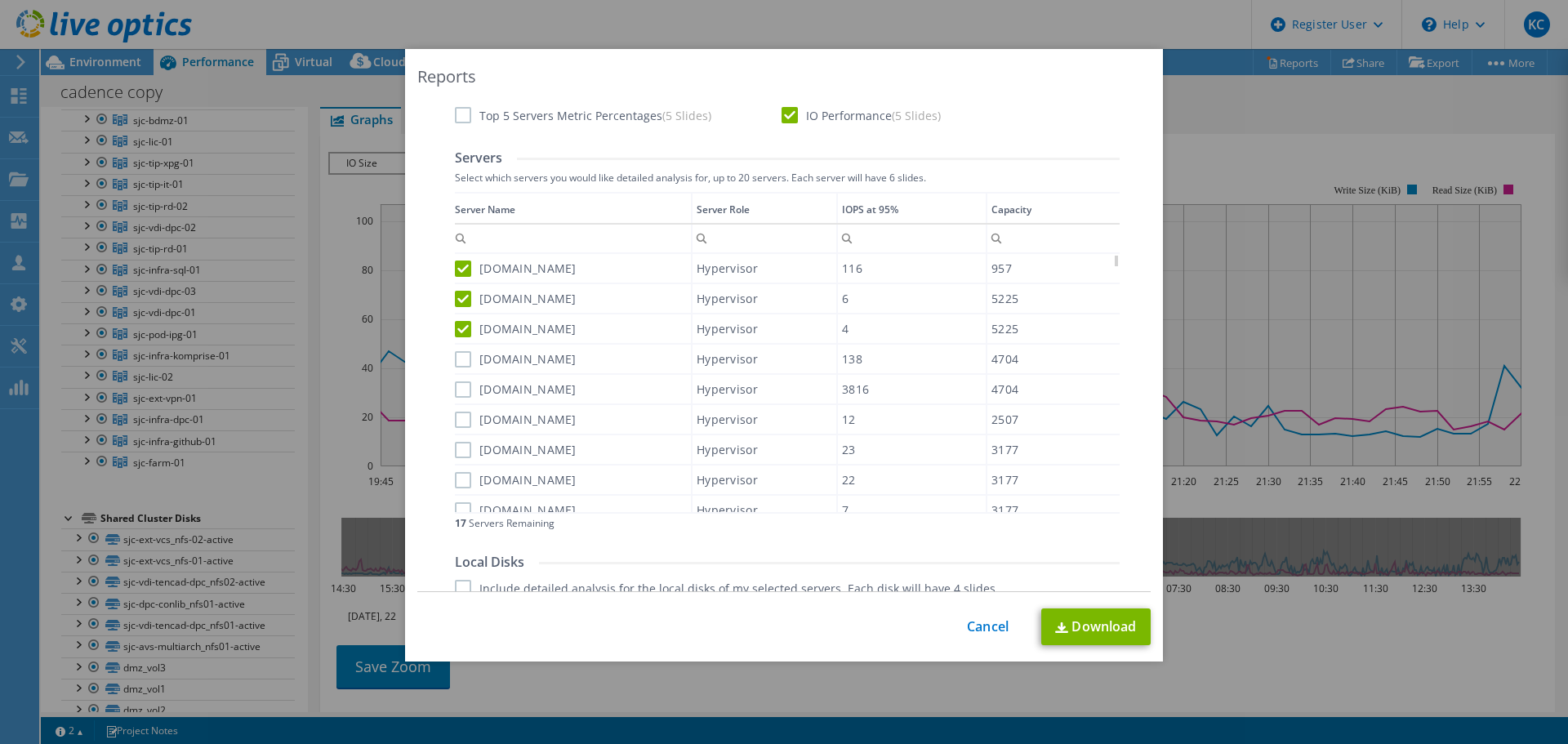
scroll to position [434, 0]
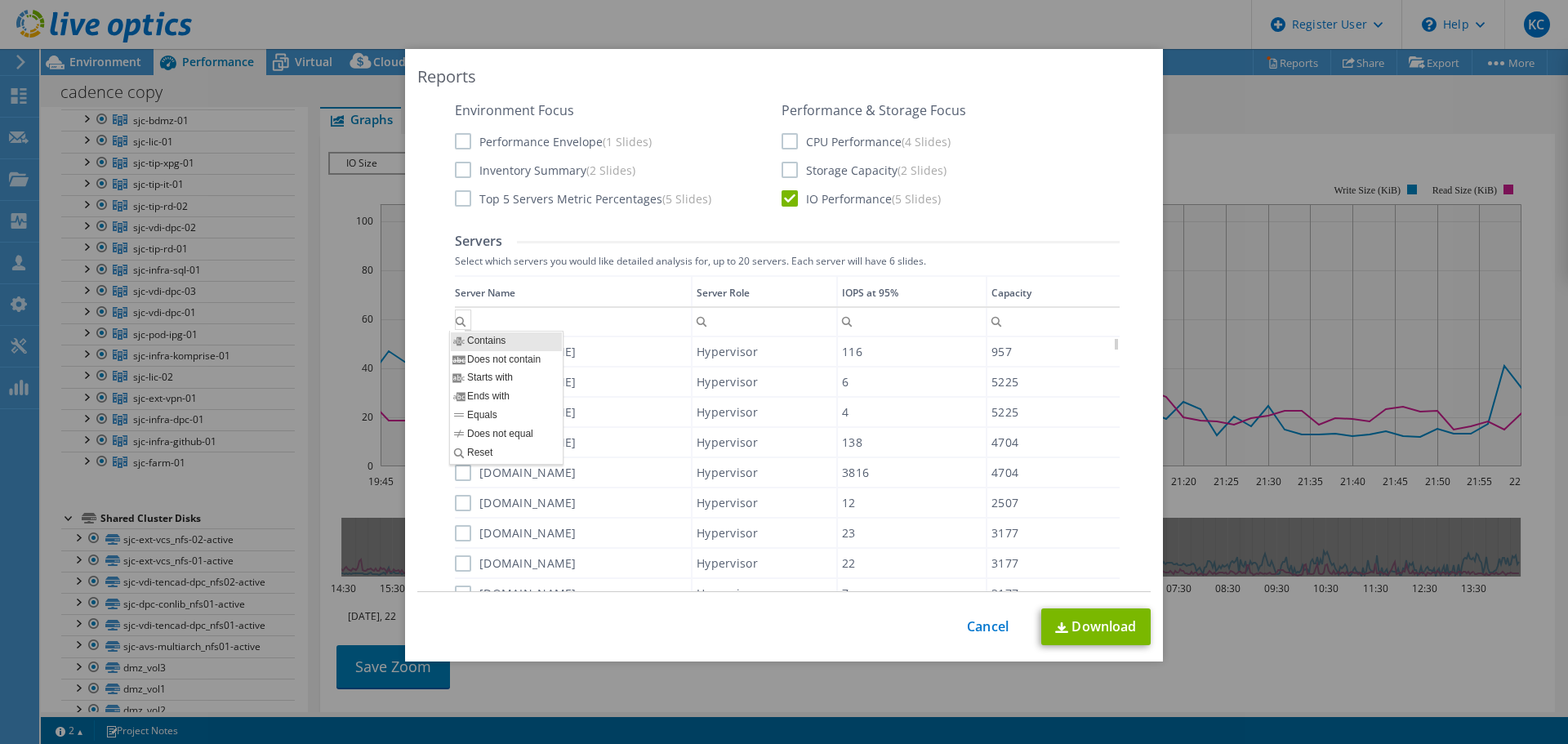
click at [455, 321] on div "Column Server Name, Filter cell" at bounding box center [463, 319] width 16 height 21
click at [439, 470] on div "Performance .PPTX Select to create a detailed PPTX report on the physical envir…" at bounding box center [784, 586] width 707 height 1317
click at [455, 443] on label "sjcesxd4107.cadence.com" at bounding box center [516, 443] width 122 height 16
click at [0, 0] on input "sjcesxd4107.cadence.com" at bounding box center [0, 0] width 0 height 0
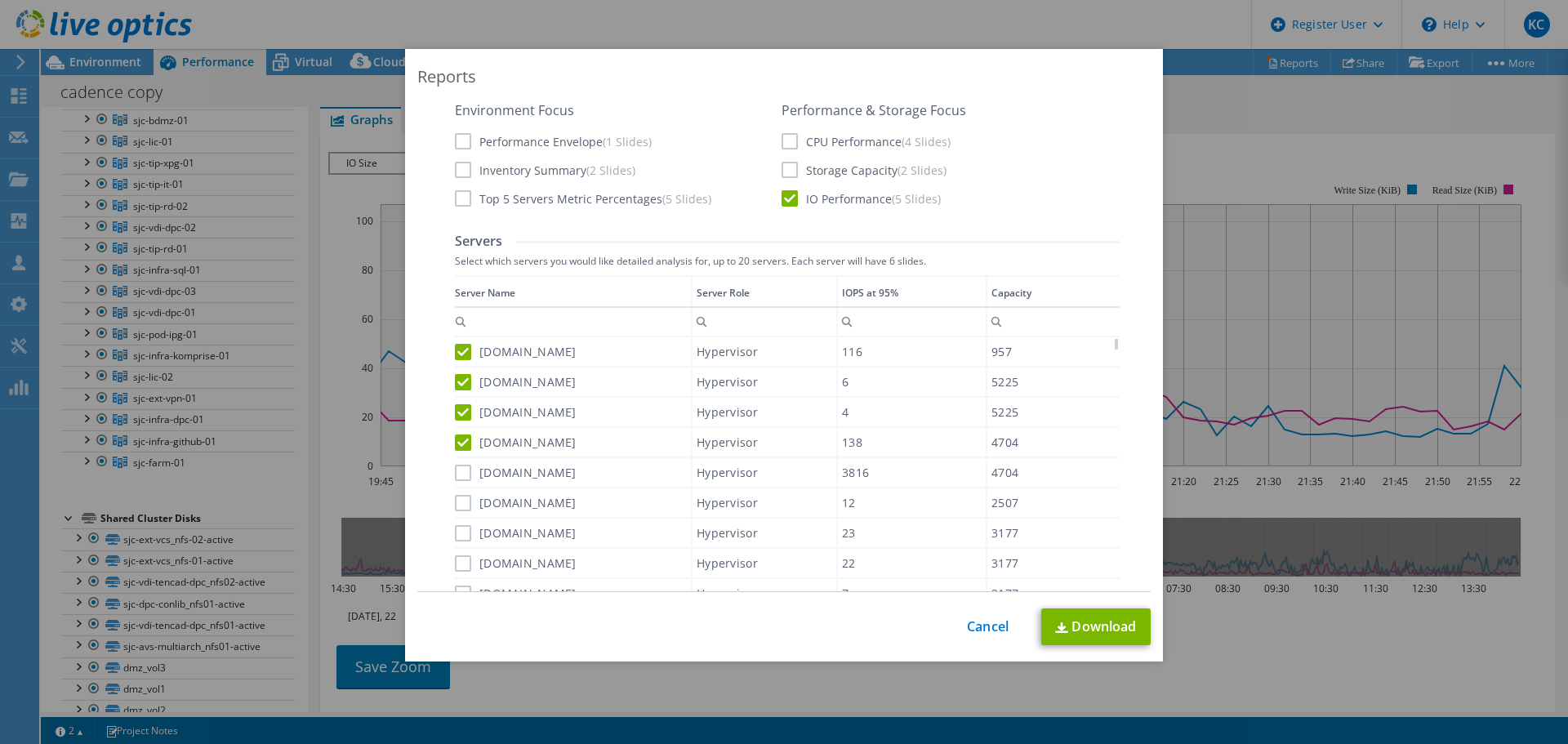
click at [455, 480] on label "sjcesxd4106.cadence.com" at bounding box center [516, 473] width 122 height 16
click at [0, 0] on input "sjcesxd4106.cadence.com" at bounding box center [0, 0] width 0 height 0
click at [457, 505] on label "sjcesxd2012.cadence.com" at bounding box center [516, 503] width 122 height 16
click at [0, 0] on input "sjcesxd2012.cadence.com" at bounding box center [0, 0] width 0 height 0
click at [1114, 631] on link "Download" at bounding box center [1096, 627] width 109 height 37
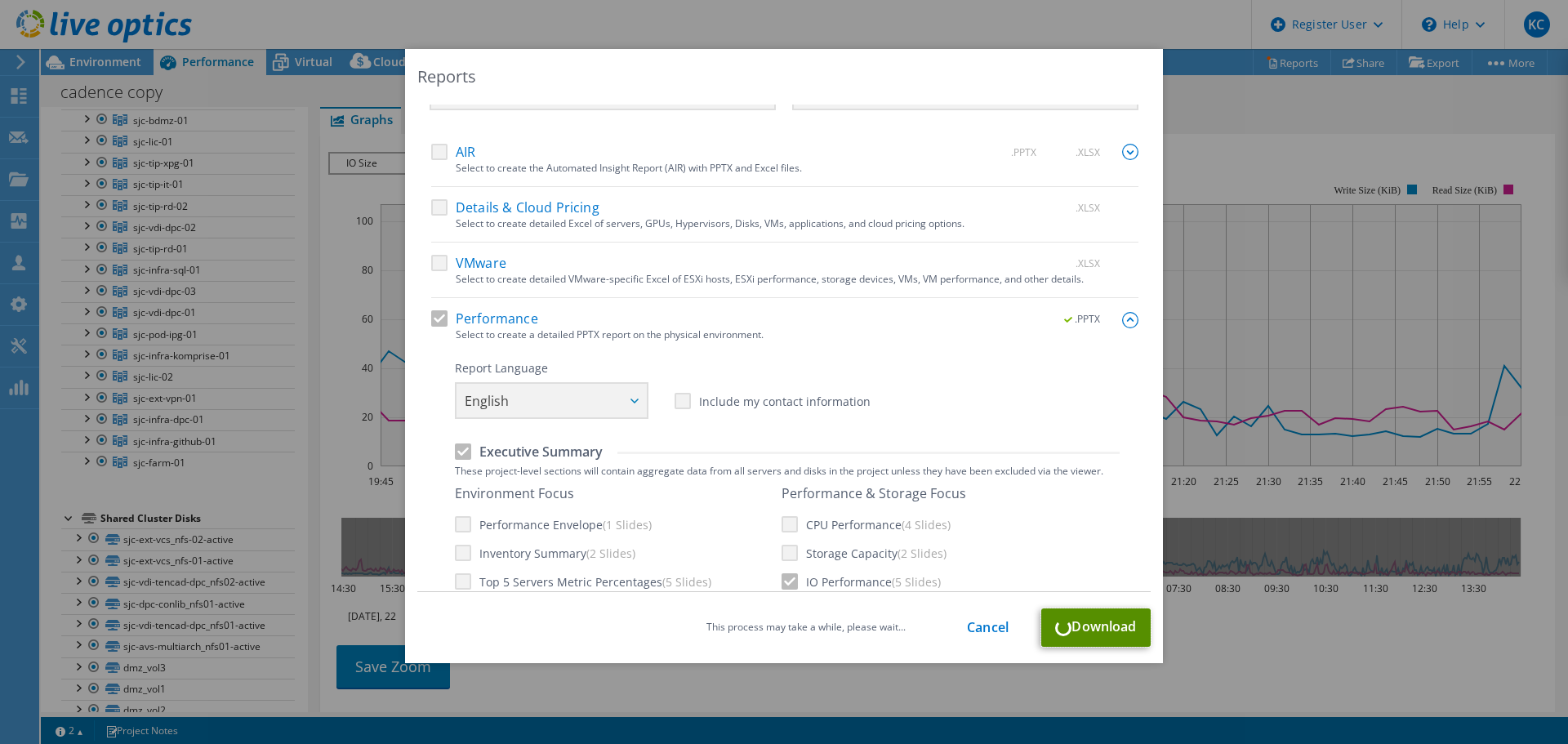
scroll to position [0, 0]
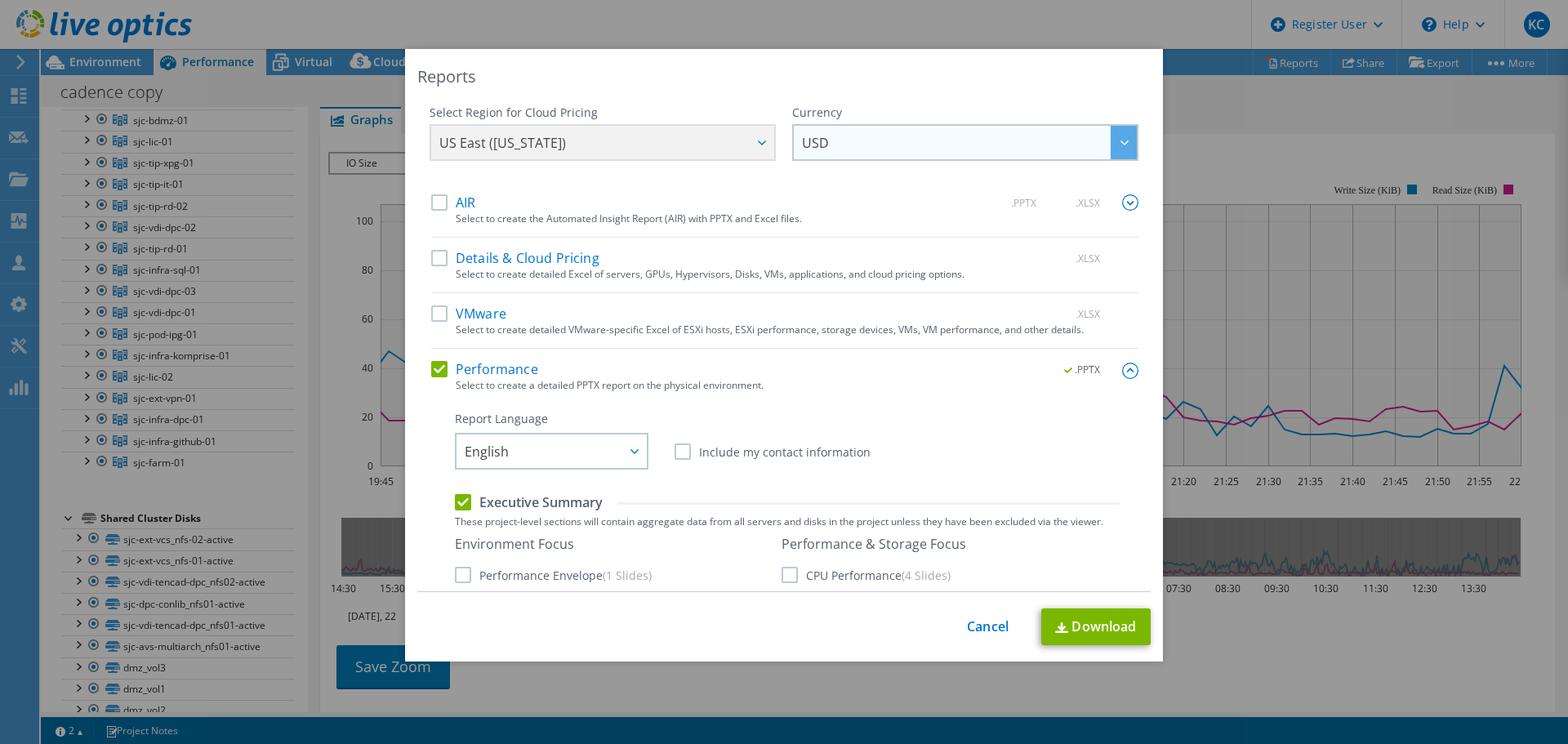
click at [1110, 147] on div at bounding box center [1124, 142] width 26 height 34
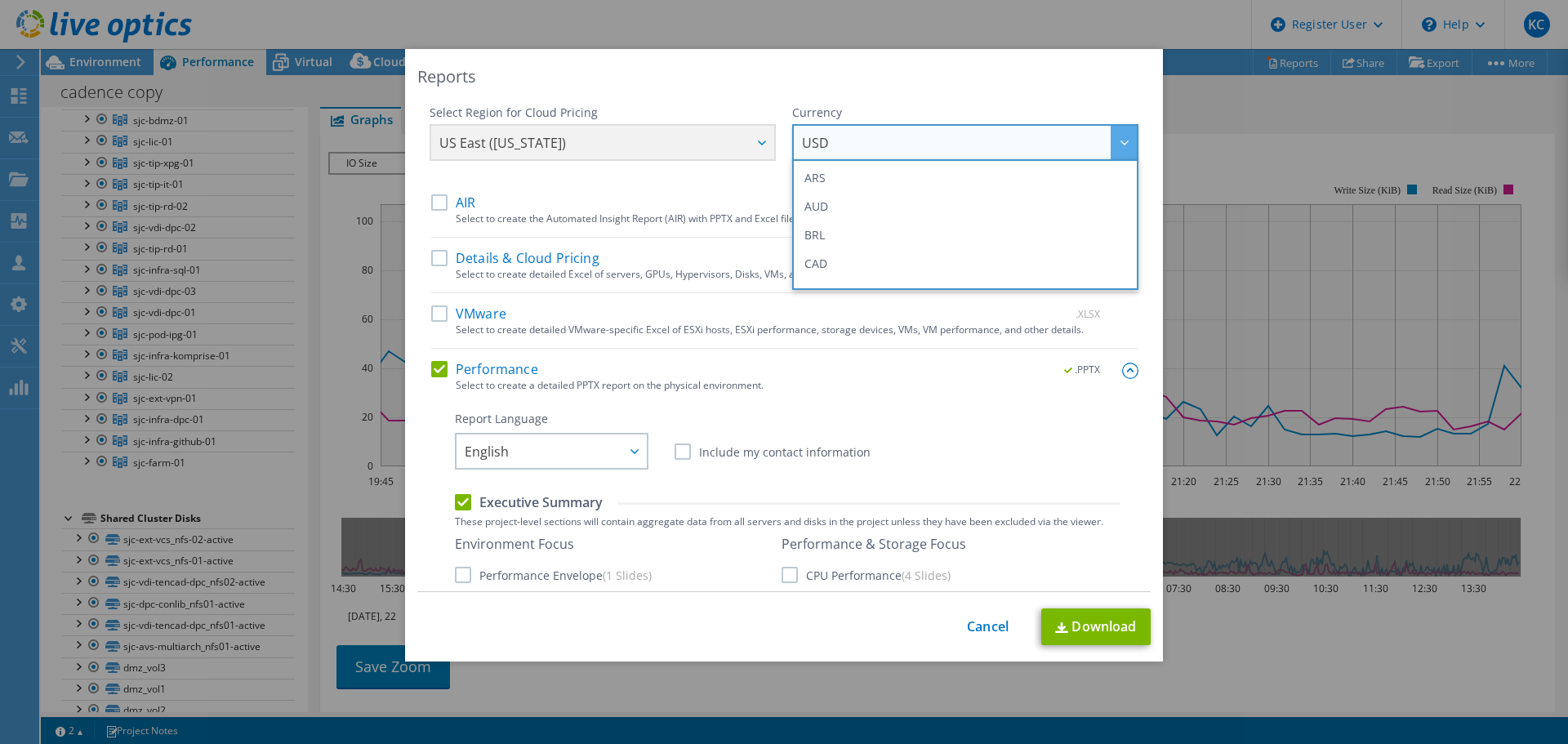
click at [1110, 147] on div at bounding box center [1124, 142] width 26 height 34
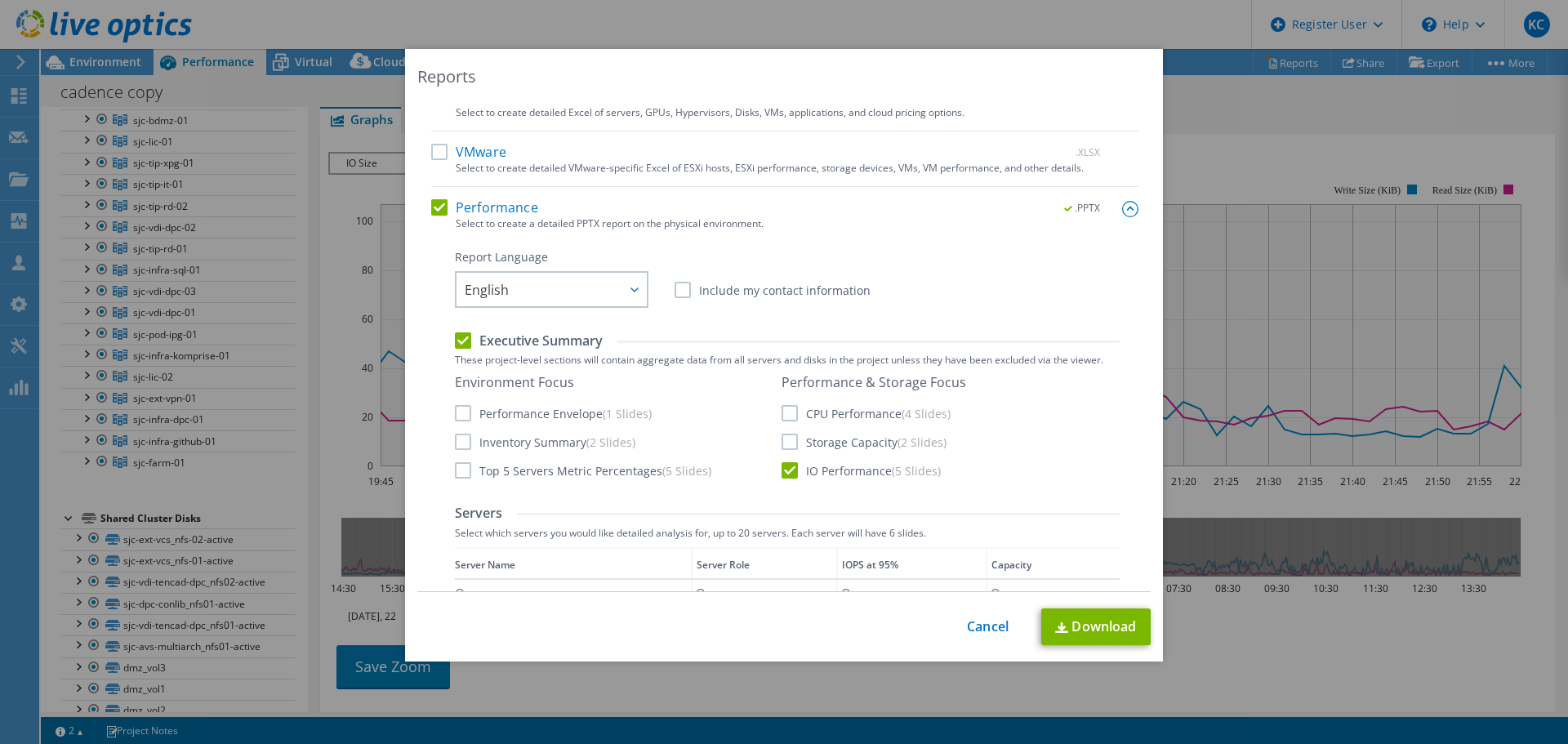
scroll to position [163, 0]
click at [791, 470] on label "IO Performance (5 Slides)" at bounding box center [862, 469] width 159 height 16
click at [0, 0] on input "IO Performance (5 Slides)" at bounding box center [0, 0] width 0 height 0
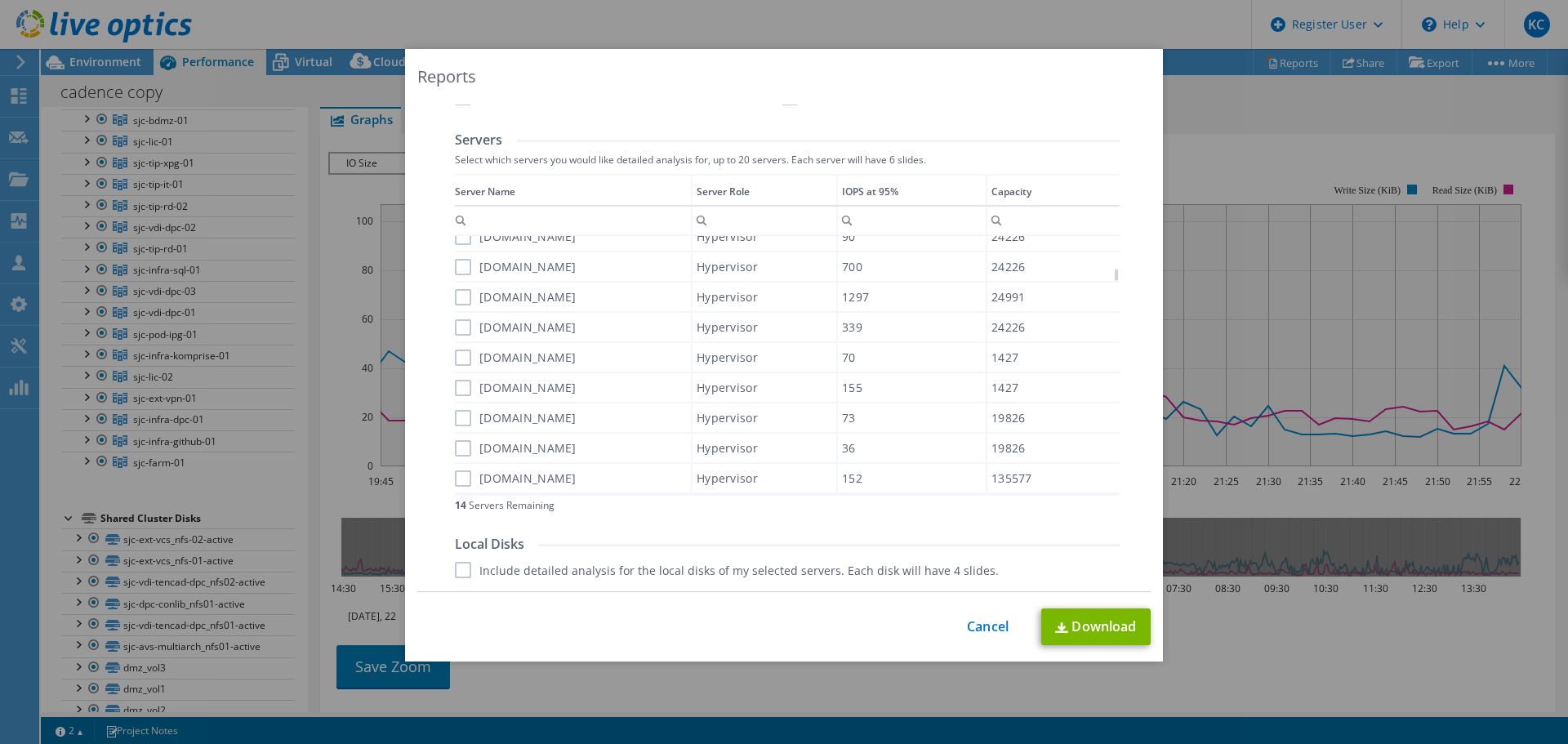
scroll to position [515, 0]
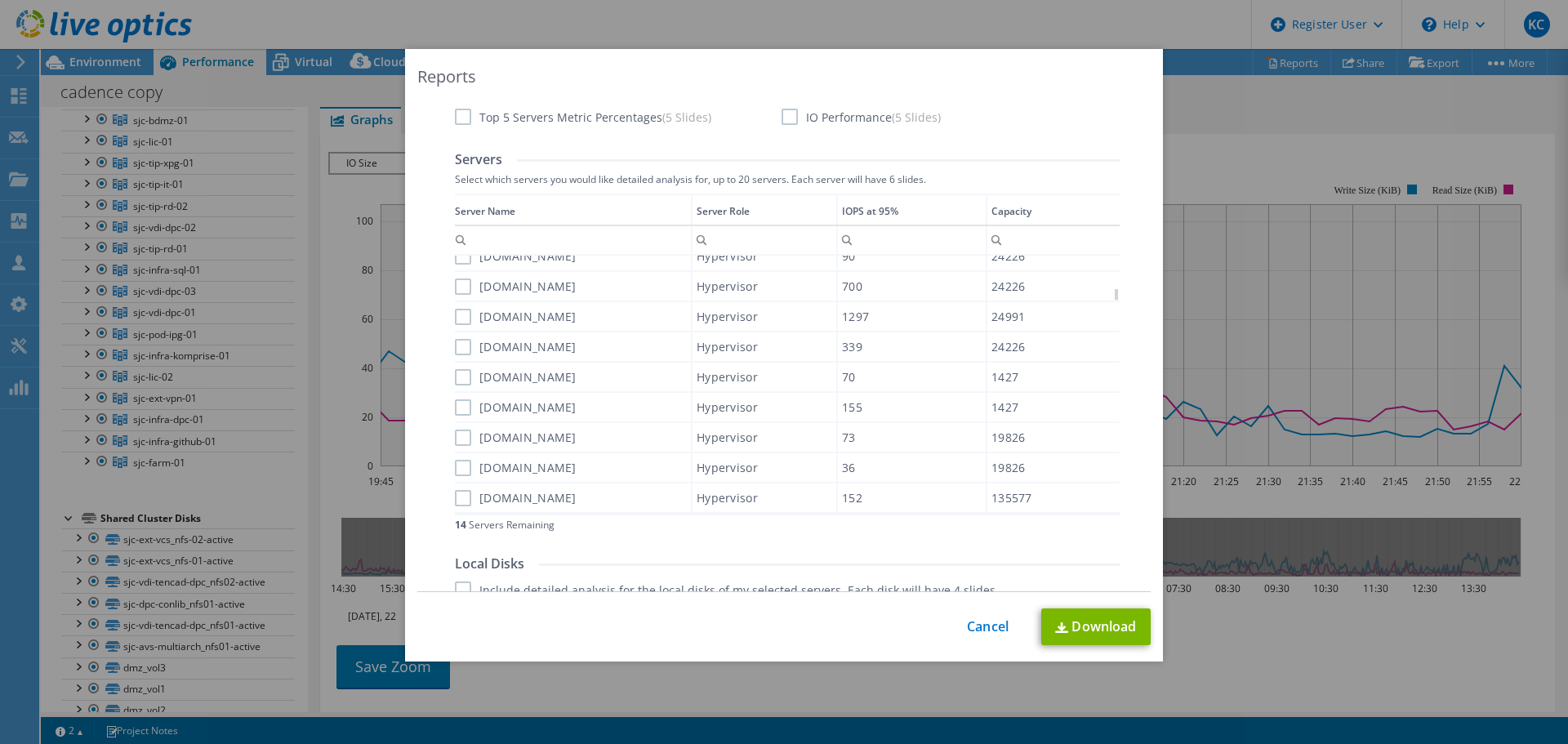
click at [962, 641] on div "This process may take a while, please wait... Cancel Download" at bounding box center [784, 627] width 733 height 37
click at [977, 627] on link "Cancel" at bounding box center [987, 627] width 42 height 16
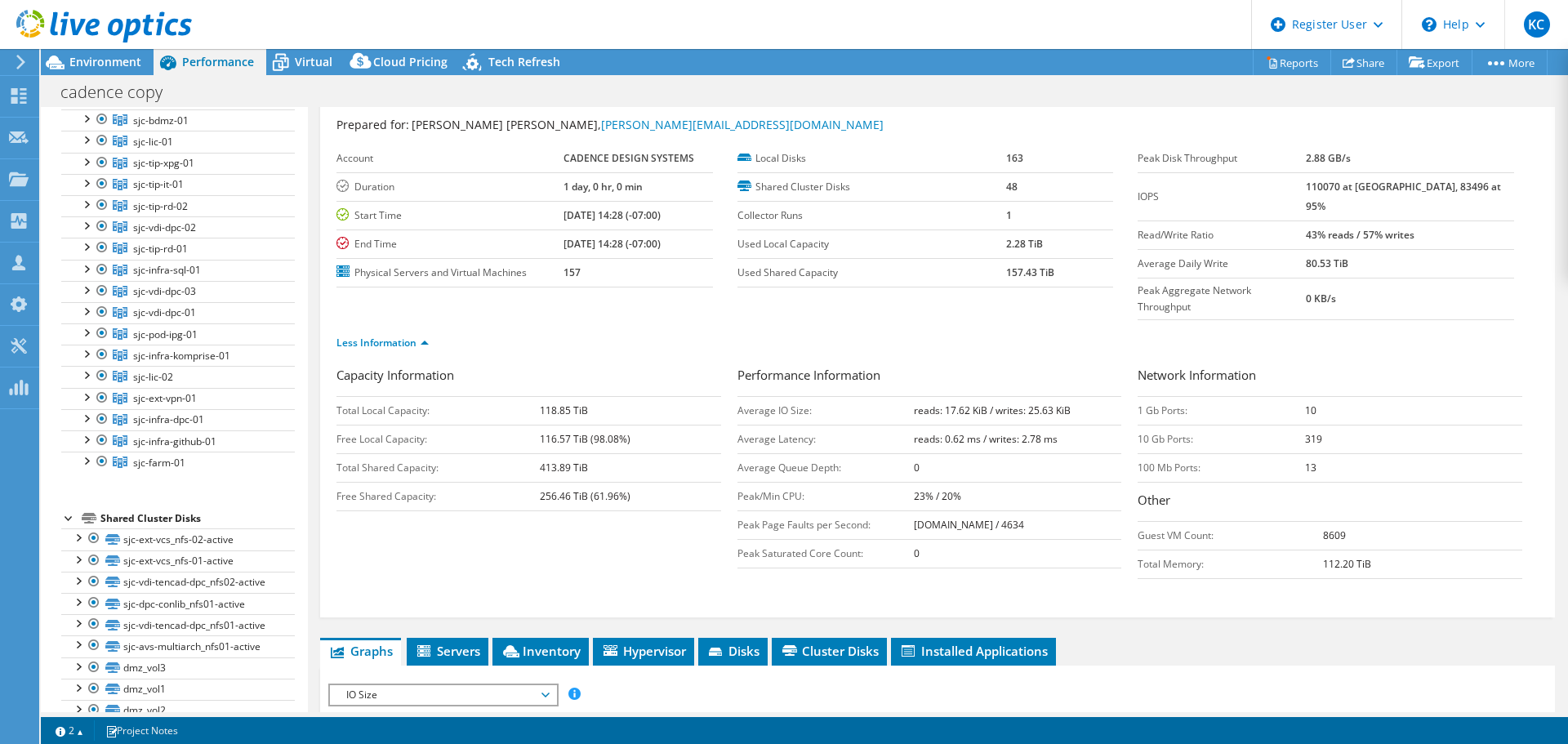
scroll to position [0, 0]
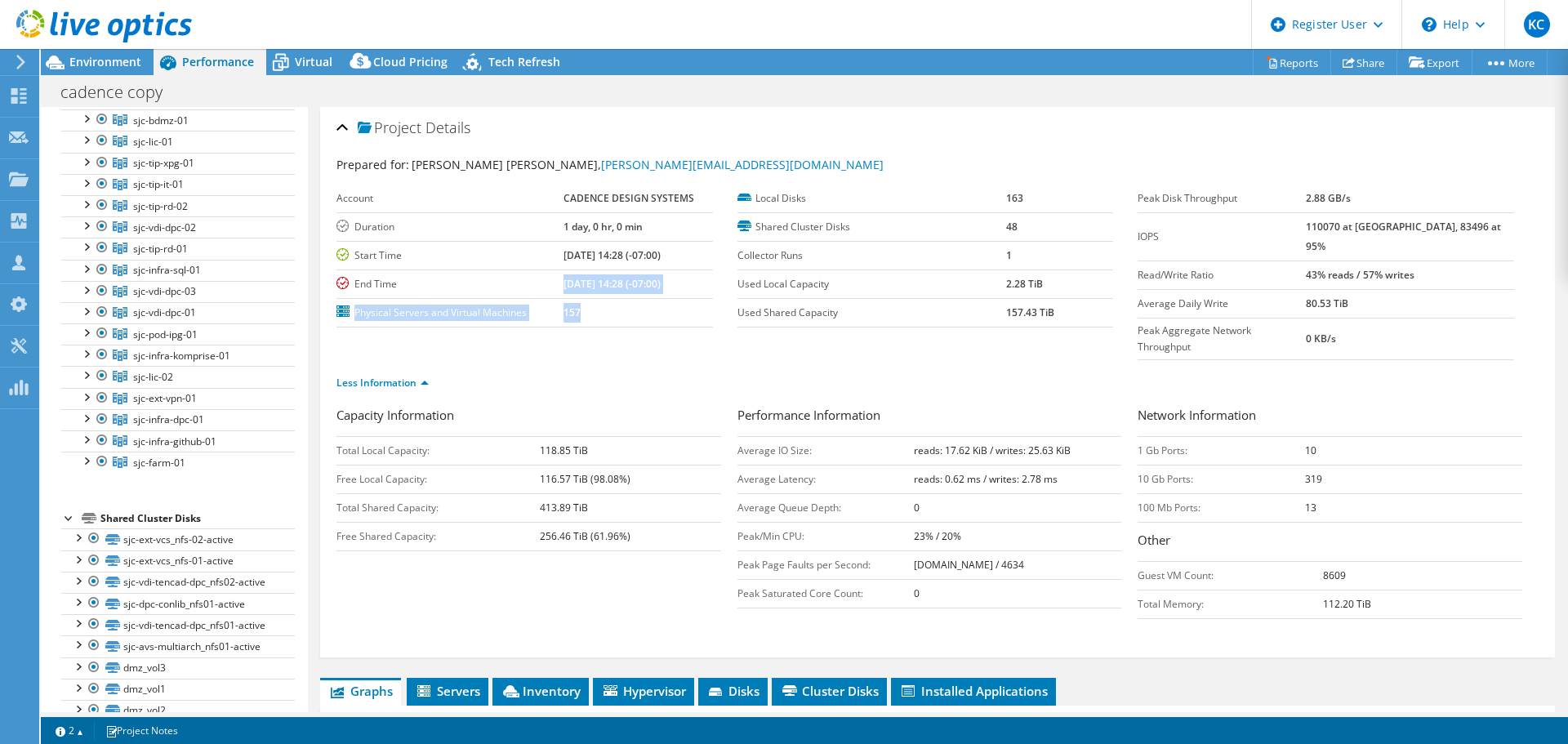
drag, startPoint x: 602, startPoint y: 316, endPoint x: 445, endPoint y: 295, distance: 158.4
click at [445, 295] on tbody "Account CADENCE DESIGN SYSTEMS Duration 1 day, 0 hr, 0 min Start Time 07/22/202…" at bounding box center [525, 256] width 376 height 143
click at [448, 310] on label "Physical Servers and Virtual Machines" at bounding box center [450, 313] width 227 height 16
click at [288, 57] on icon at bounding box center [280, 62] width 29 height 29
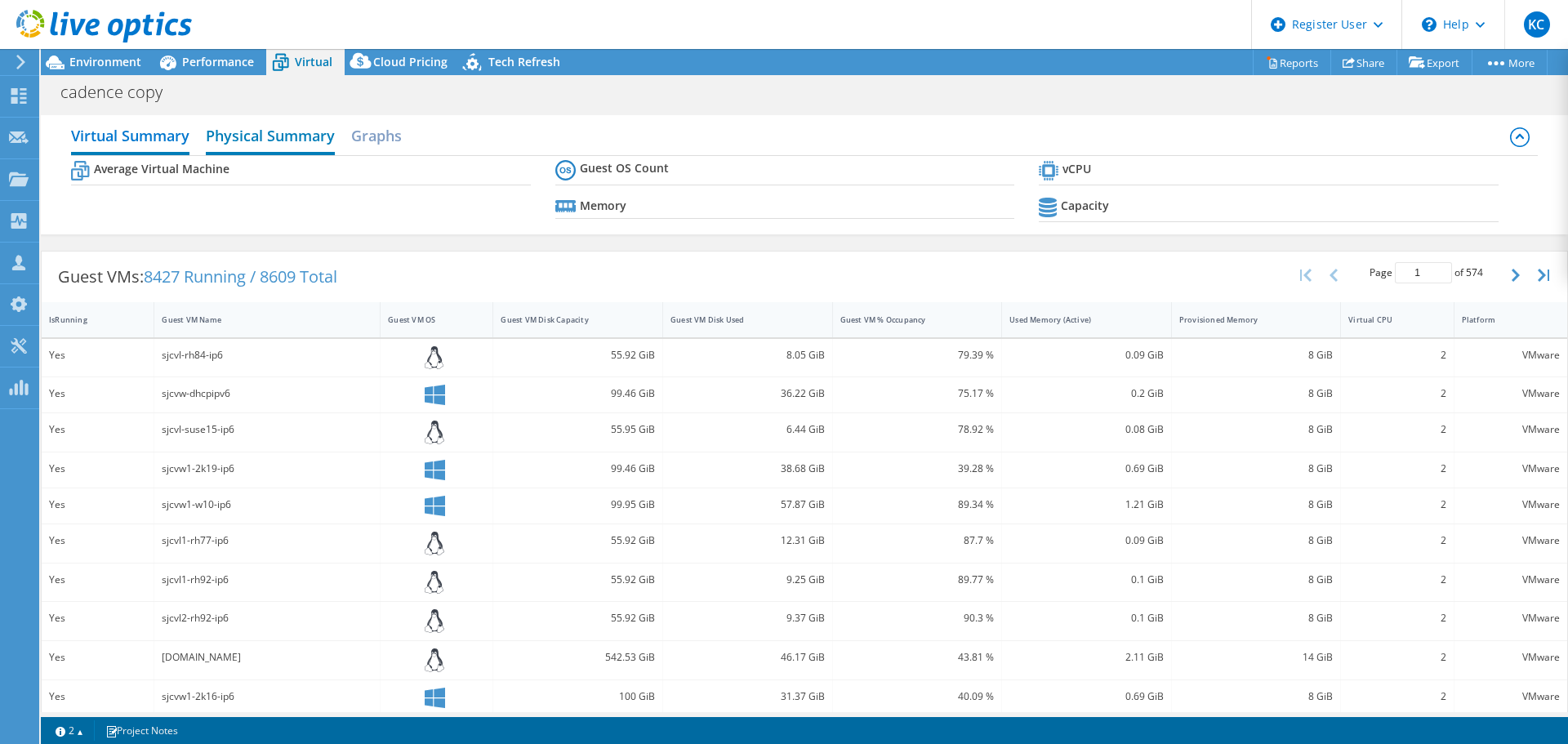
click at [229, 139] on h2 "Physical Summary" at bounding box center [270, 137] width 129 height 36
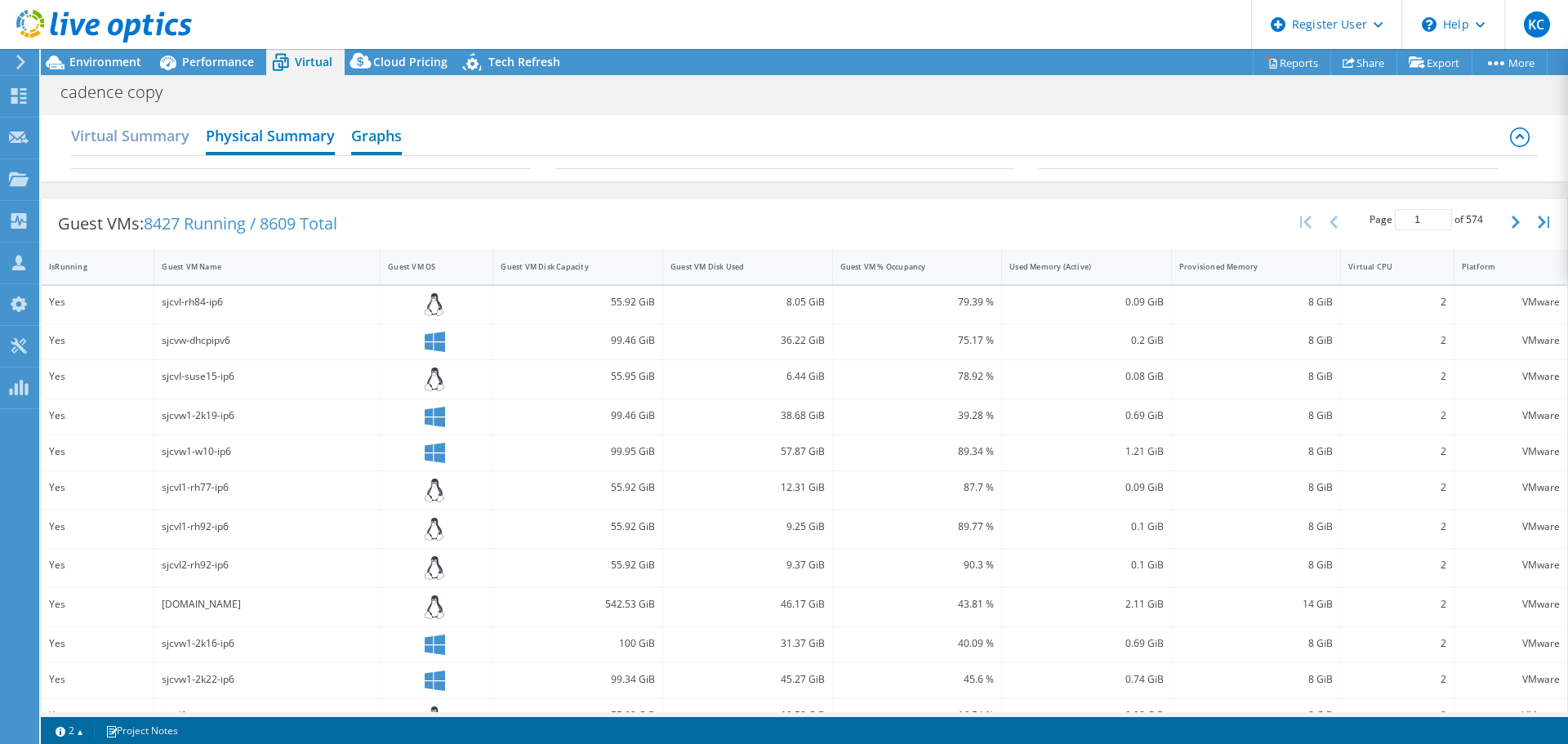
click at [381, 125] on h2 "Graphs" at bounding box center [377, 137] width 51 height 36
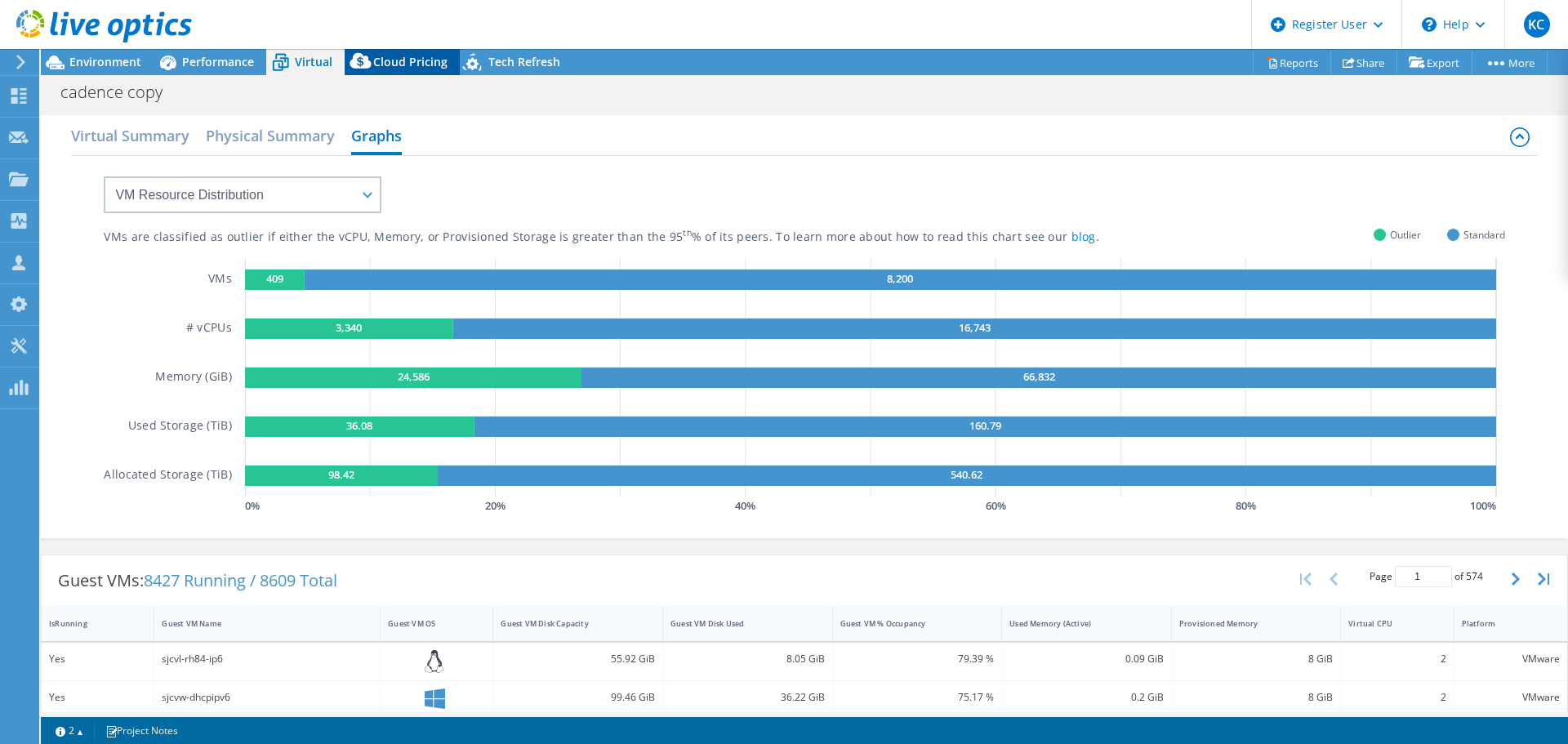
click at [430, 68] on span "Cloud Pricing" at bounding box center [410, 62] width 74 height 16
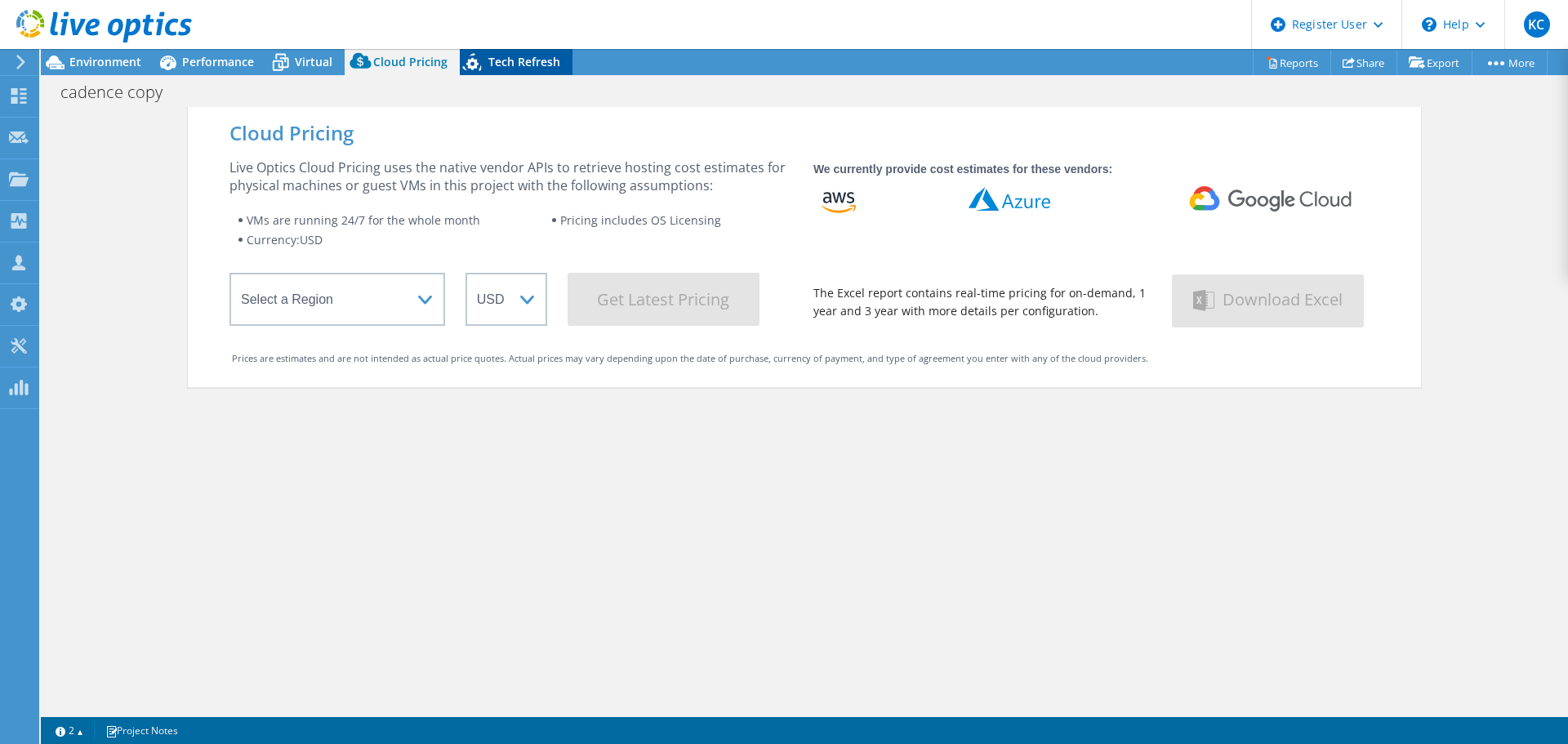
click at [542, 57] on span "Tech Refresh" at bounding box center [525, 62] width 72 height 16
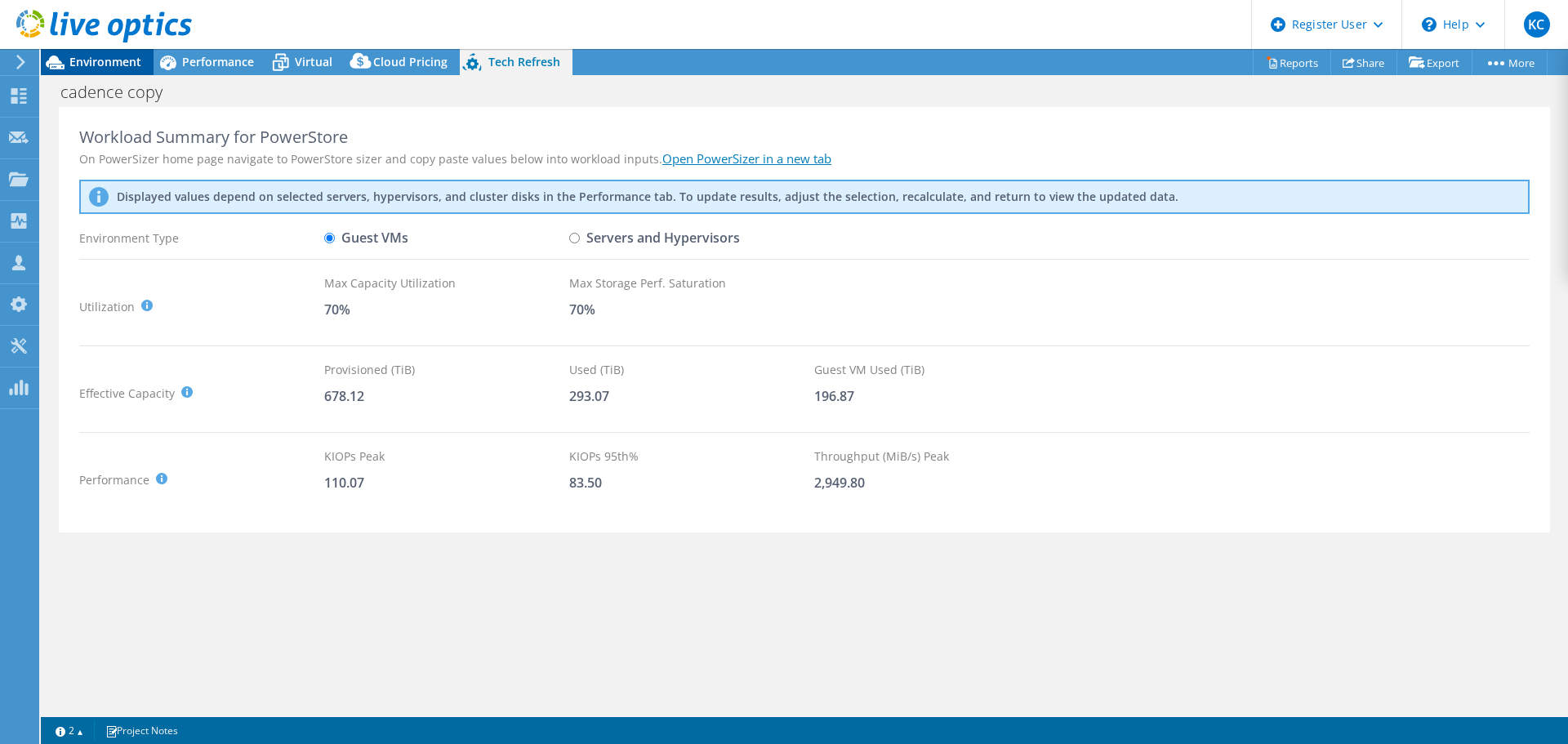
click at [113, 56] on span "Environment" at bounding box center [106, 62] width 72 height 16
